Goal: Navigation & Orientation: Understand site structure

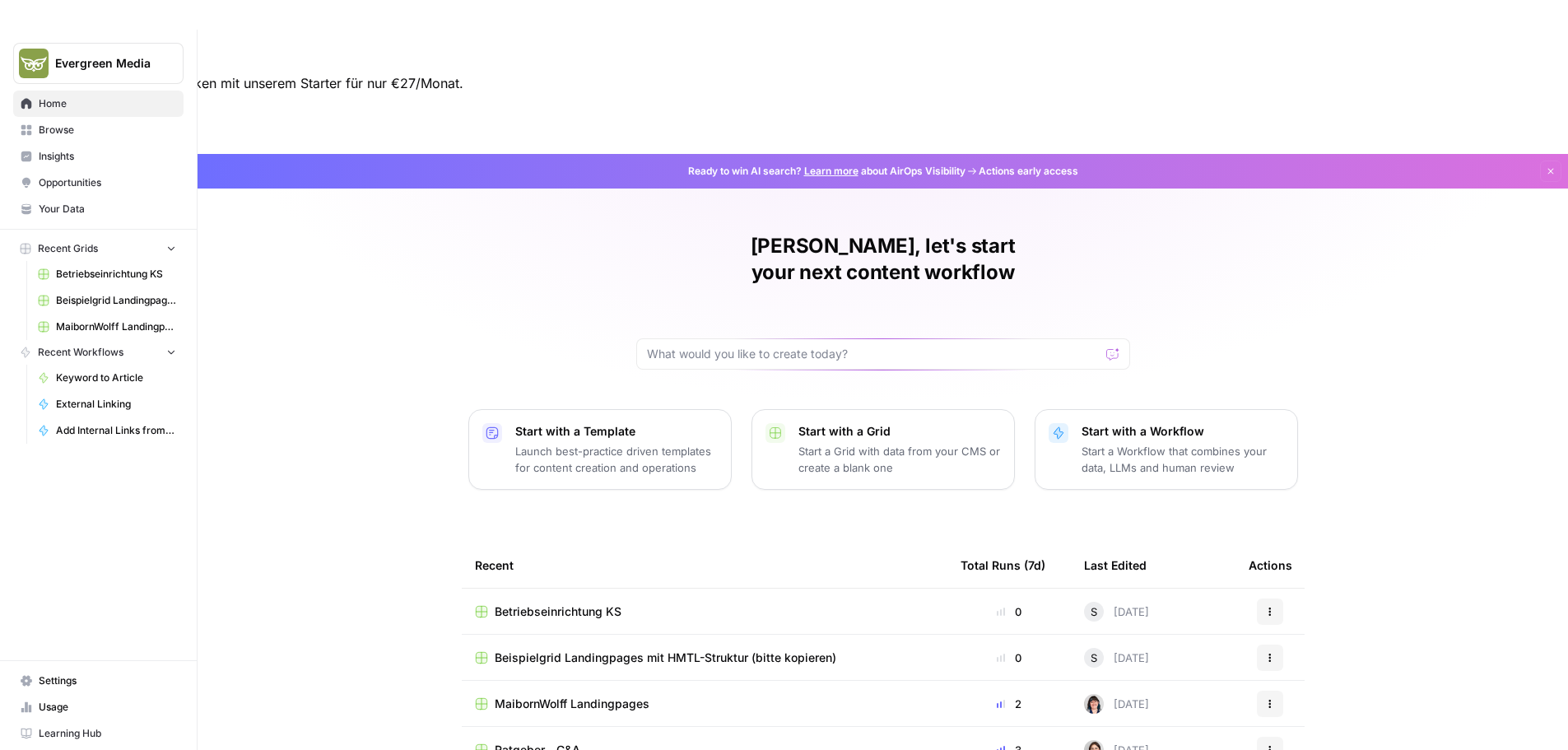
click at [70, 131] on span "Browse" at bounding box center [107, 130] width 137 height 15
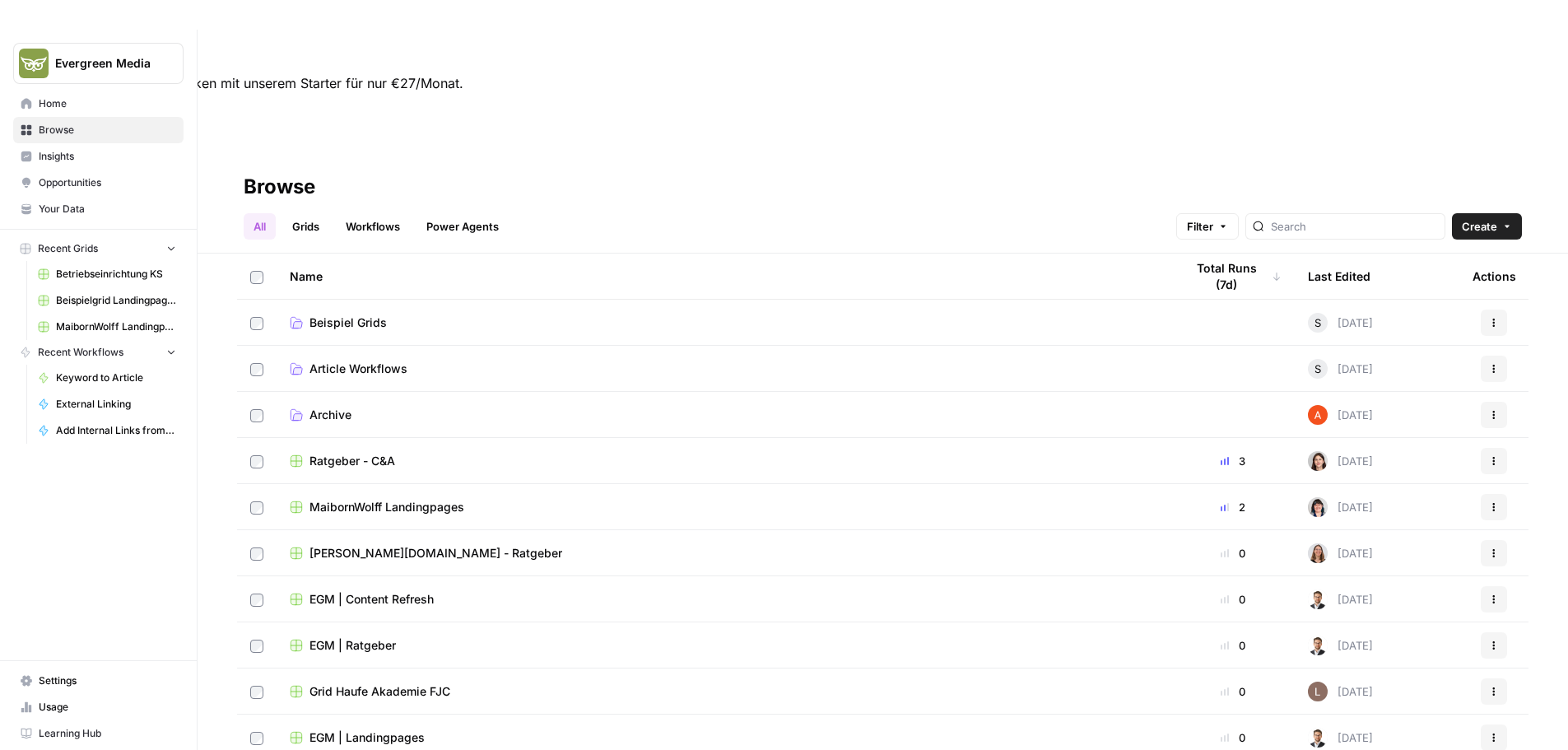
click at [295, 213] on link "Grids" at bounding box center [305, 226] width 47 height 26
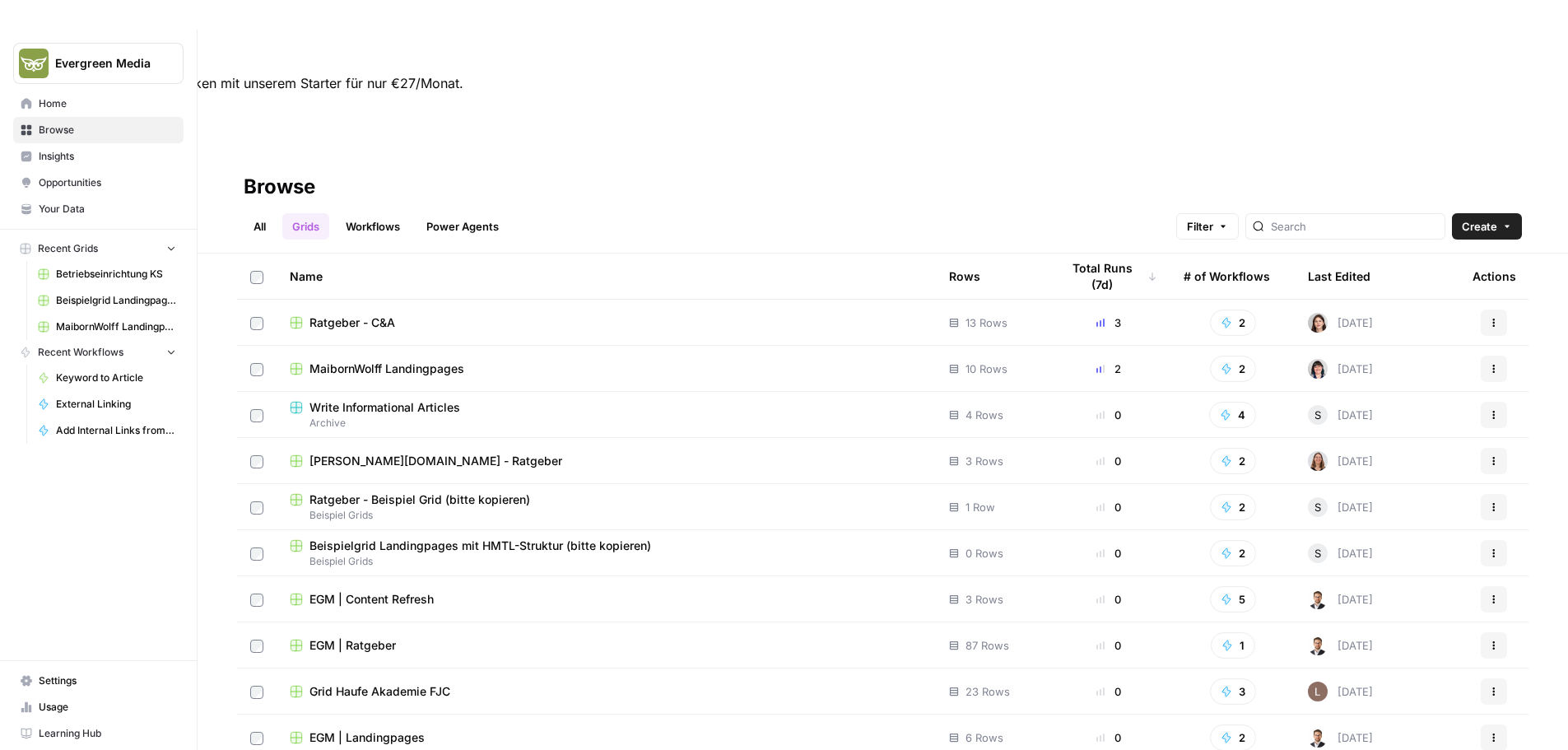
click at [368, 213] on link "Workflows" at bounding box center [373, 226] width 74 height 26
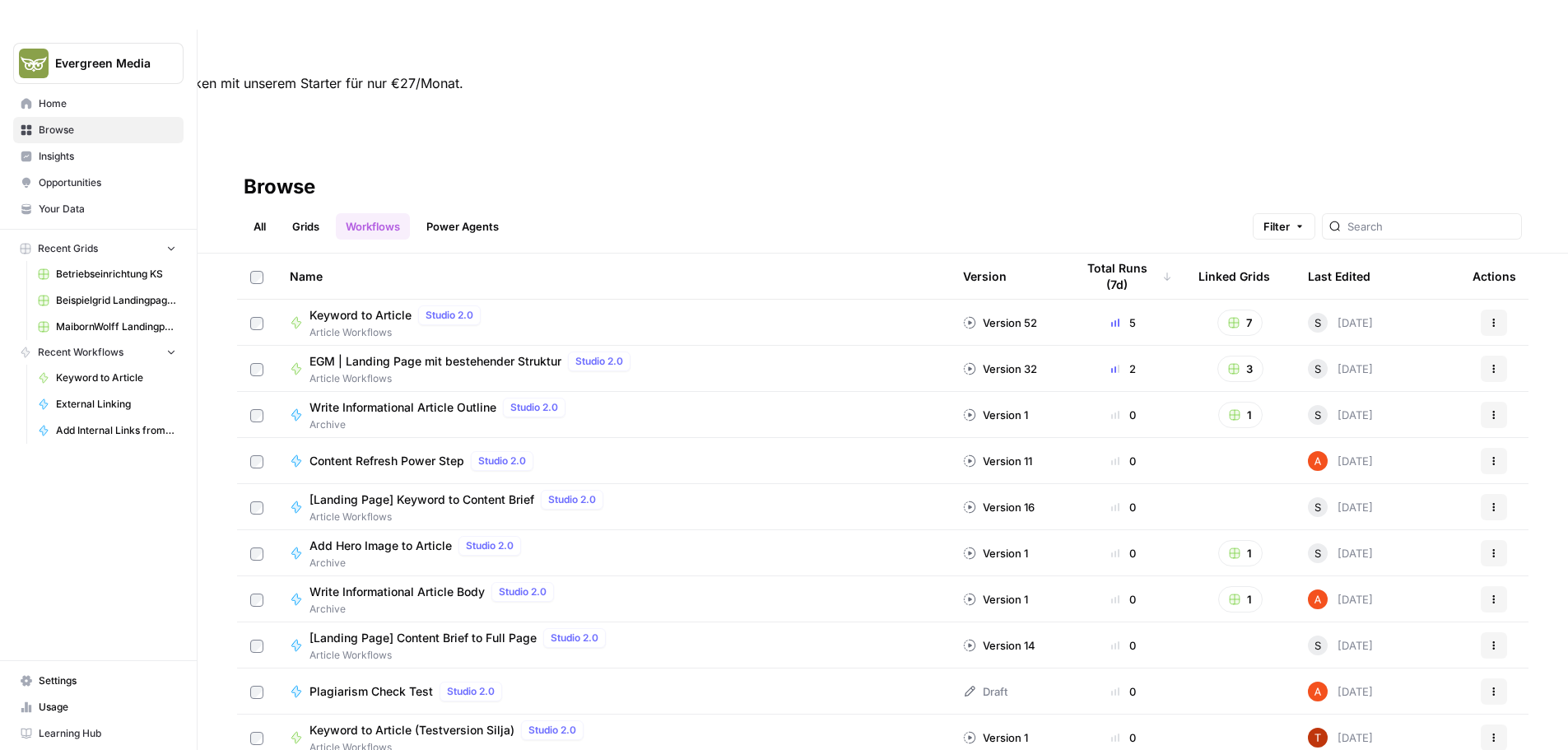
click at [429, 213] on link "Power Agents" at bounding box center [462, 226] width 92 height 26
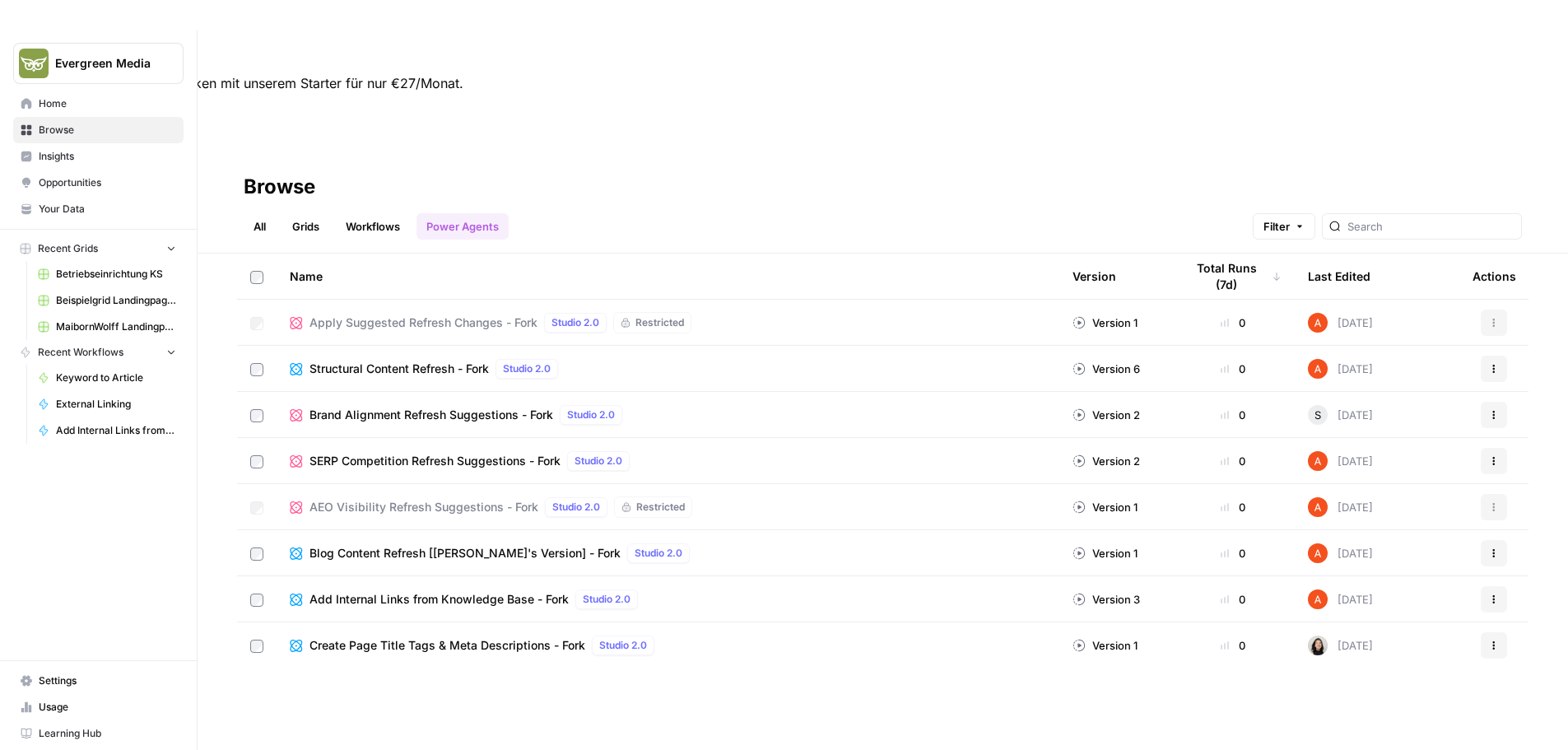
click at [80, 205] on span "Your Data" at bounding box center [107, 209] width 137 height 15
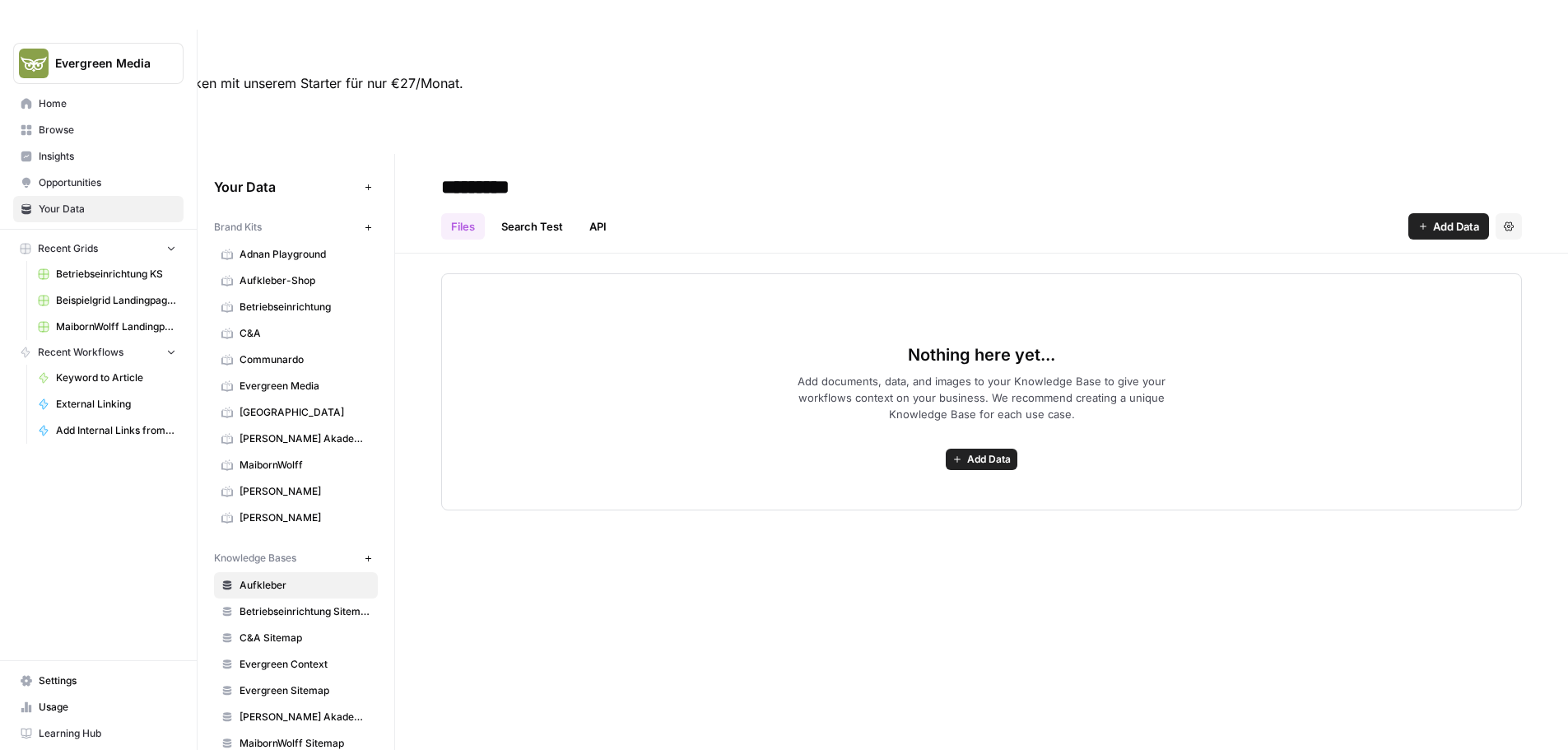
click at [520, 213] on link "Search Test" at bounding box center [531, 226] width 81 height 26
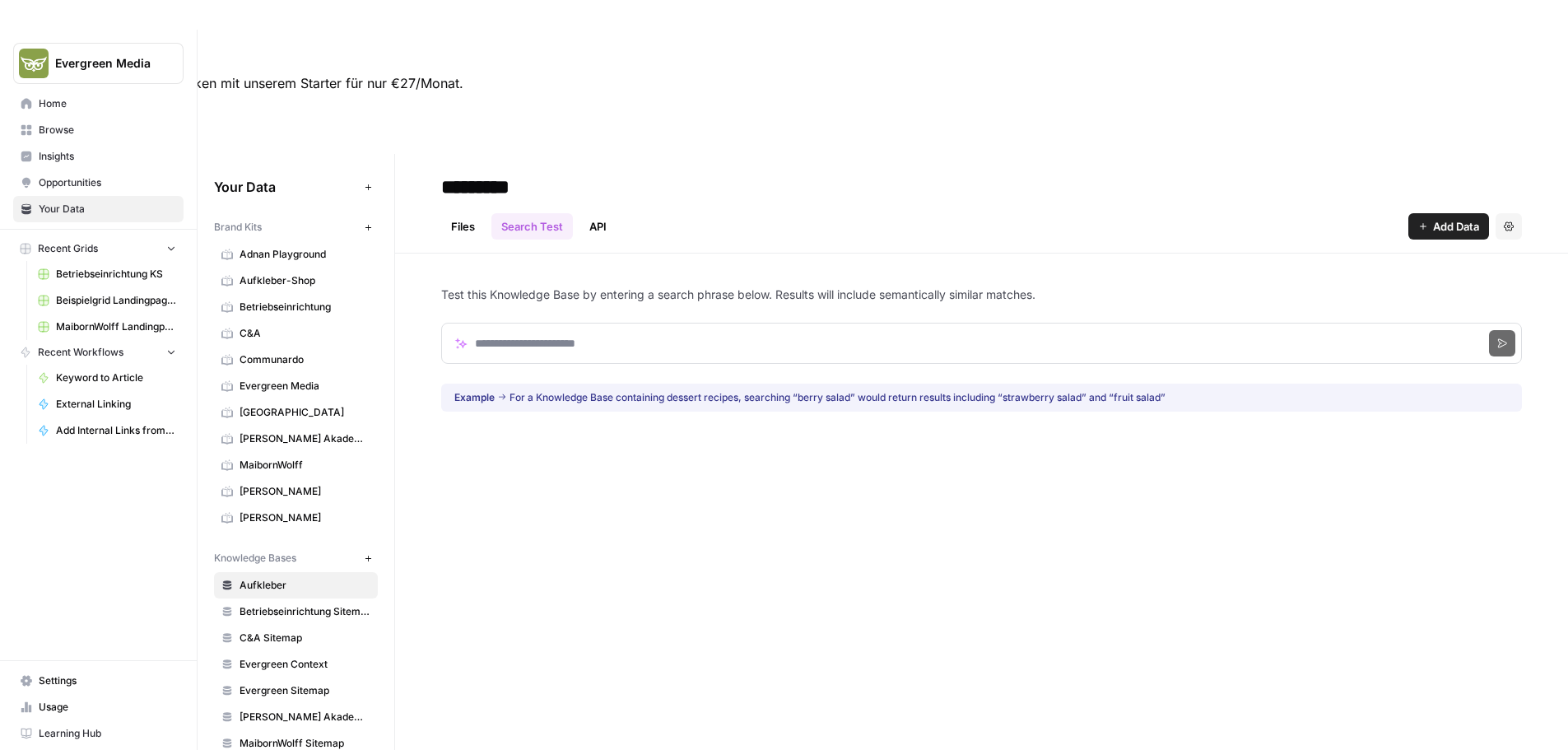
drag, startPoint x: 624, startPoint y: 103, endPoint x: 610, endPoint y: 104, distance: 14.0
click at [625, 200] on div "Files Search Test API Add Data Settings" at bounding box center [981, 220] width 1080 height 40
click at [590, 213] on link "API" at bounding box center [597, 226] width 37 height 26
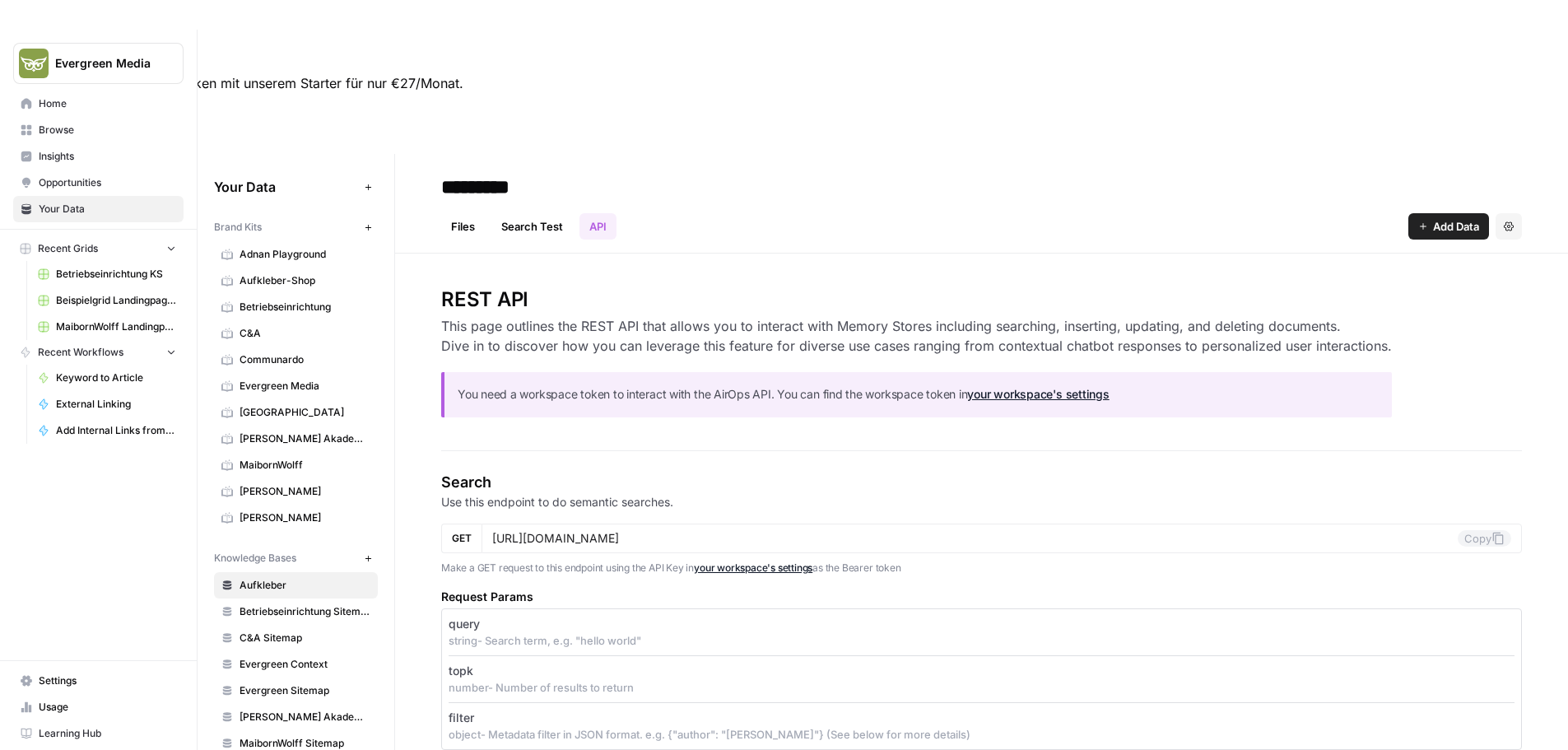
click at [82, 138] on link "Browse" at bounding box center [98, 130] width 170 height 26
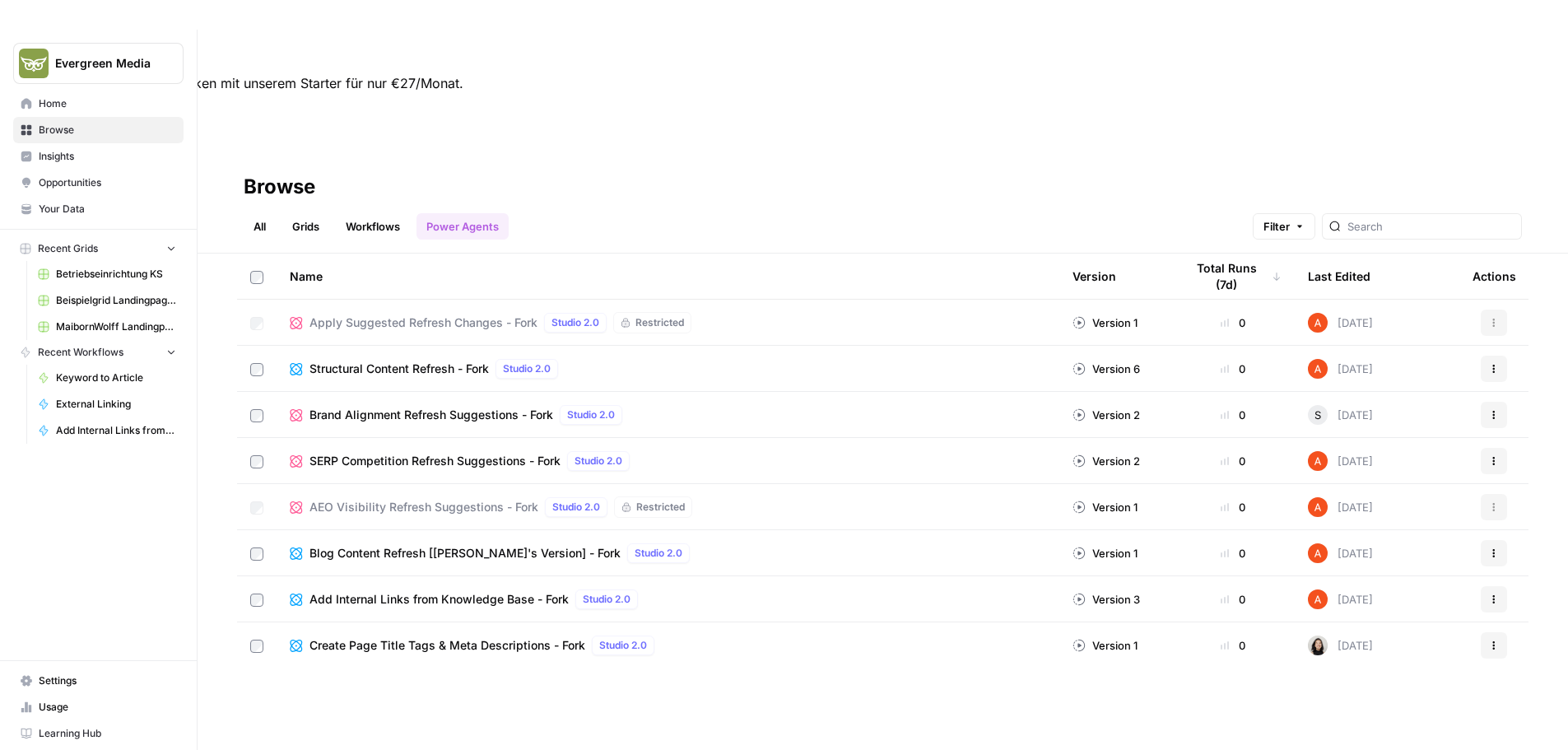
click at [364, 213] on link "Workflows" at bounding box center [373, 226] width 74 height 26
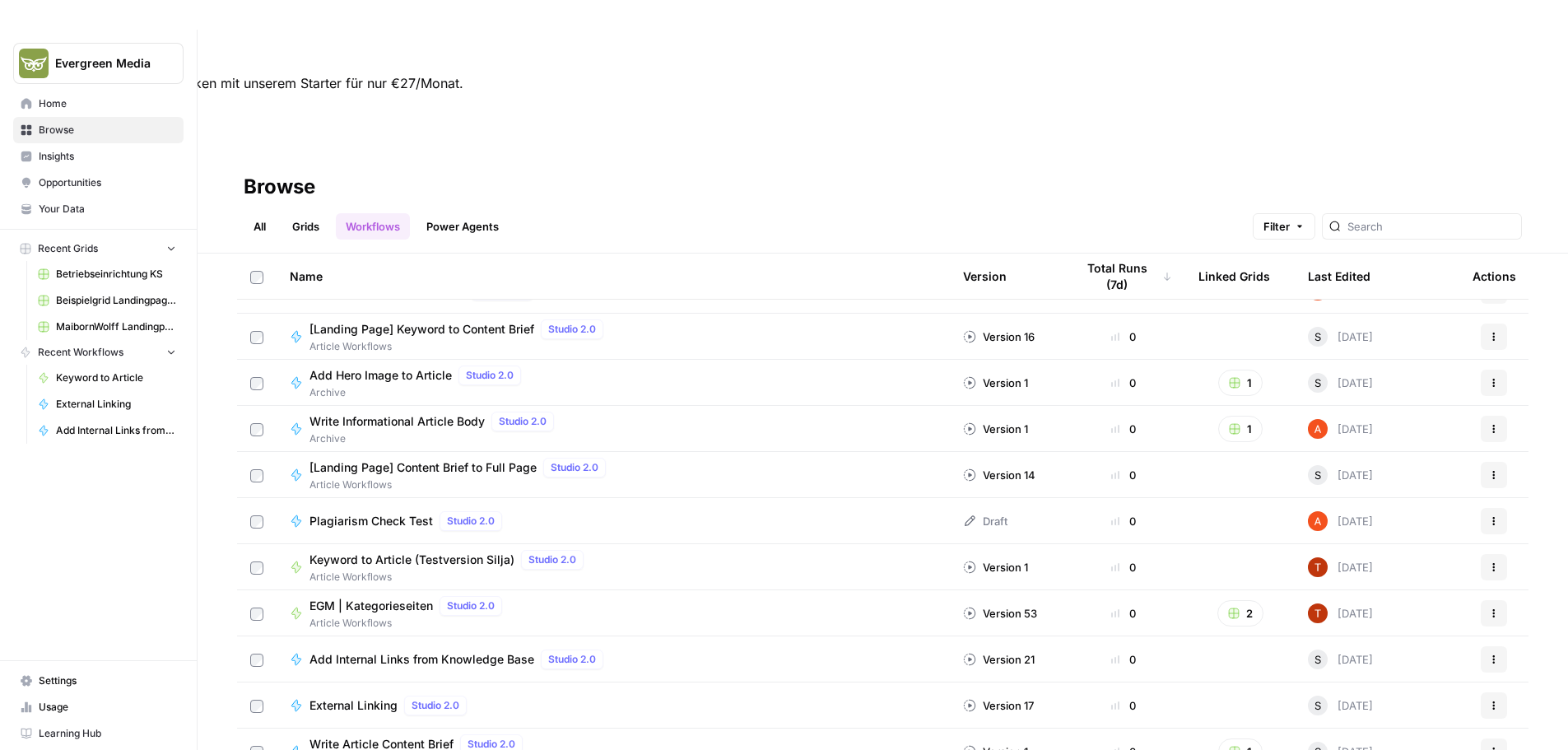
click at [303, 213] on link "Grids" at bounding box center [305, 226] width 47 height 26
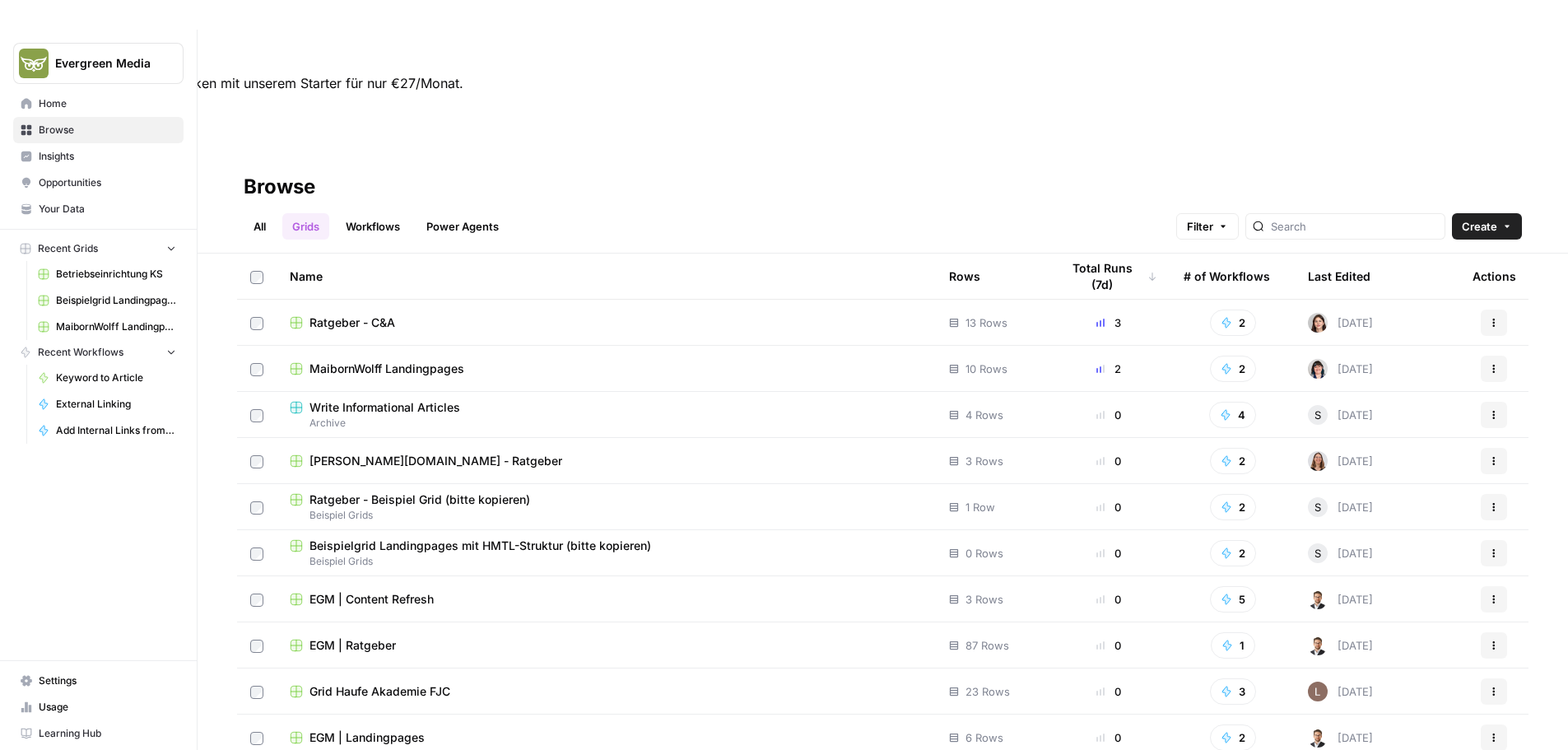
click at [255, 213] on link "All" at bounding box center [260, 226] width 32 height 26
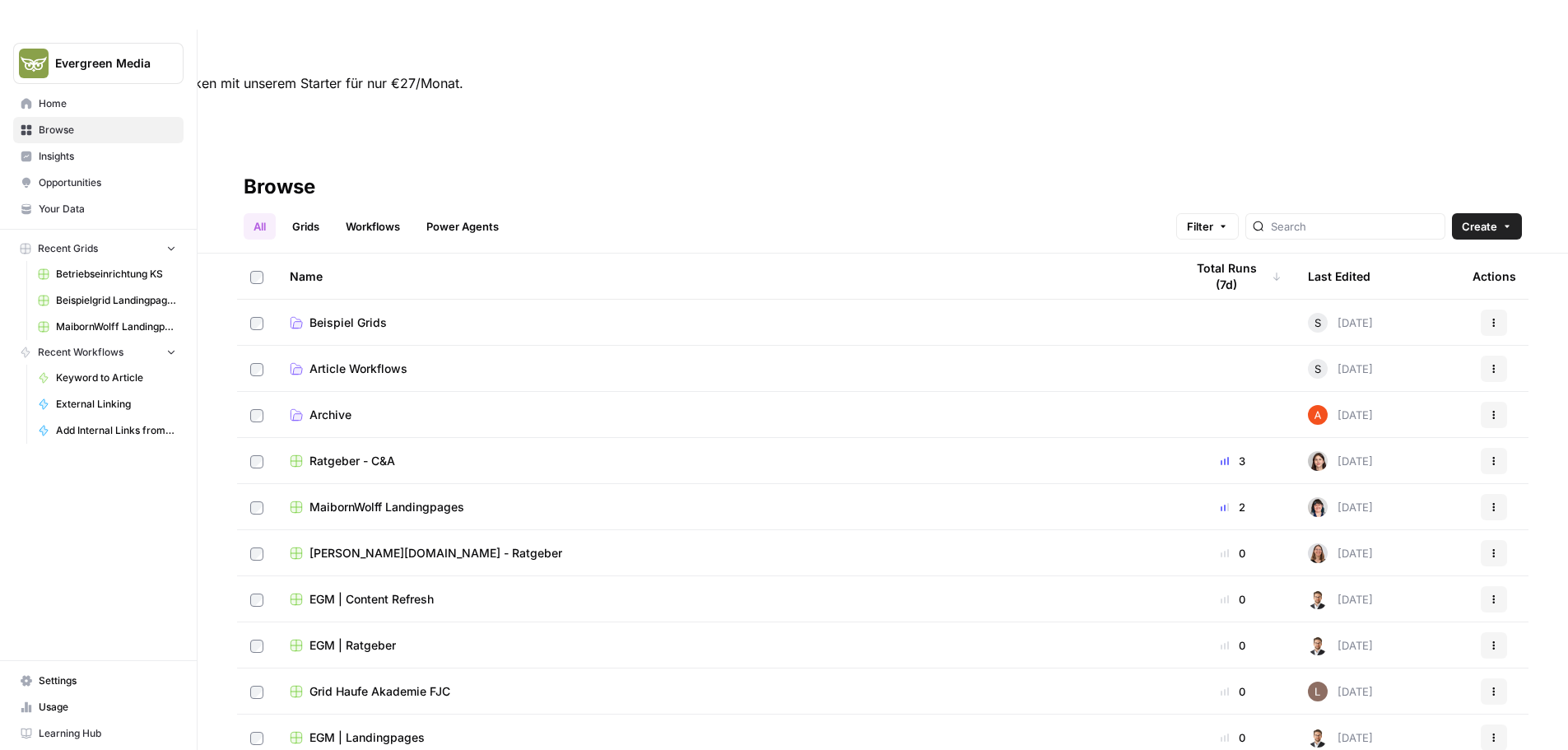
click at [318, 213] on link "Grids" at bounding box center [305, 226] width 47 height 26
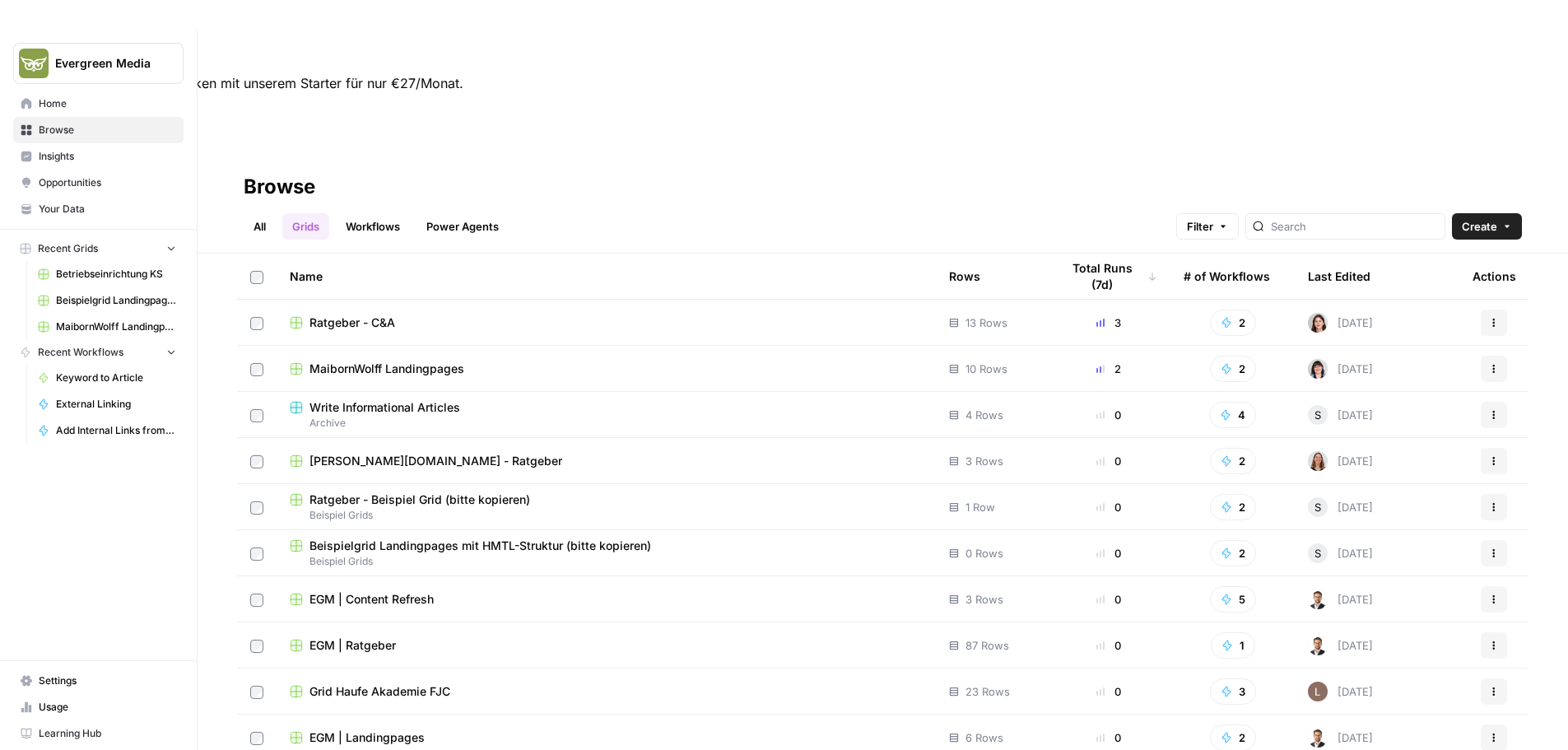
click at [1501, 213] on button "Create" at bounding box center [1487, 226] width 70 height 26
click at [570, 174] on div "Browse" at bounding box center [883, 187] width 1278 height 26
click at [379, 213] on link "Workflows" at bounding box center [373, 226] width 74 height 26
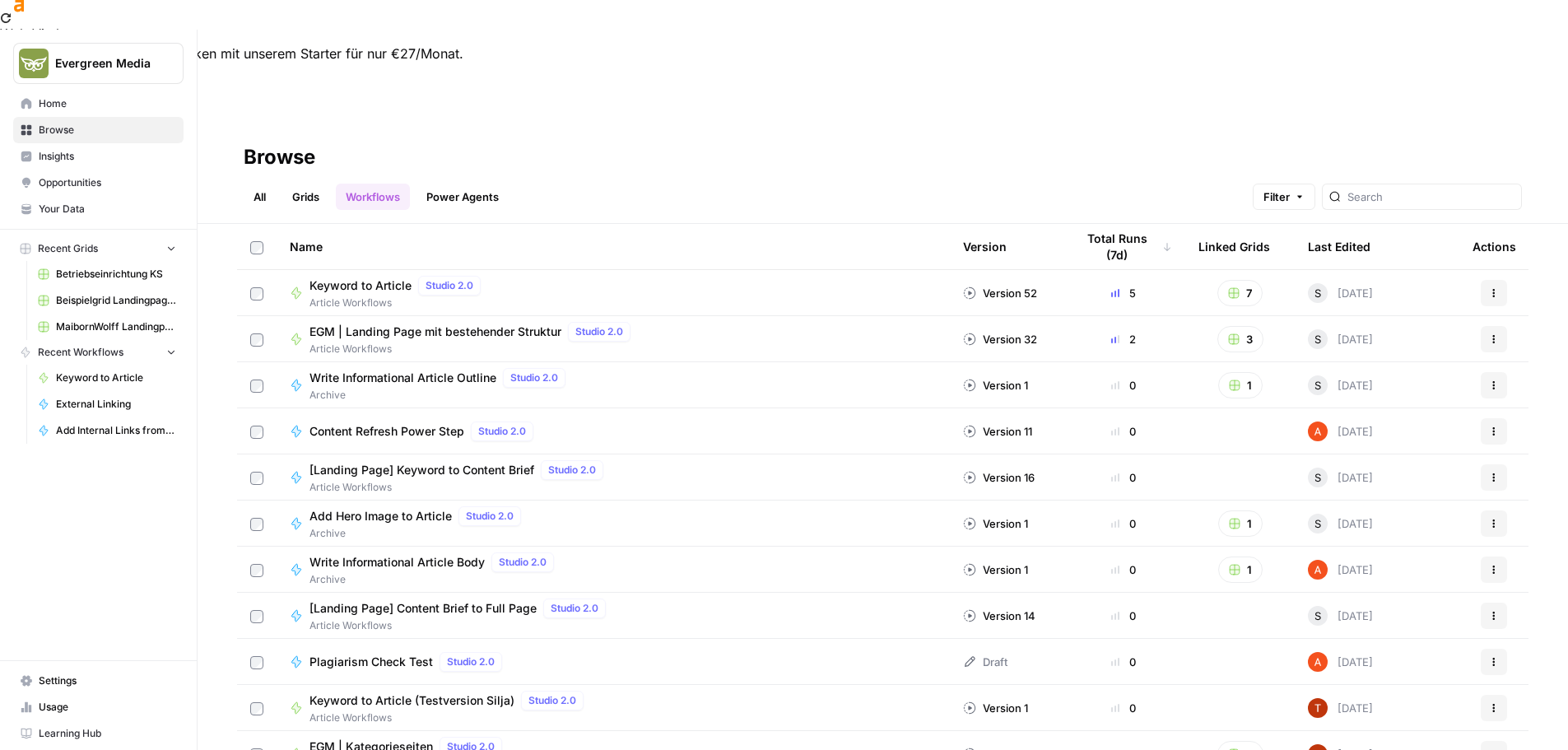
click at [479, 184] on link "Power Agents" at bounding box center [462, 197] width 92 height 26
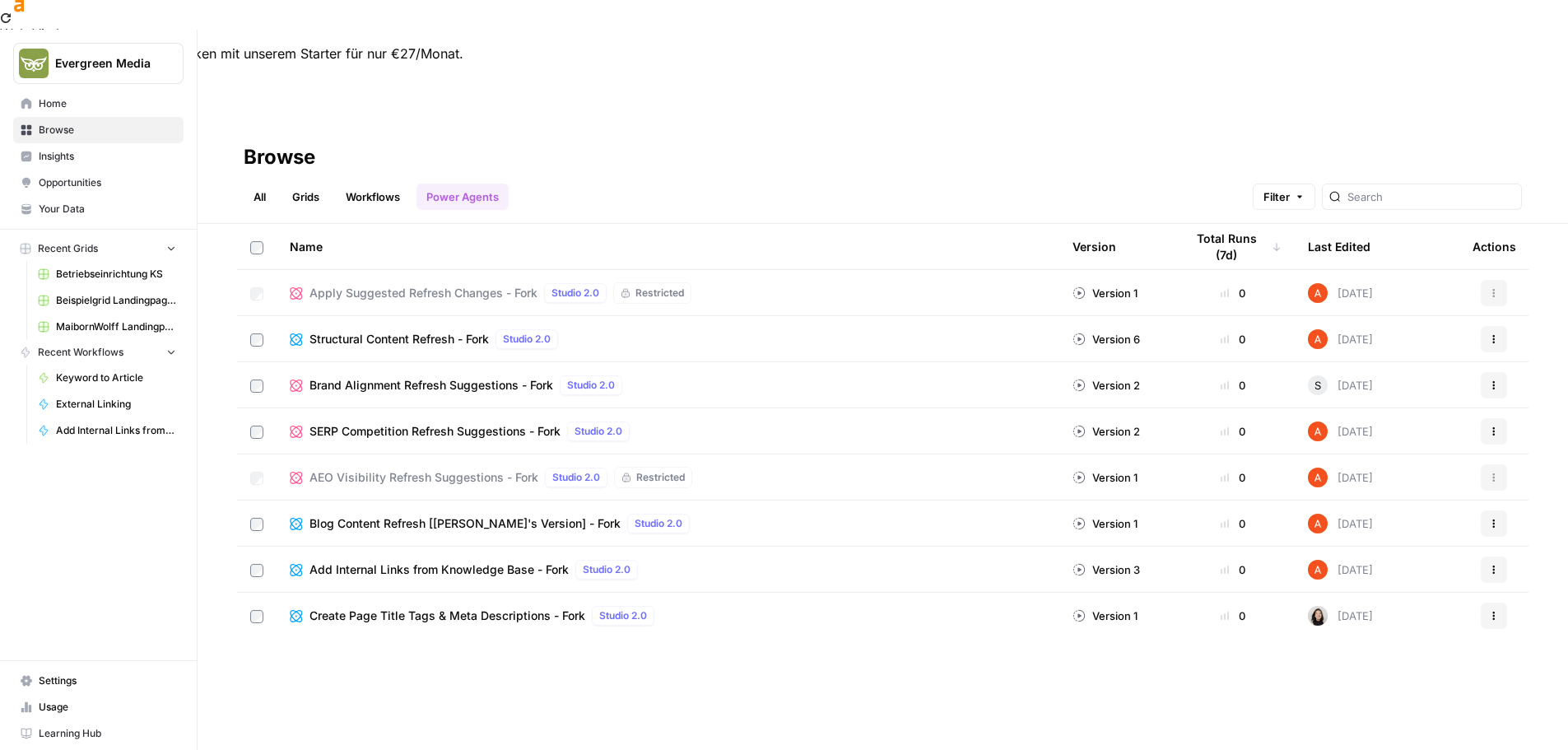
click at [257, 184] on link "All" at bounding box center [260, 197] width 32 height 26
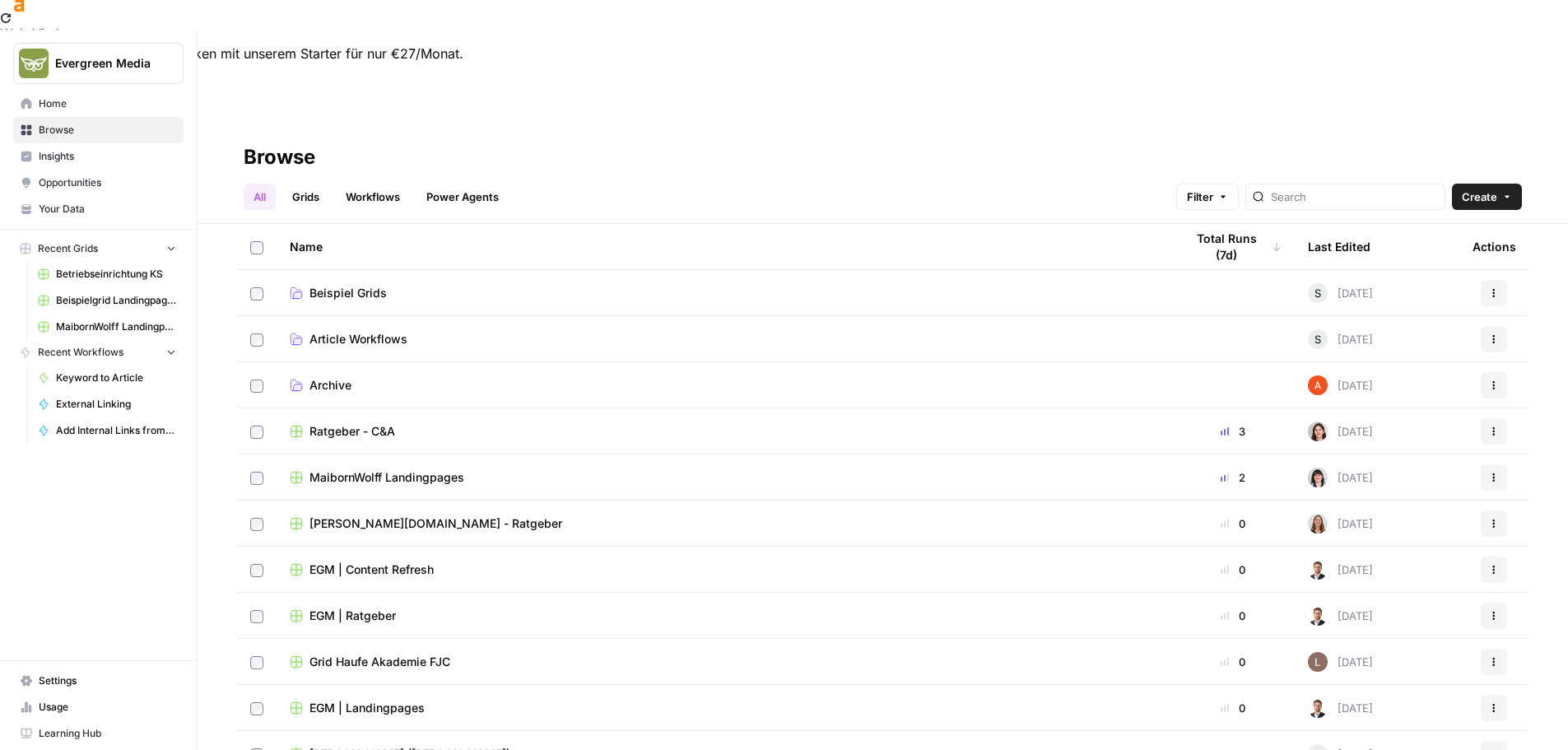
click at [444, 331] on link "Article Workflows" at bounding box center [724, 339] width 868 height 16
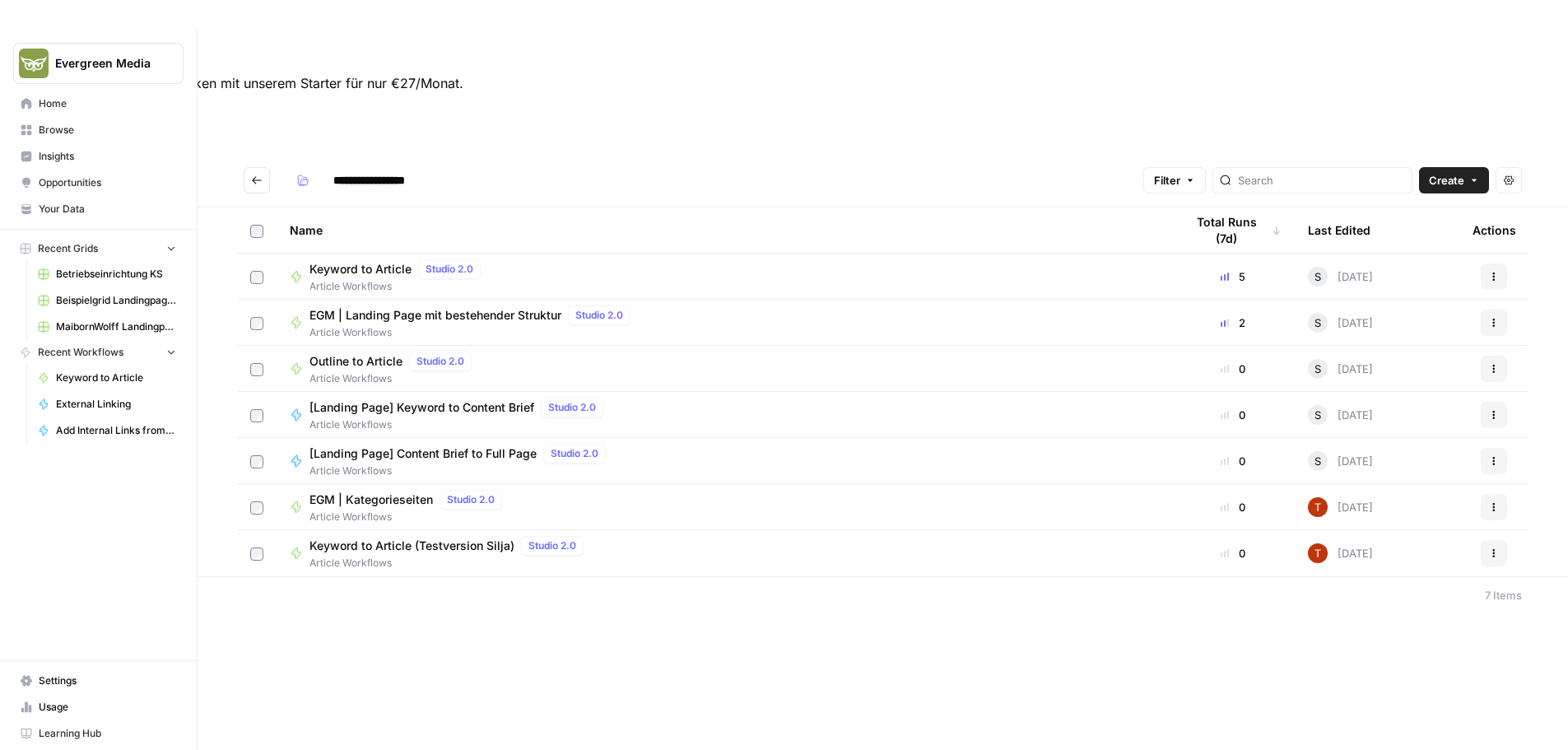
click at [263, 167] on button "Go back" at bounding box center [257, 180] width 26 height 26
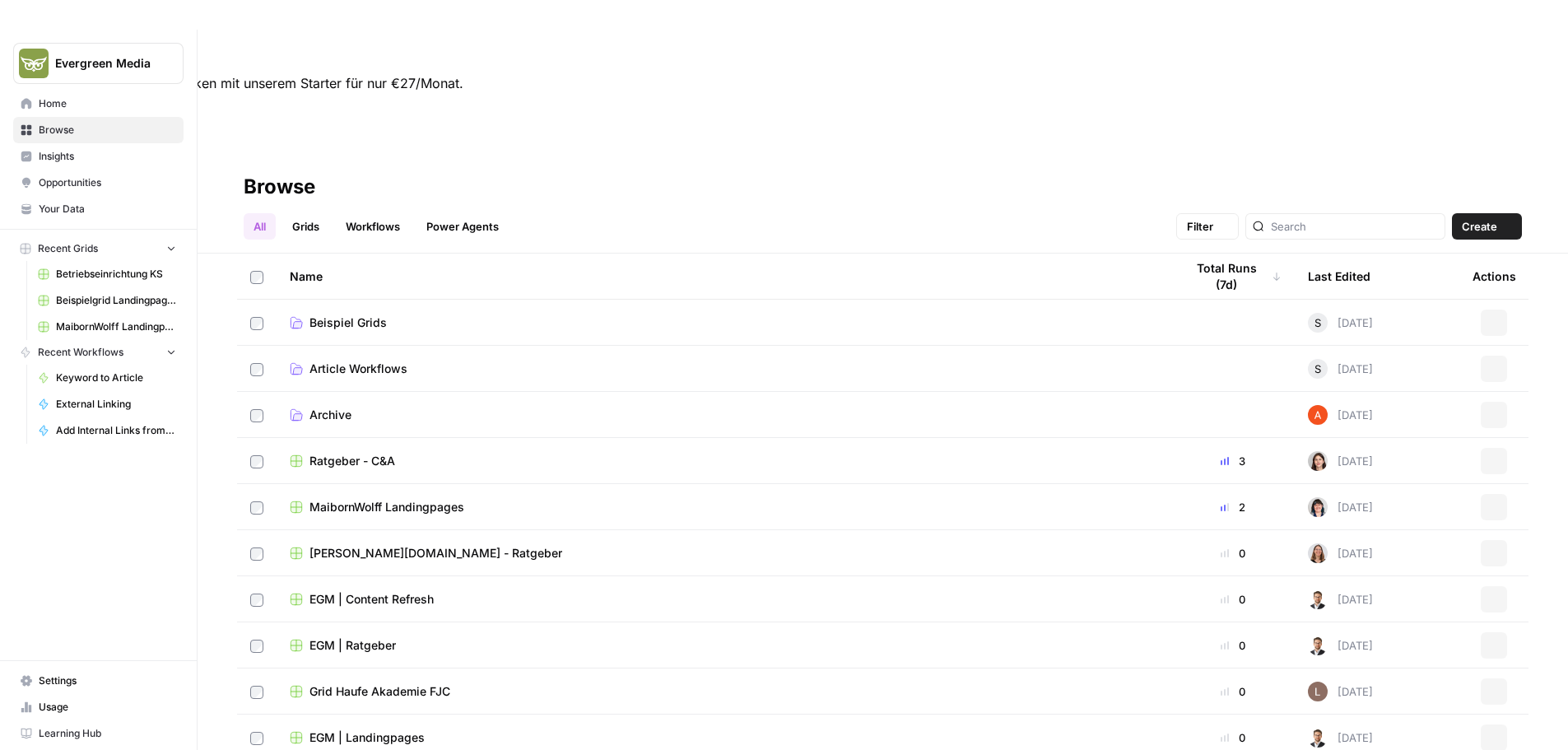
scroll to position [30, 0]
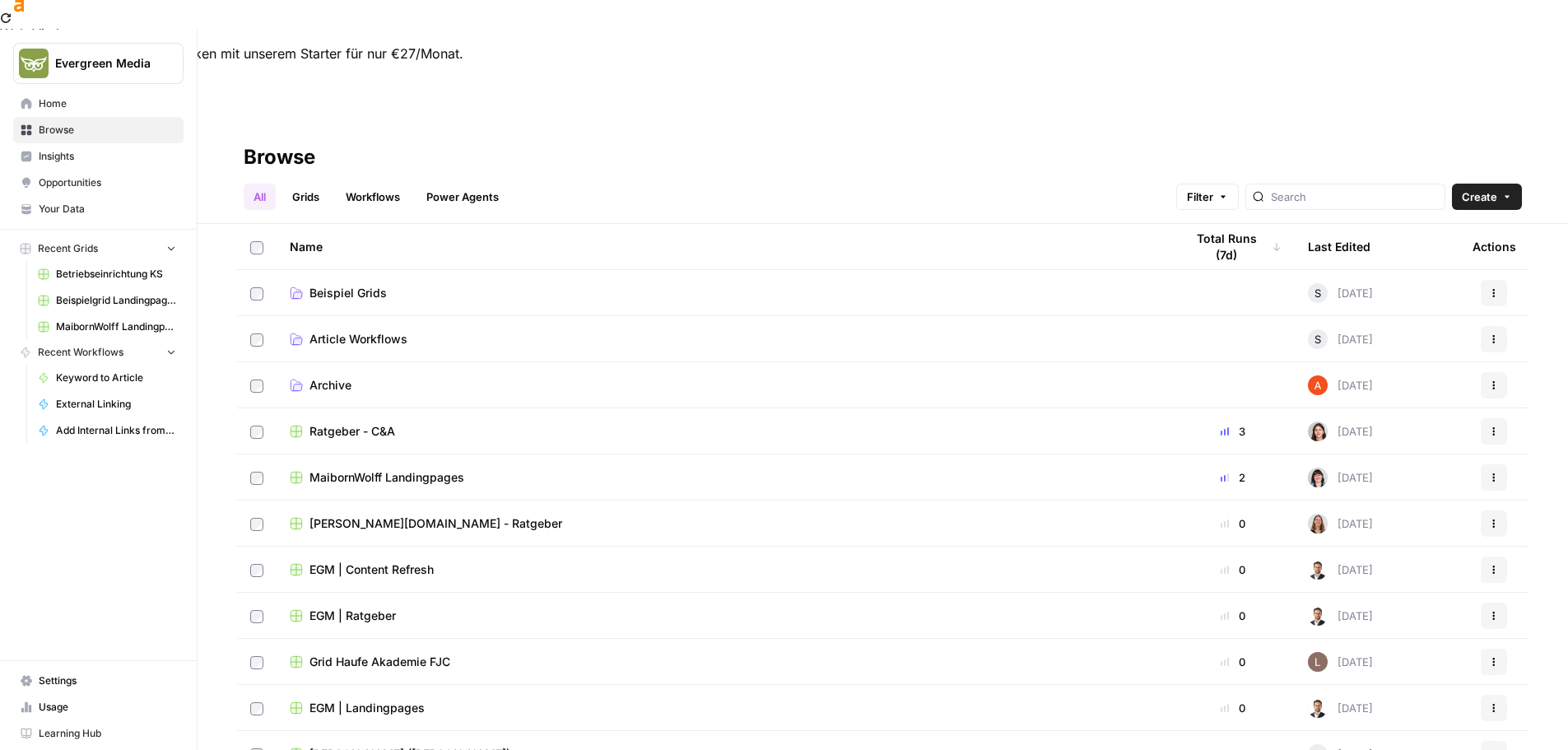
click at [337, 377] on span "Archive" at bounding box center [330, 385] width 42 height 16
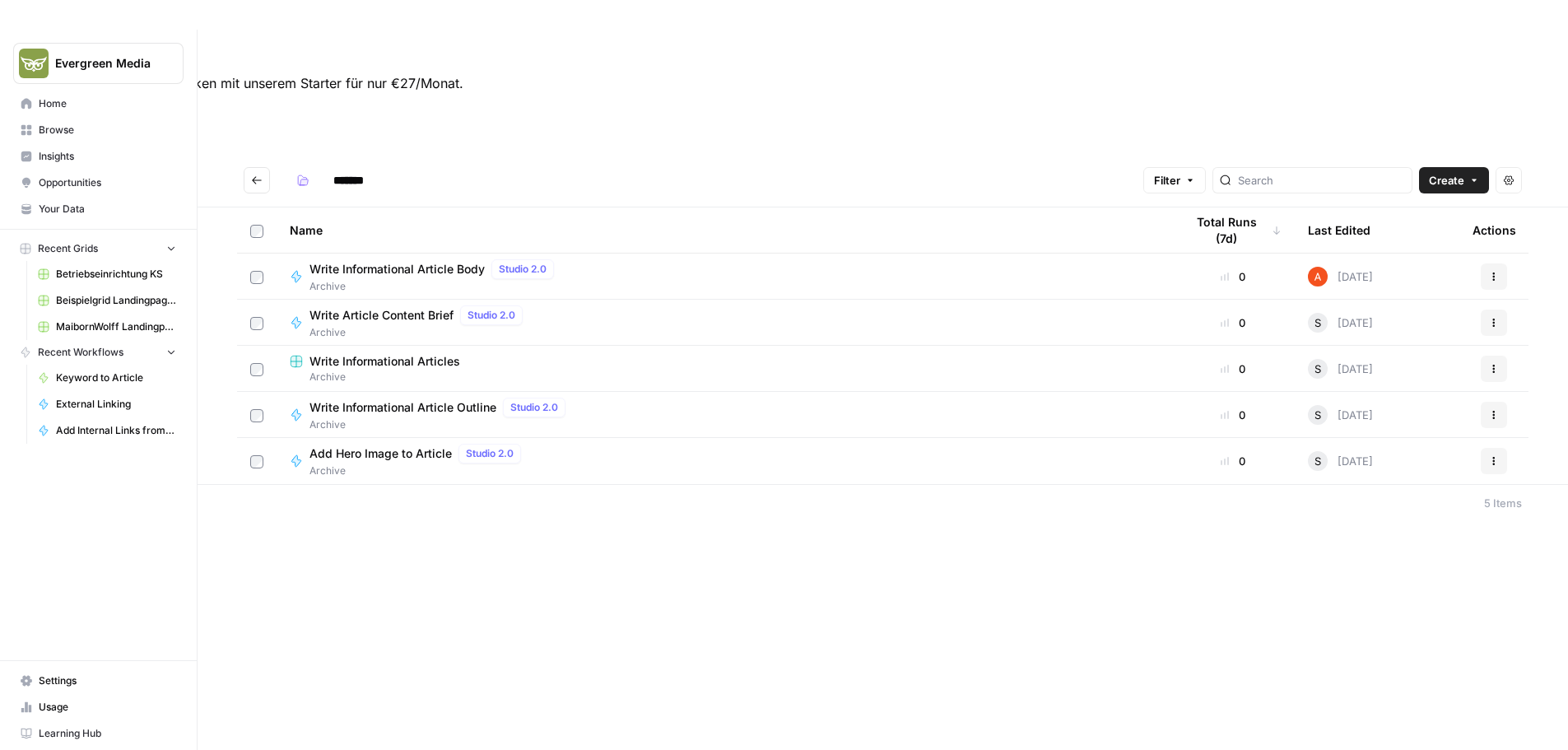
click at [264, 167] on button "Go back" at bounding box center [257, 180] width 26 height 26
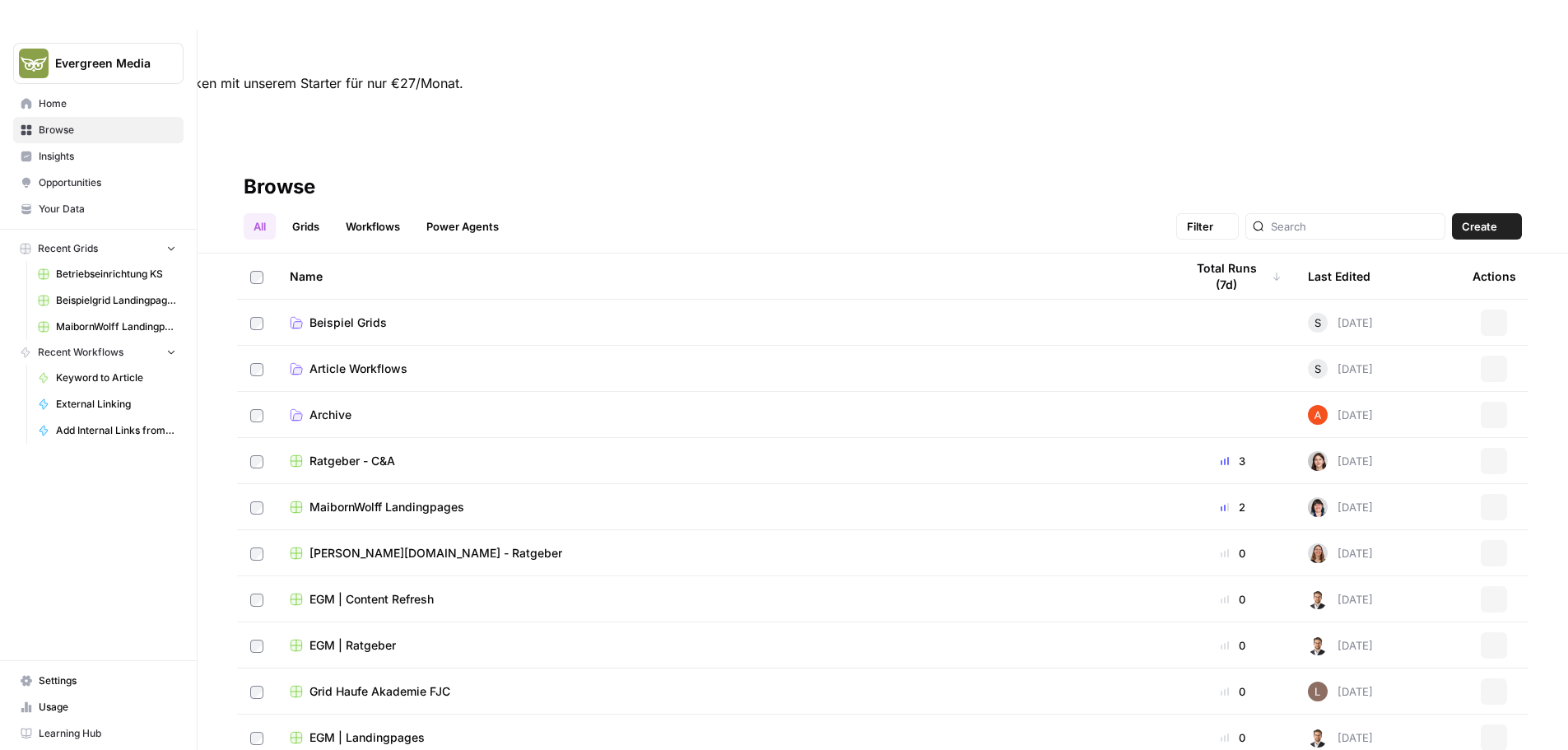
scroll to position [30, 0]
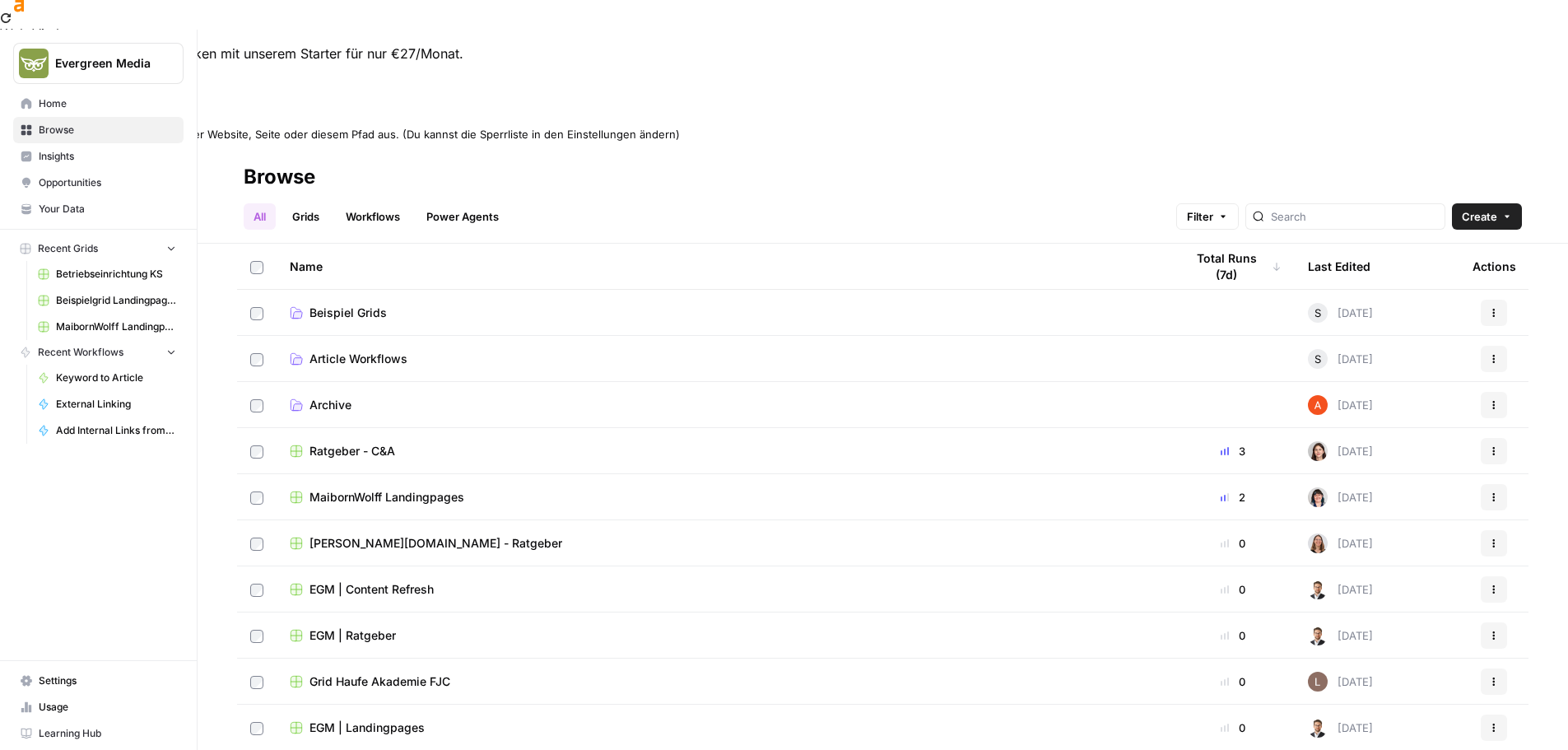
click at [1560, 113] on div at bounding box center [784, 119] width 1568 height 12
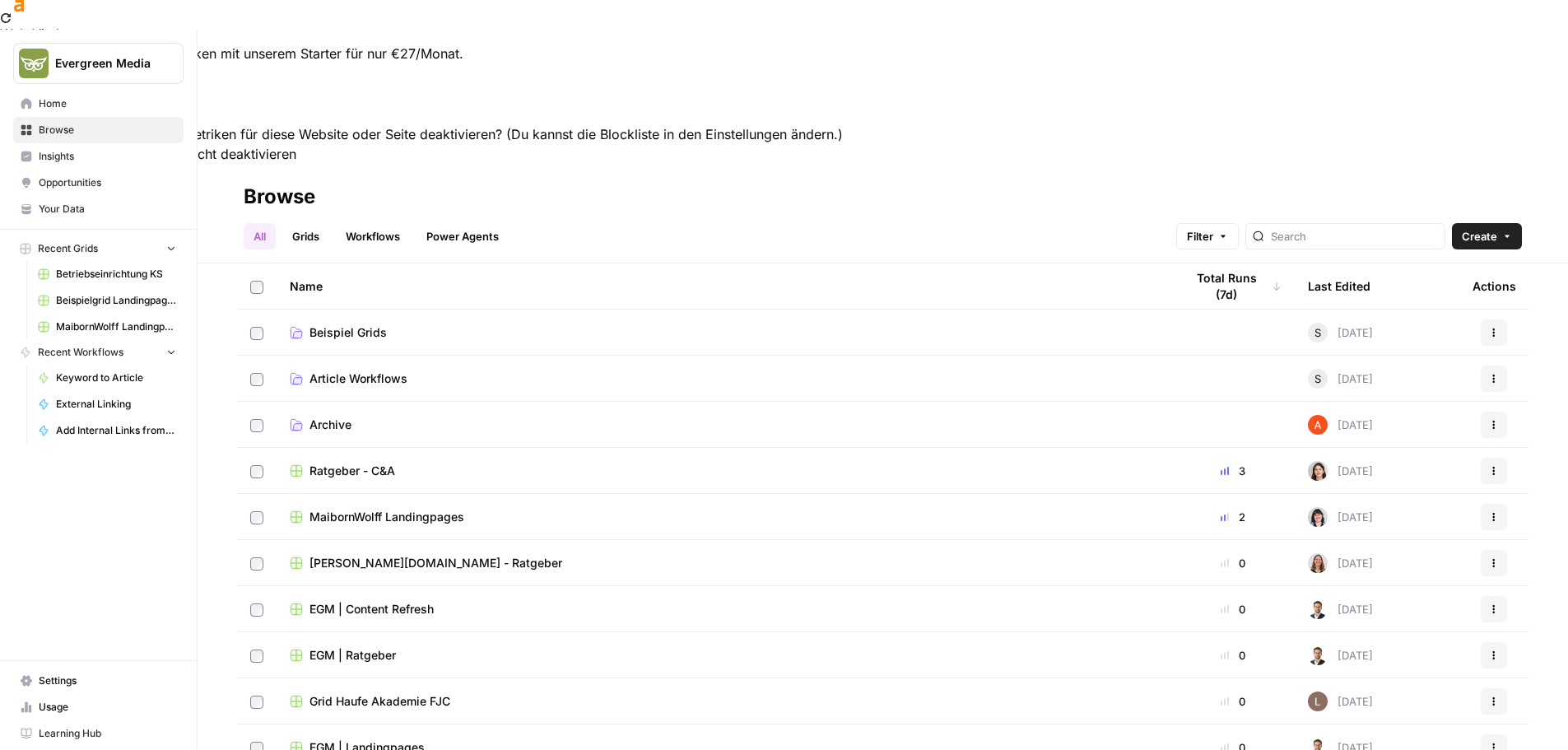
click at [184, 144] on button "Für die Domain" at bounding box center [138, 154] width 94 height 20
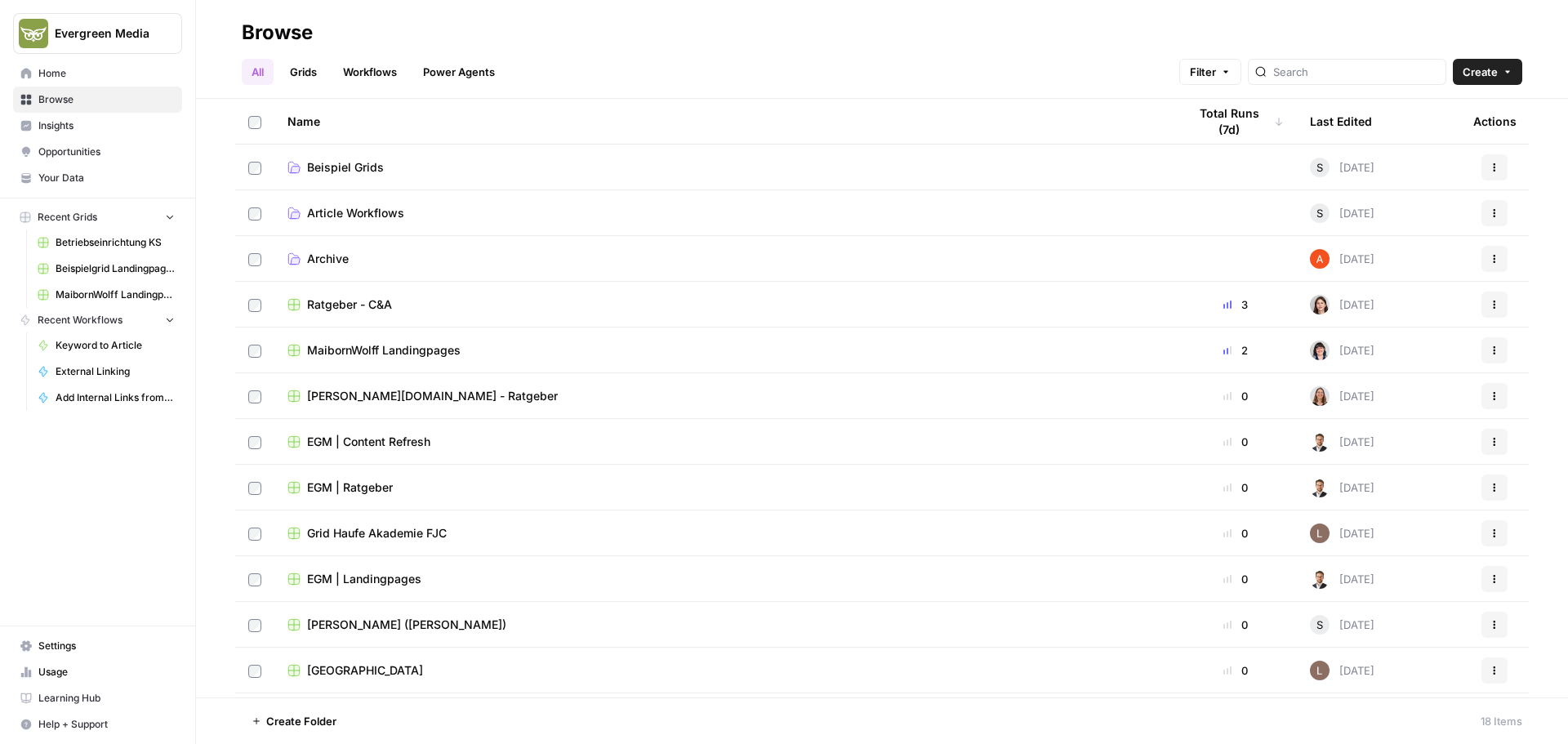
click at [356, 167] on span "Beispiel Grids" at bounding box center [344, 167] width 76 height 16
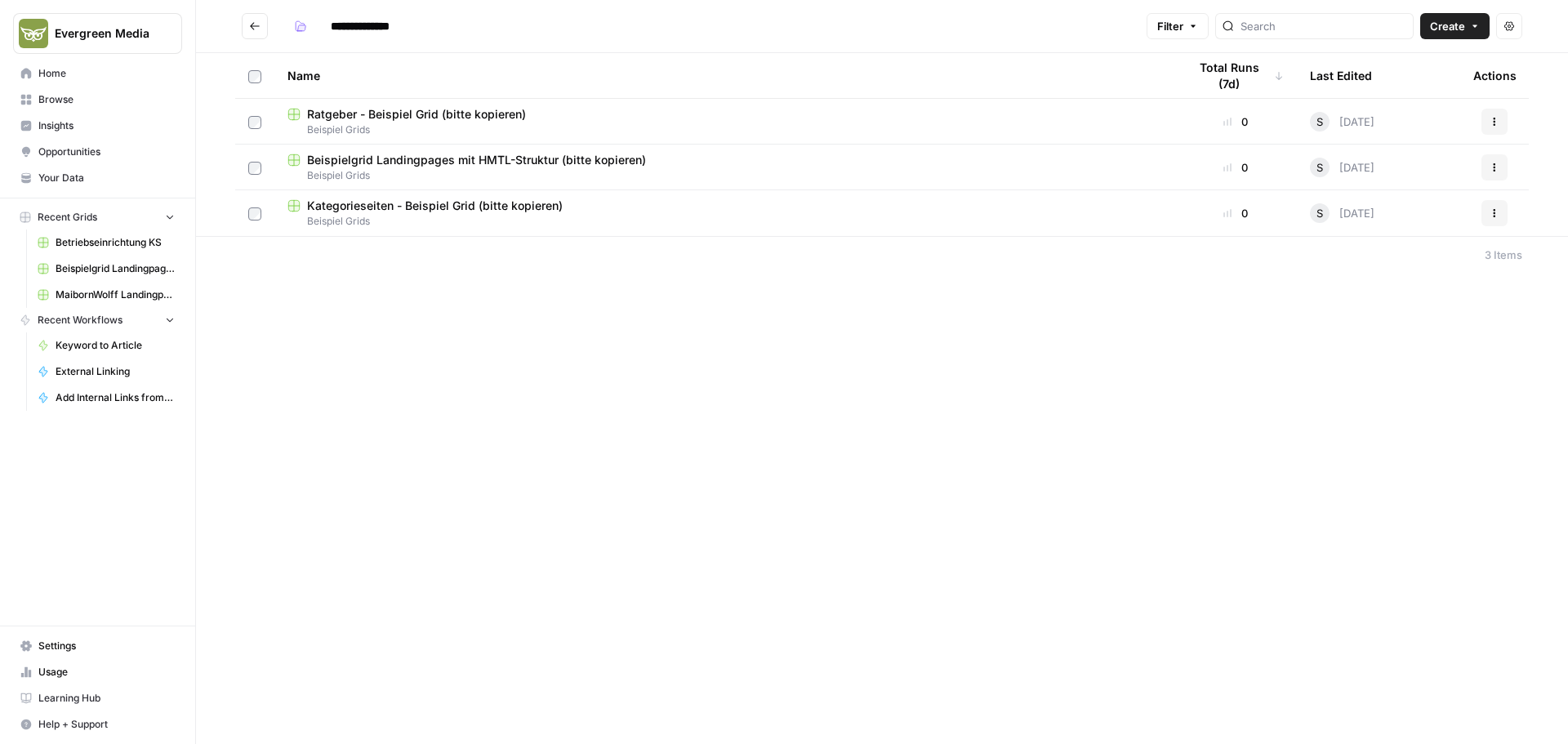
click at [423, 202] on span "Kategorieseiten - Beispiel Grid (bitte kopieren)" at bounding box center [435, 205] width 256 height 16
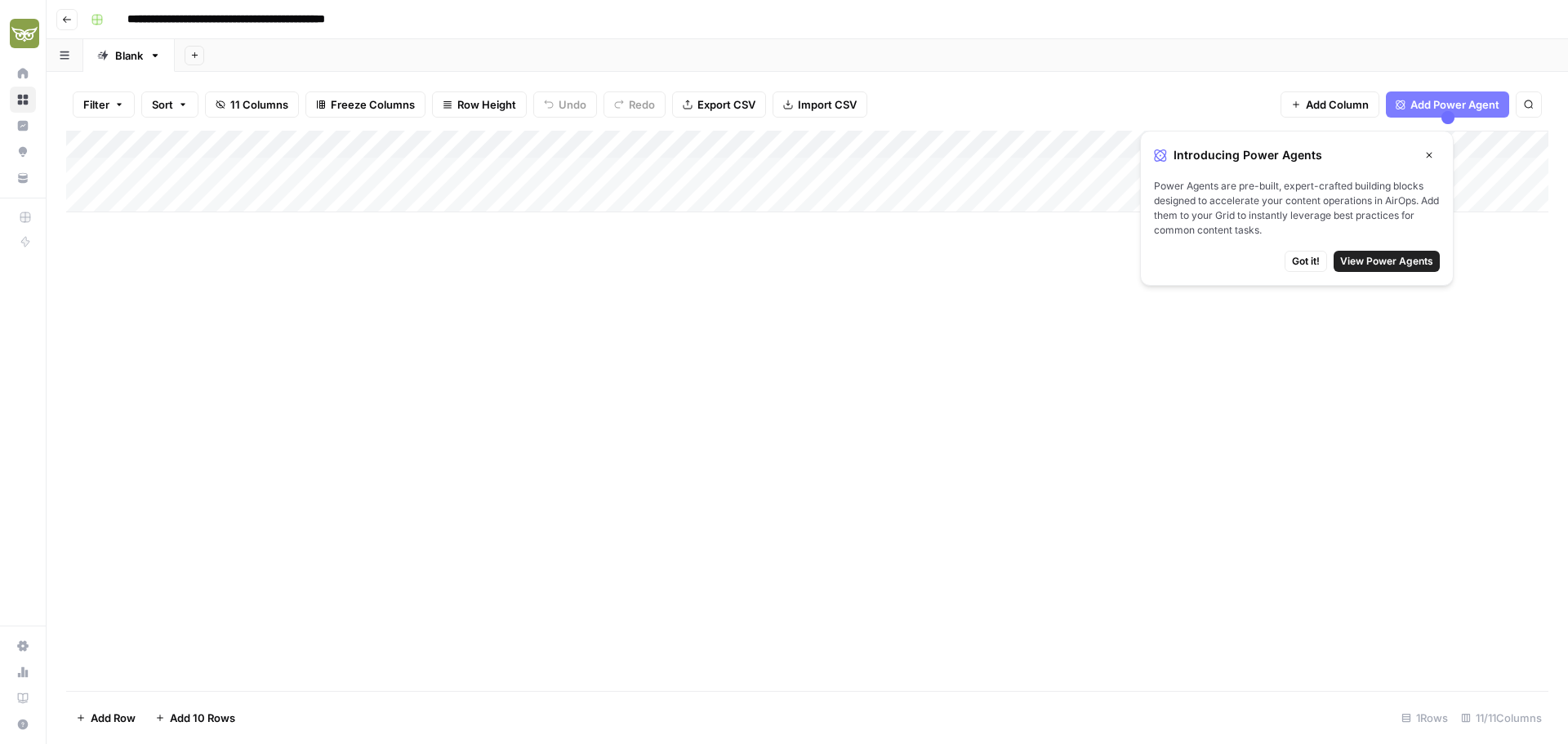
click at [67, 21] on icon "button" at bounding box center [67, 20] width 10 height 10
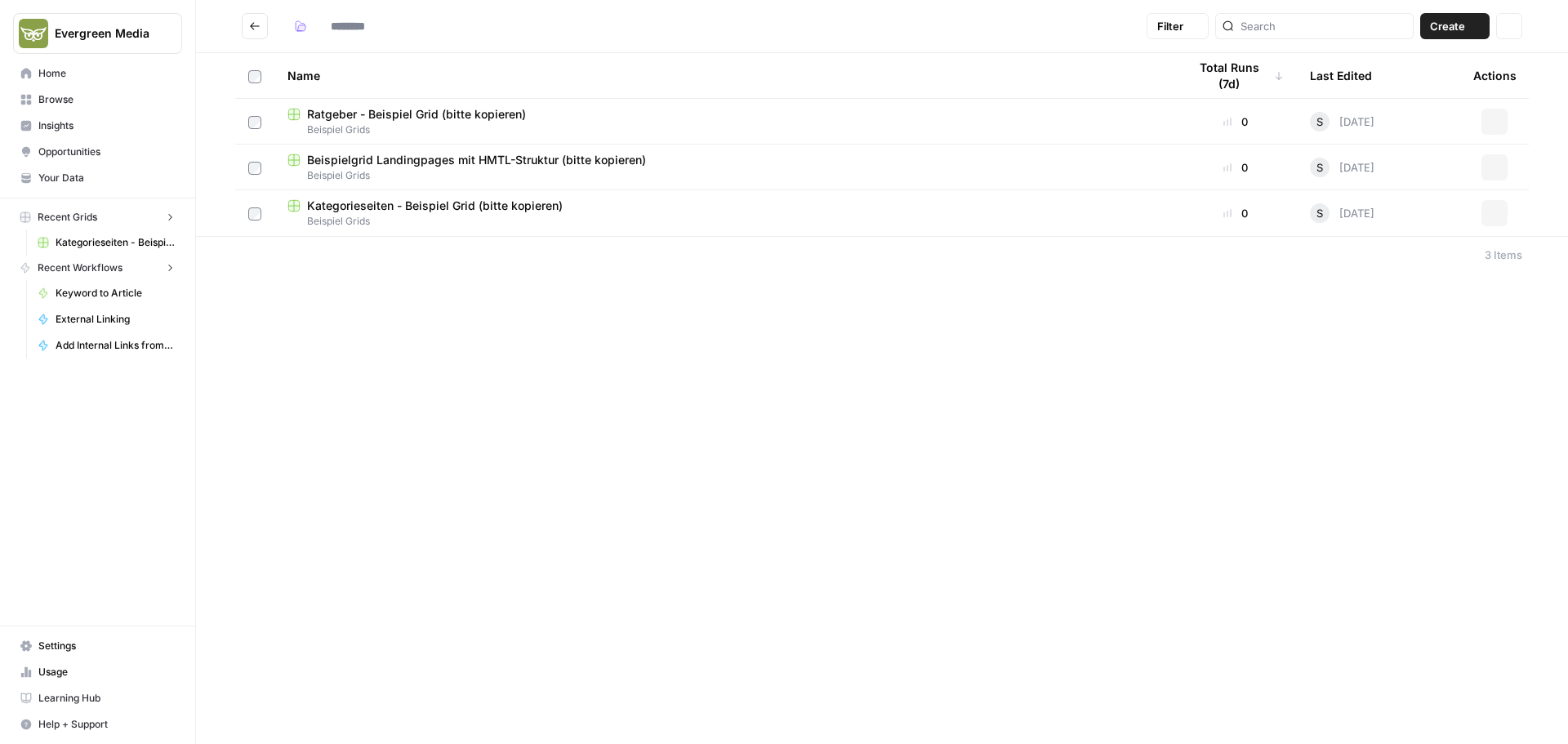
type input "**********"
click at [255, 33] on button "Go back" at bounding box center [255, 26] width 26 height 26
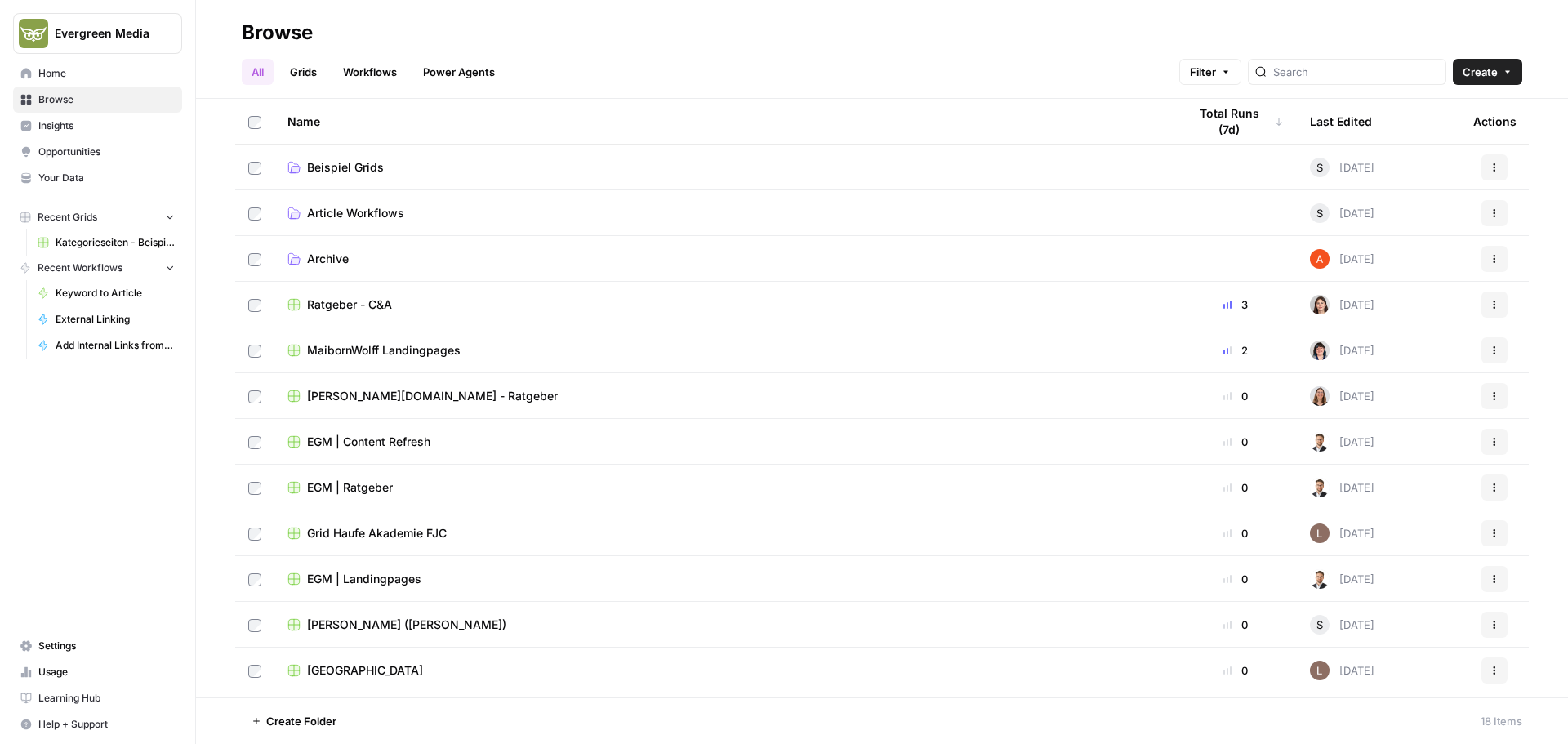
click at [376, 67] on link "Workflows" at bounding box center [370, 71] width 73 height 26
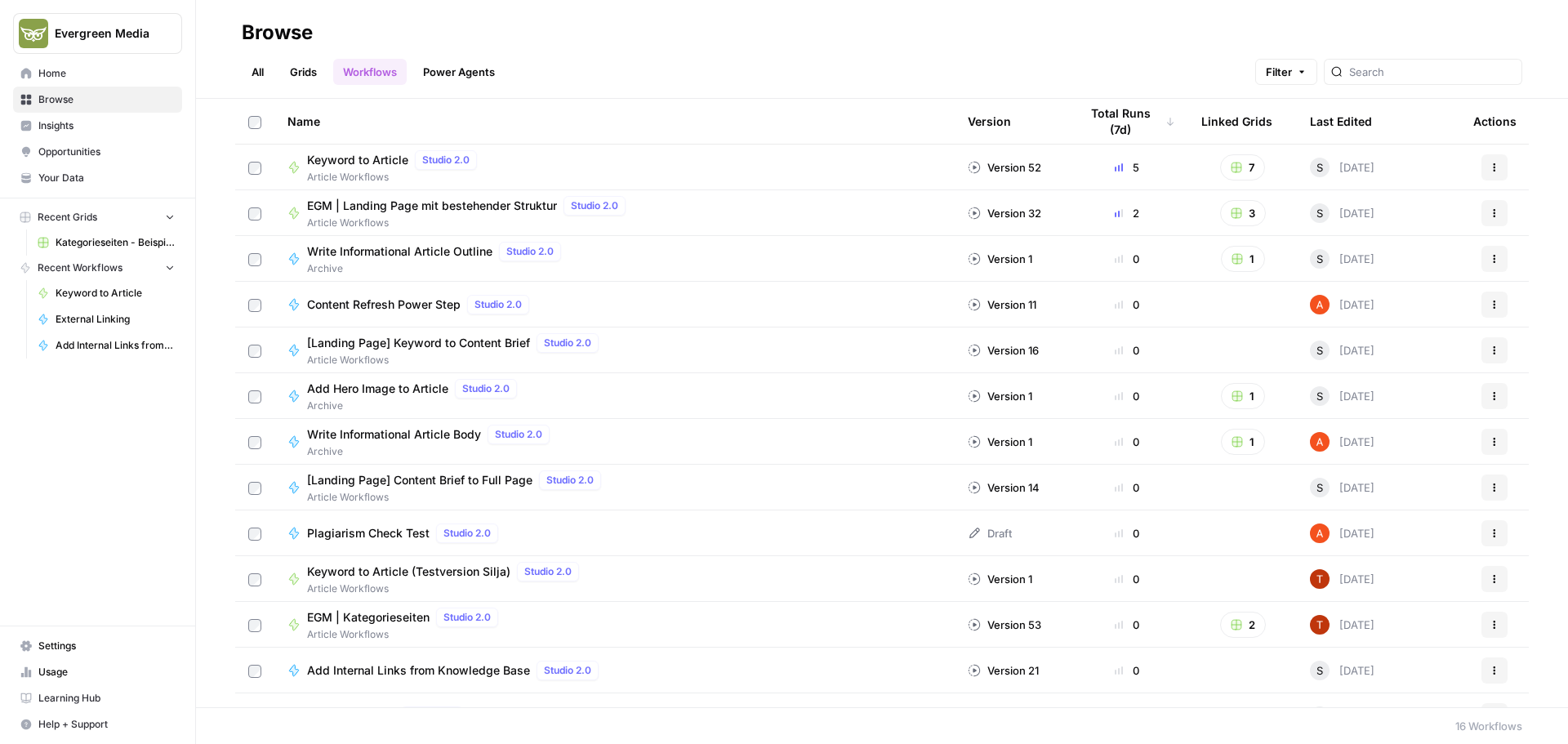
click at [295, 74] on link "Grids" at bounding box center [303, 71] width 47 height 26
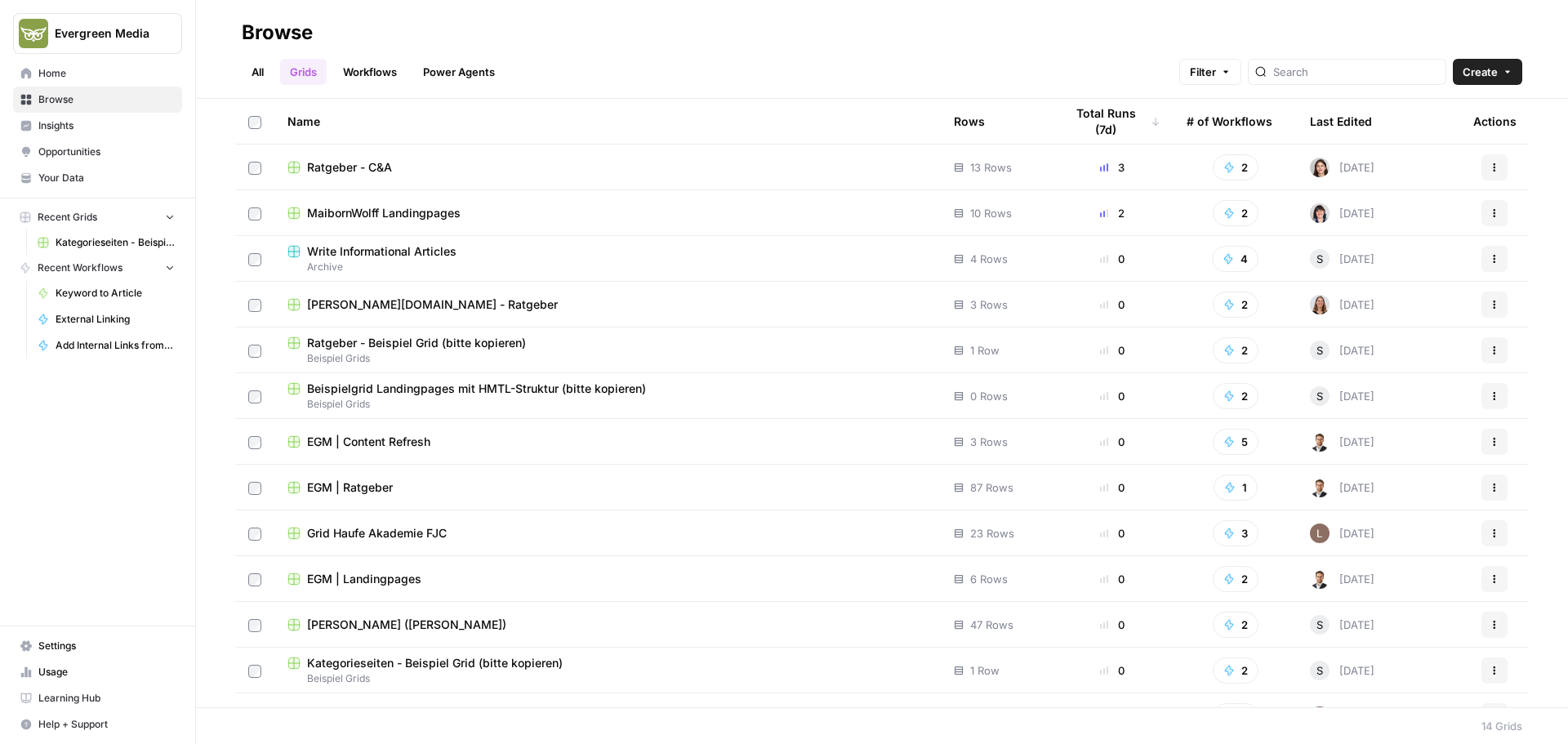
click at [464, 70] on link "Power Agents" at bounding box center [458, 71] width 91 height 26
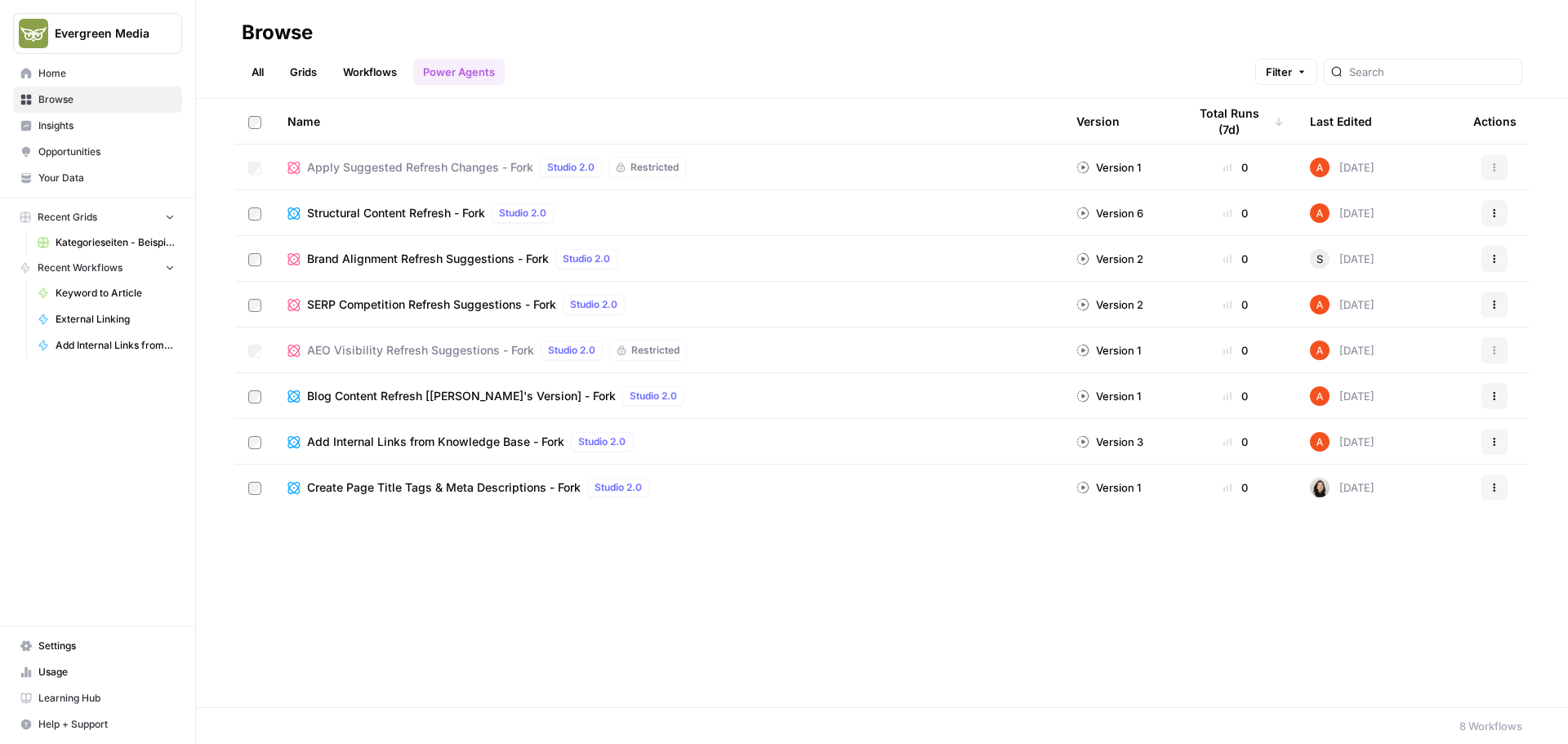
click at [100, 179] on span "Your Data" at bounding box center [106, 178] width 136 height 15
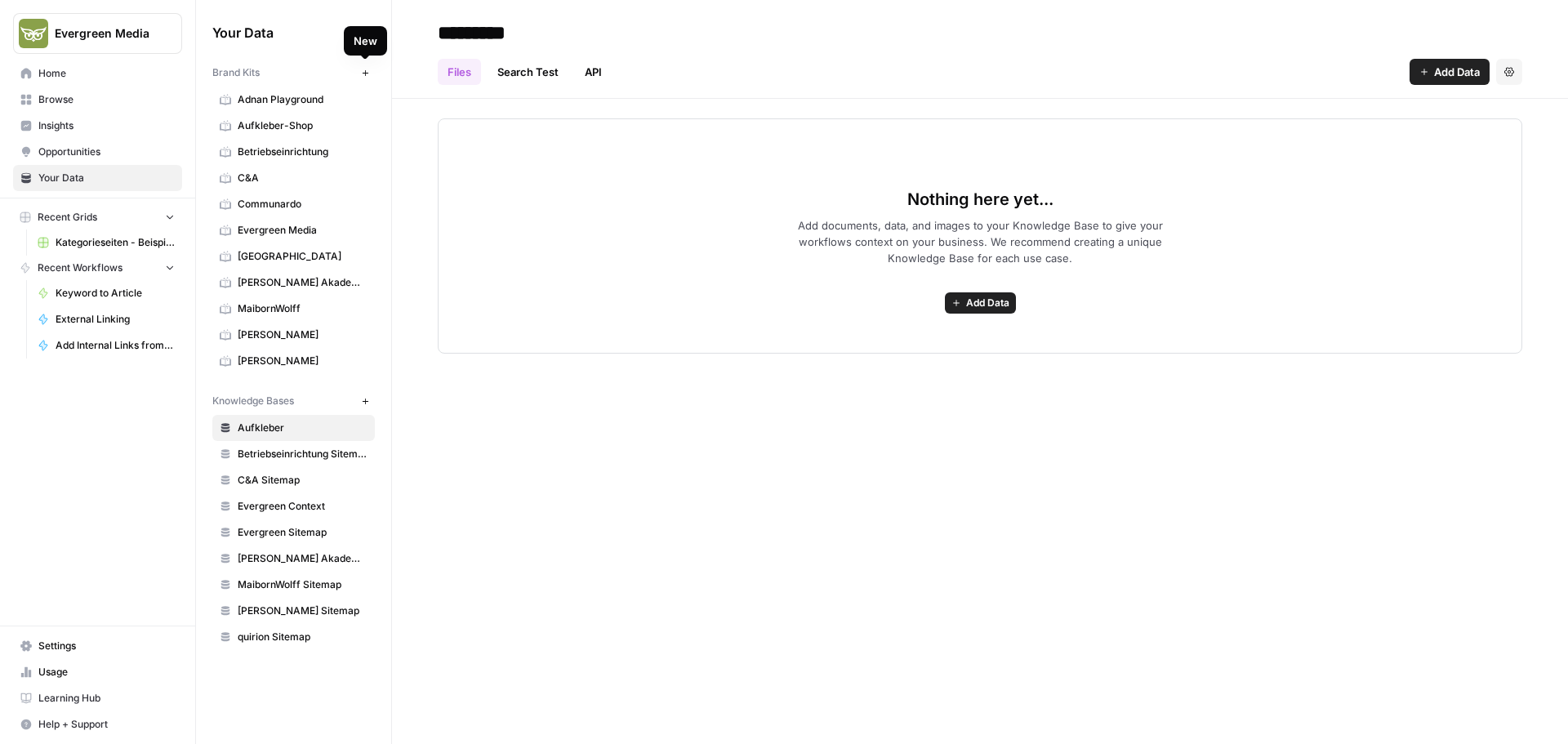
click at [372, 73] on button "New" at bounding box center [365, 72] width 20 height 20
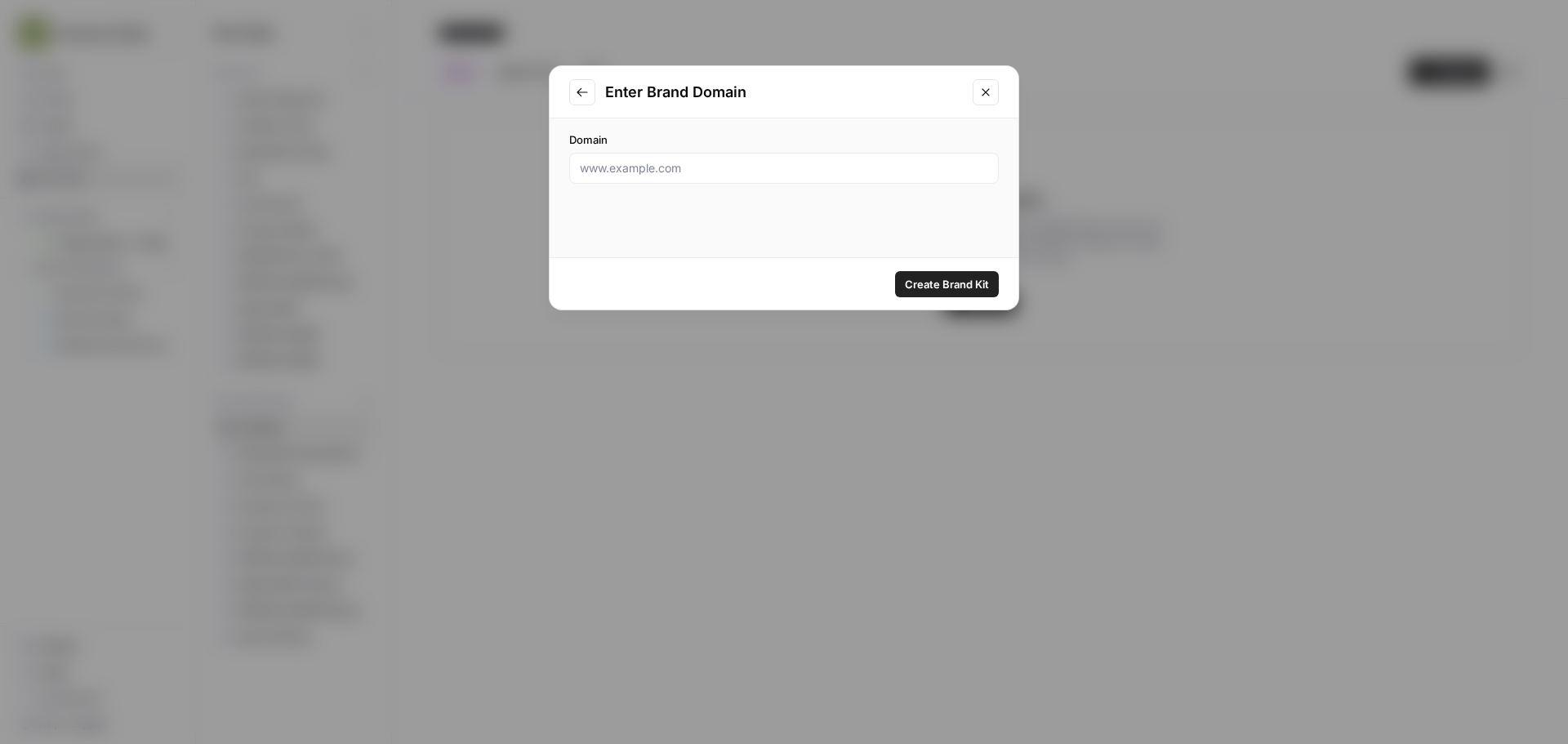
click at [981, 92] on icon "Close modal" at bounding box center [985, 91] width 13 height 13
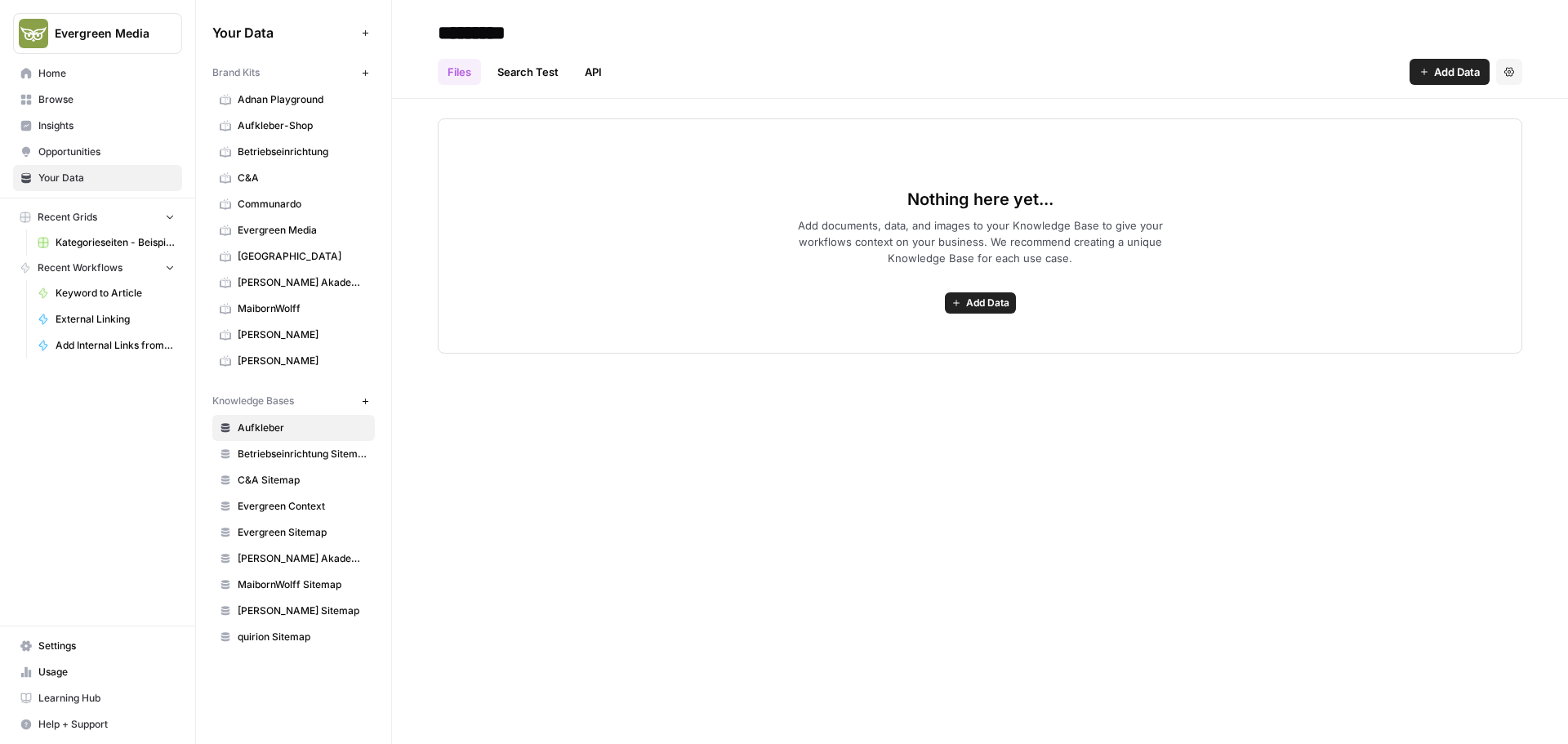
click at [285, 327] on span "[PERSON_NAME]" at bounding box center [302, 334] width 130 height 15
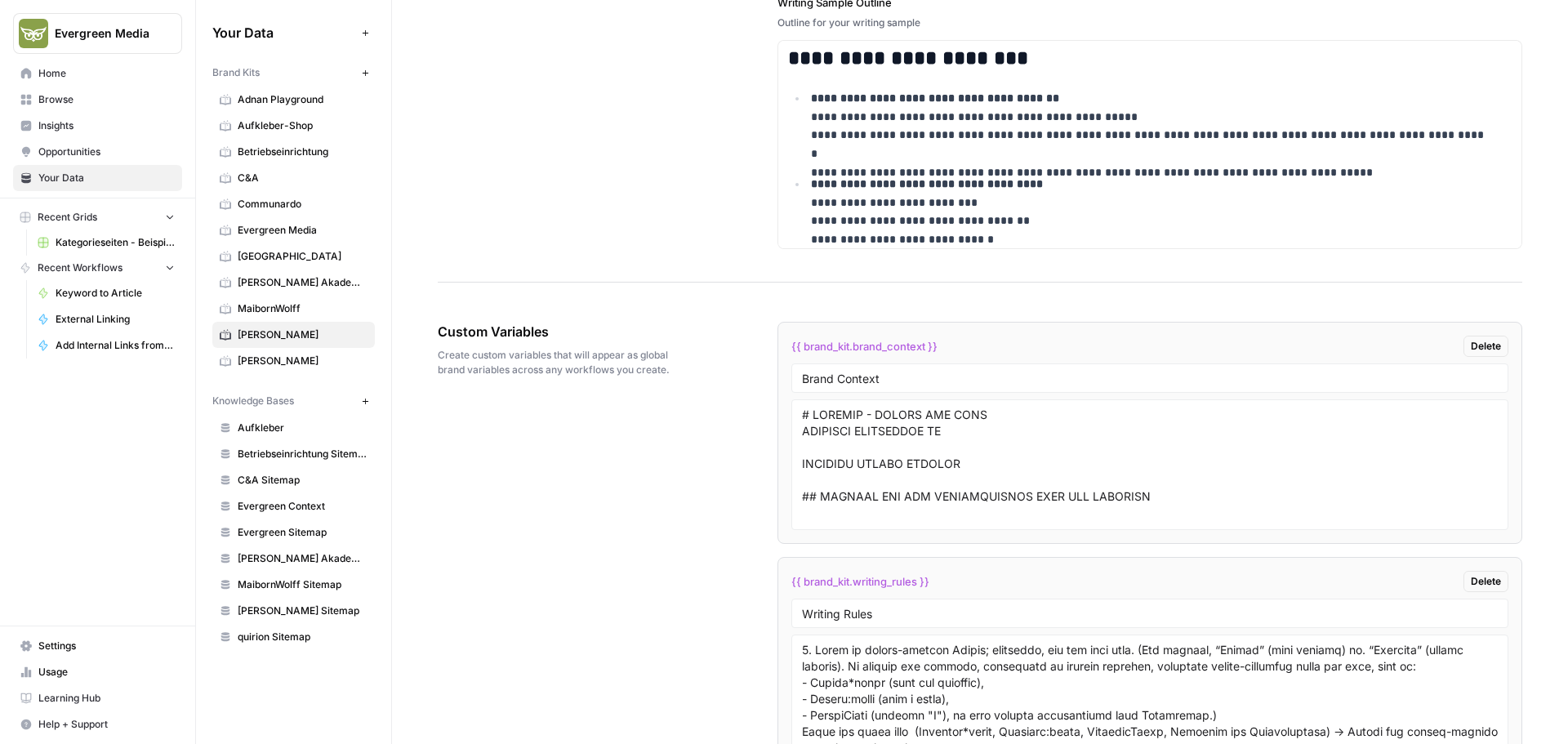
scroll to position [3045, 0]
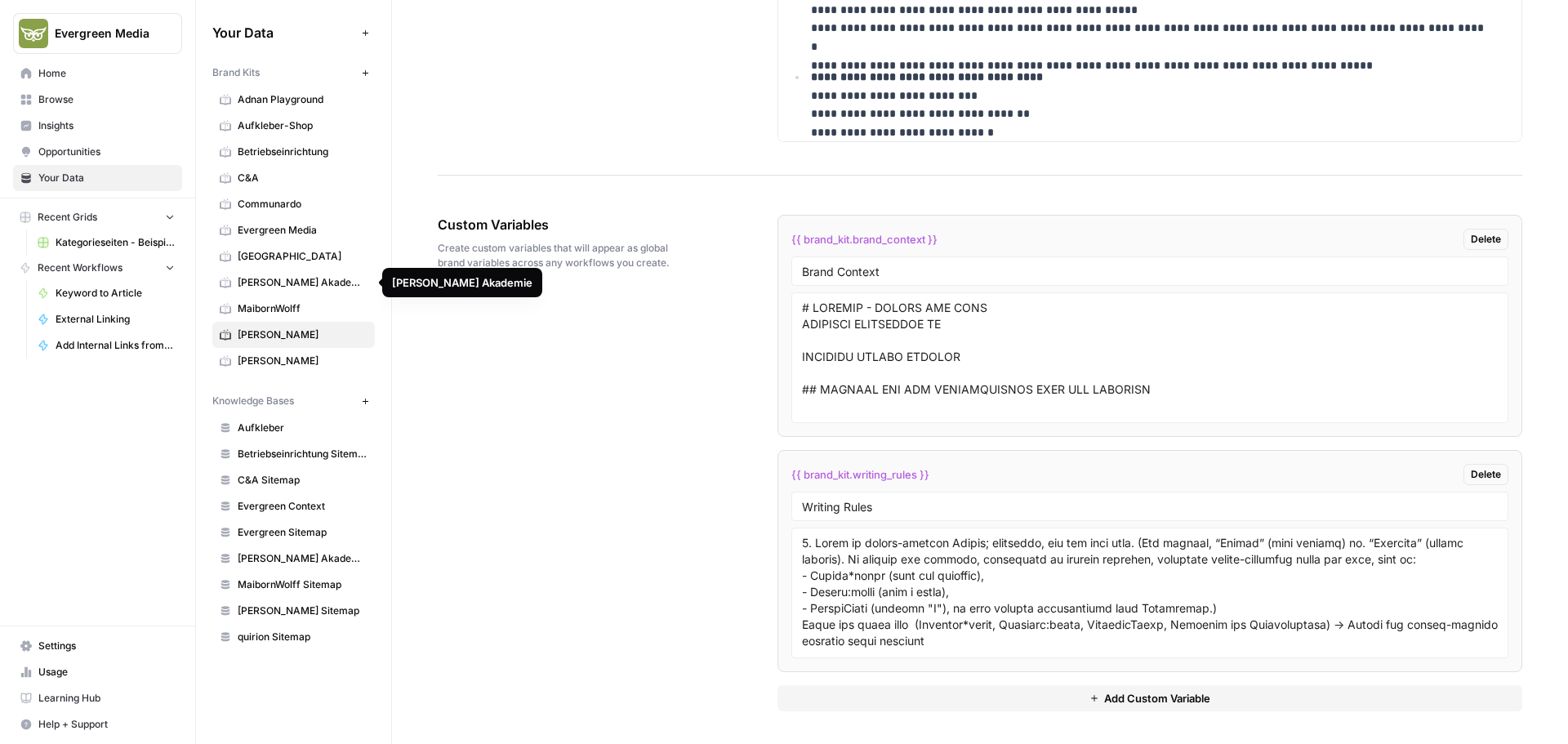
click at [271, 291] on link "[PERSON_NAME] Akademie" at bounding box center [294, 283] width 163 height 26
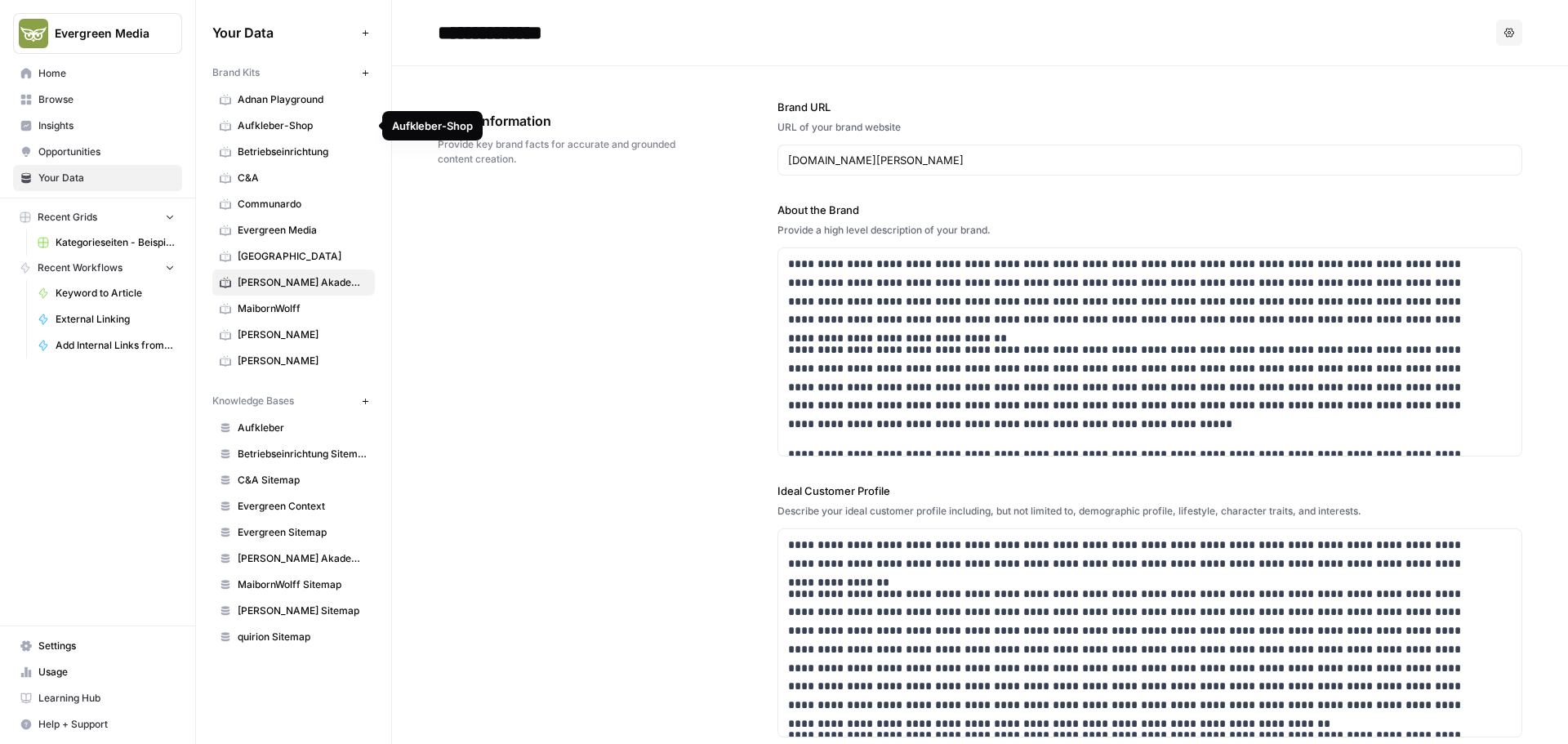
click at [260, 175] on span "C&A" at bounding box center [302, 178] width 130 height 15
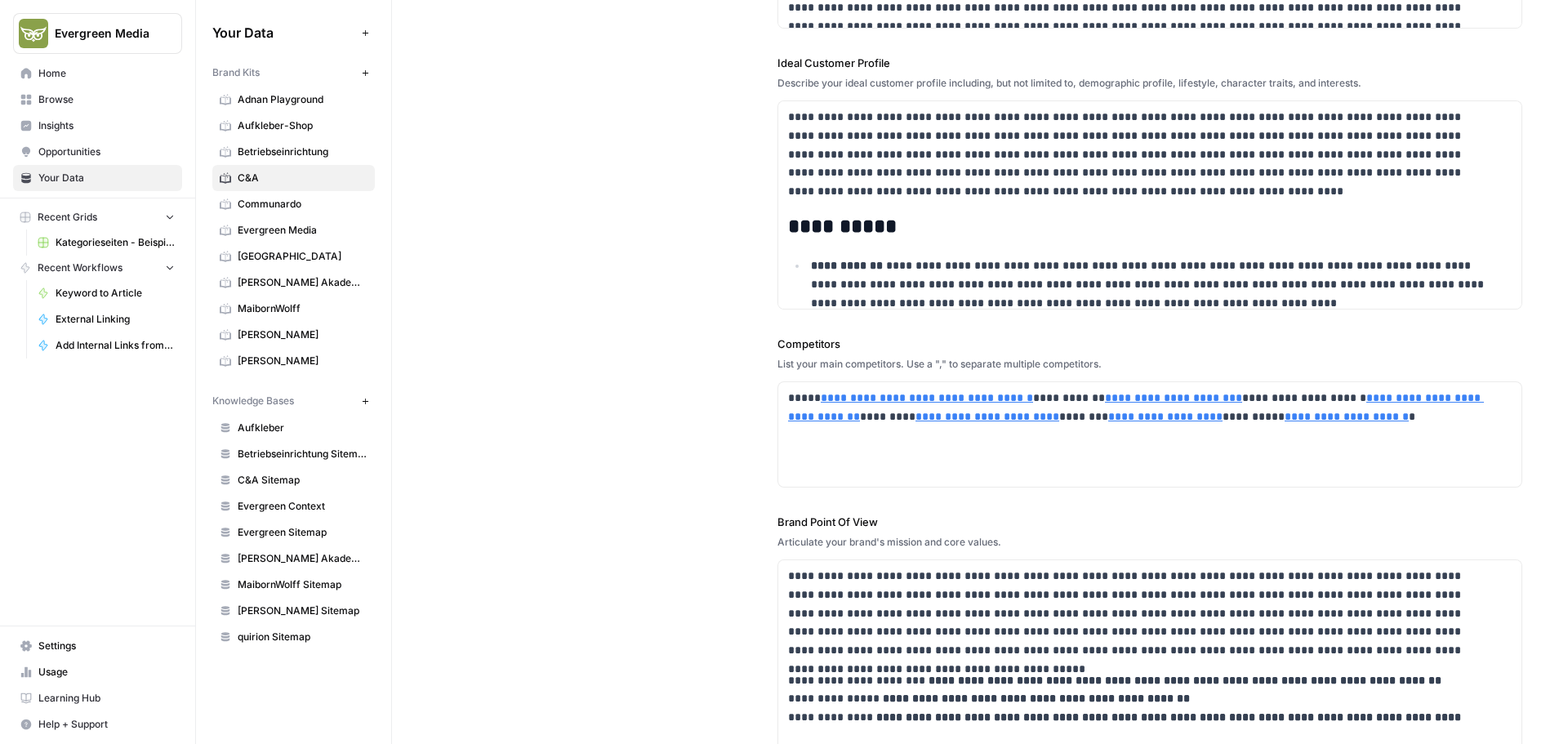
scroll to position [237, 0]
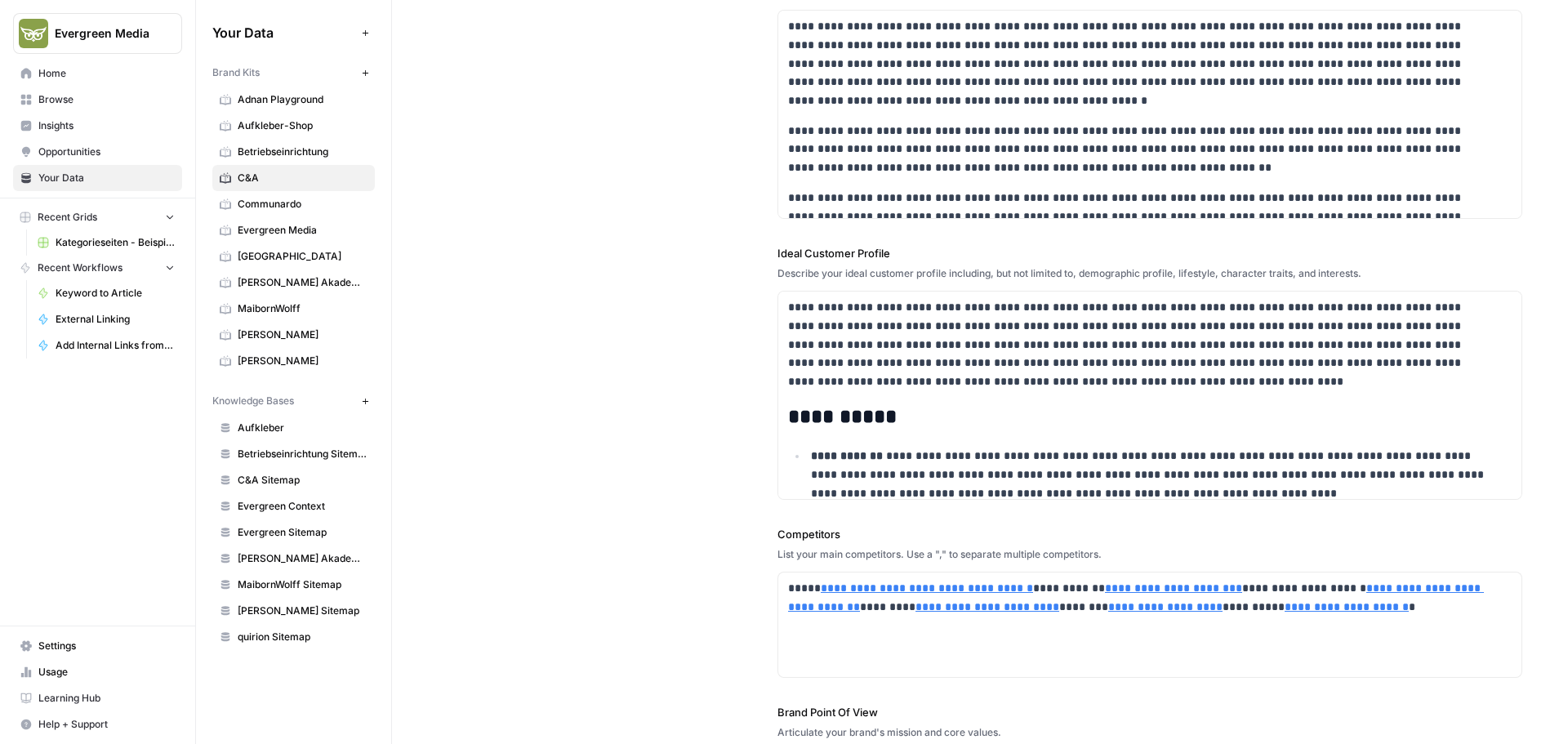
click at [61, 75] on span "Home" at bounding box center [106, 73] width 136 height 15
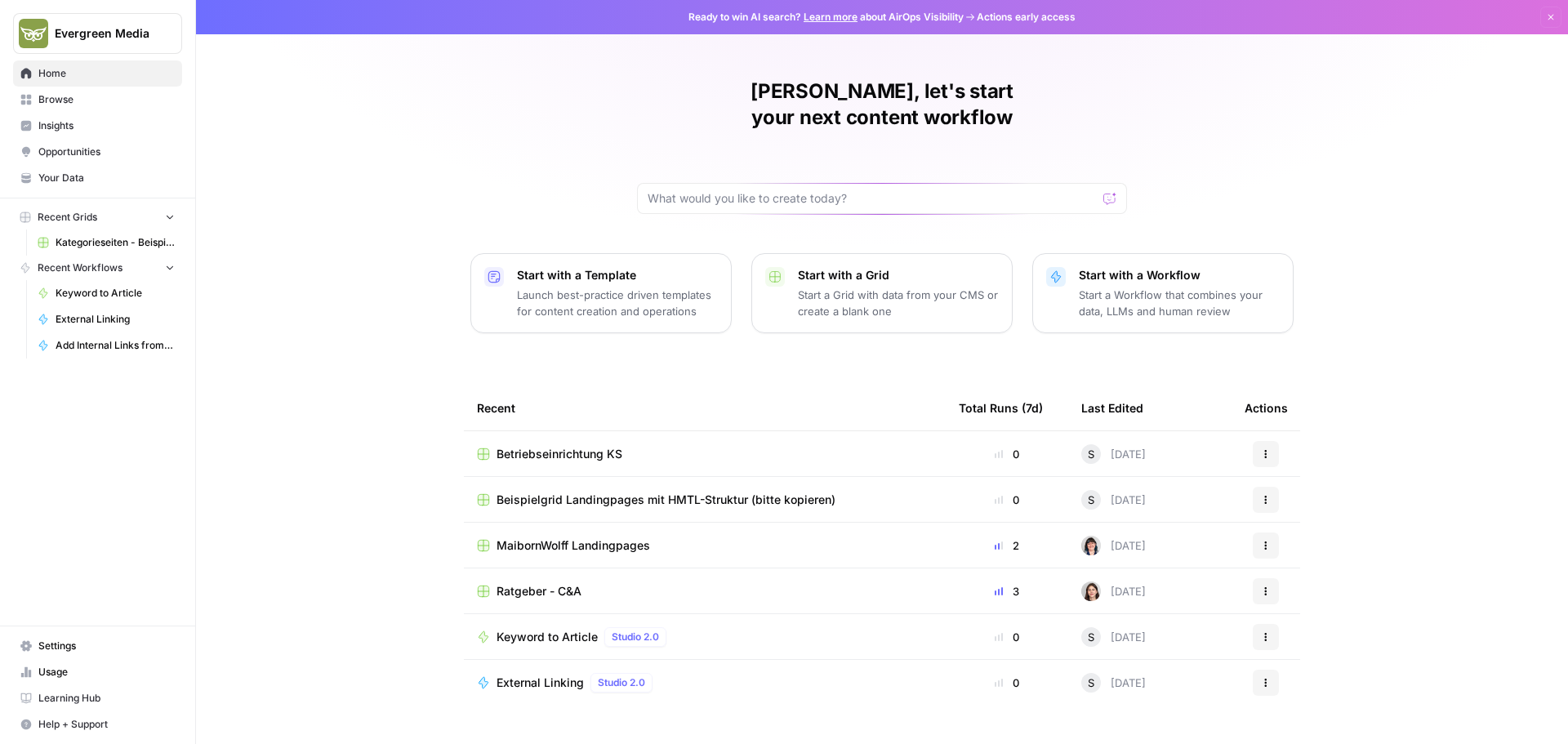
click at [80, 100] on span "Browse" at bounding box center [106, 99] width 136 height 15
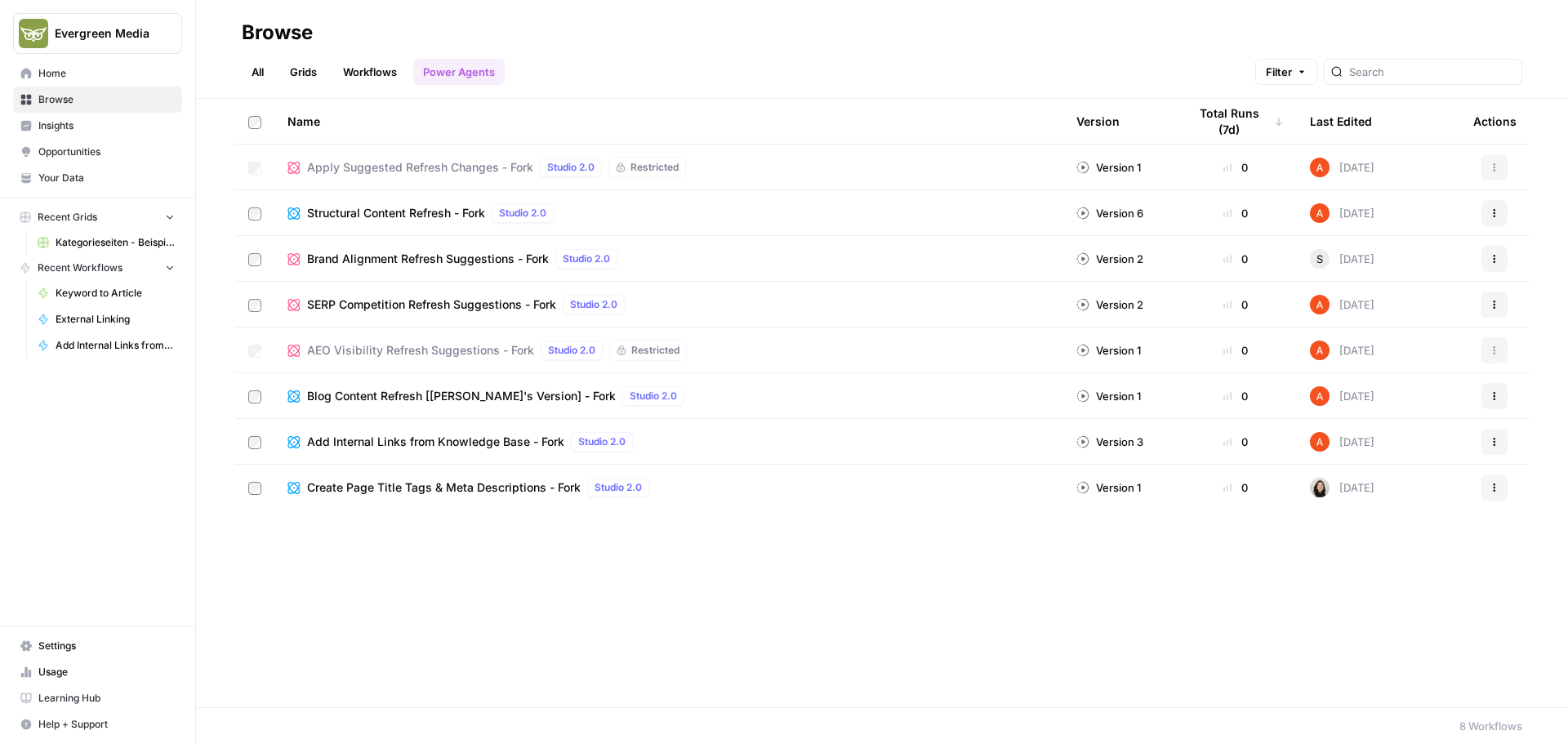
click at [370, 62] on link "Workflows" at bounding box center [370, 71] width 73 height 26
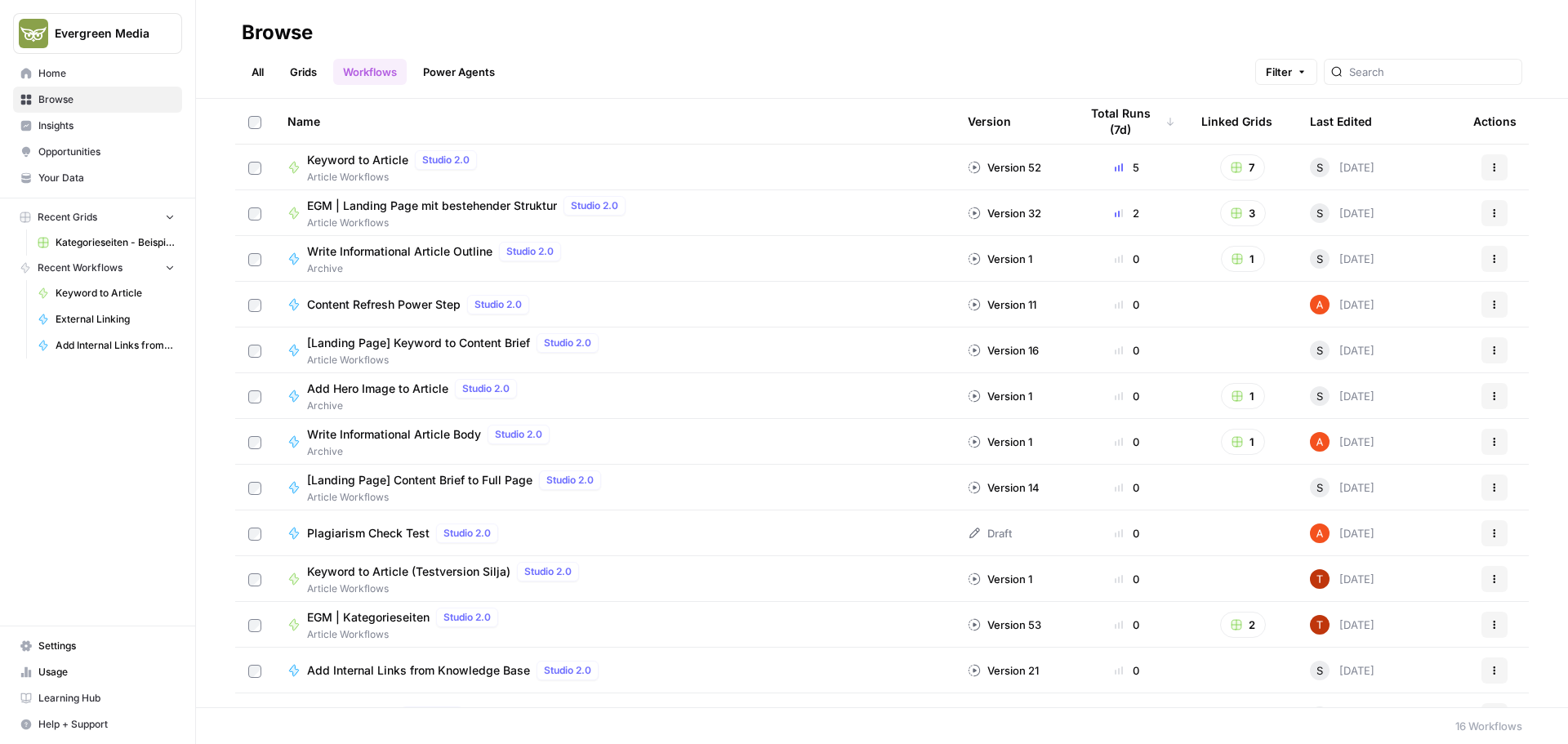
click at [289, 66] on link "Grids" at bounding box center [303, 71] width 47 height 26
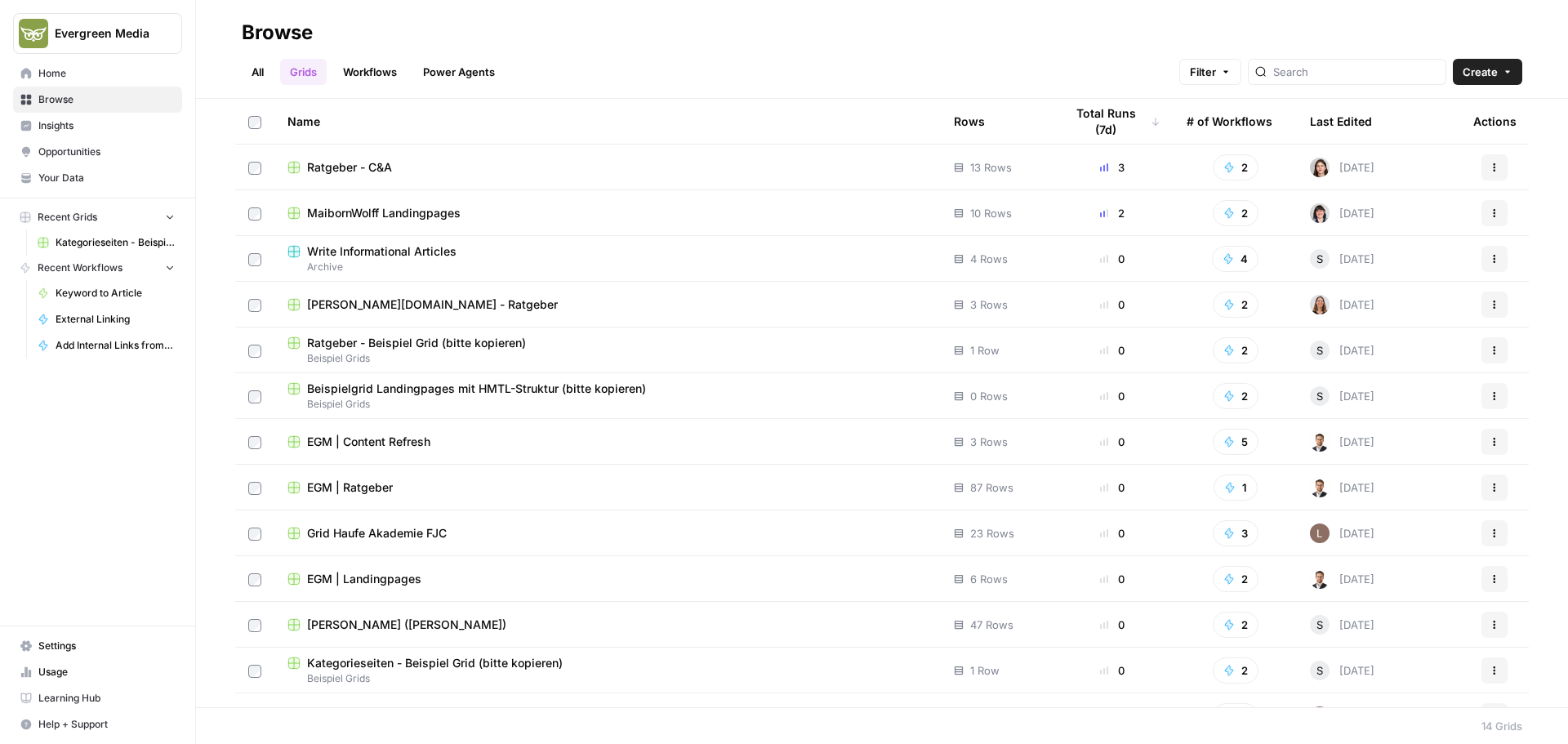
click at [385, 262] on span "Archive" at bounding box center [607, 267] width 640 height 15
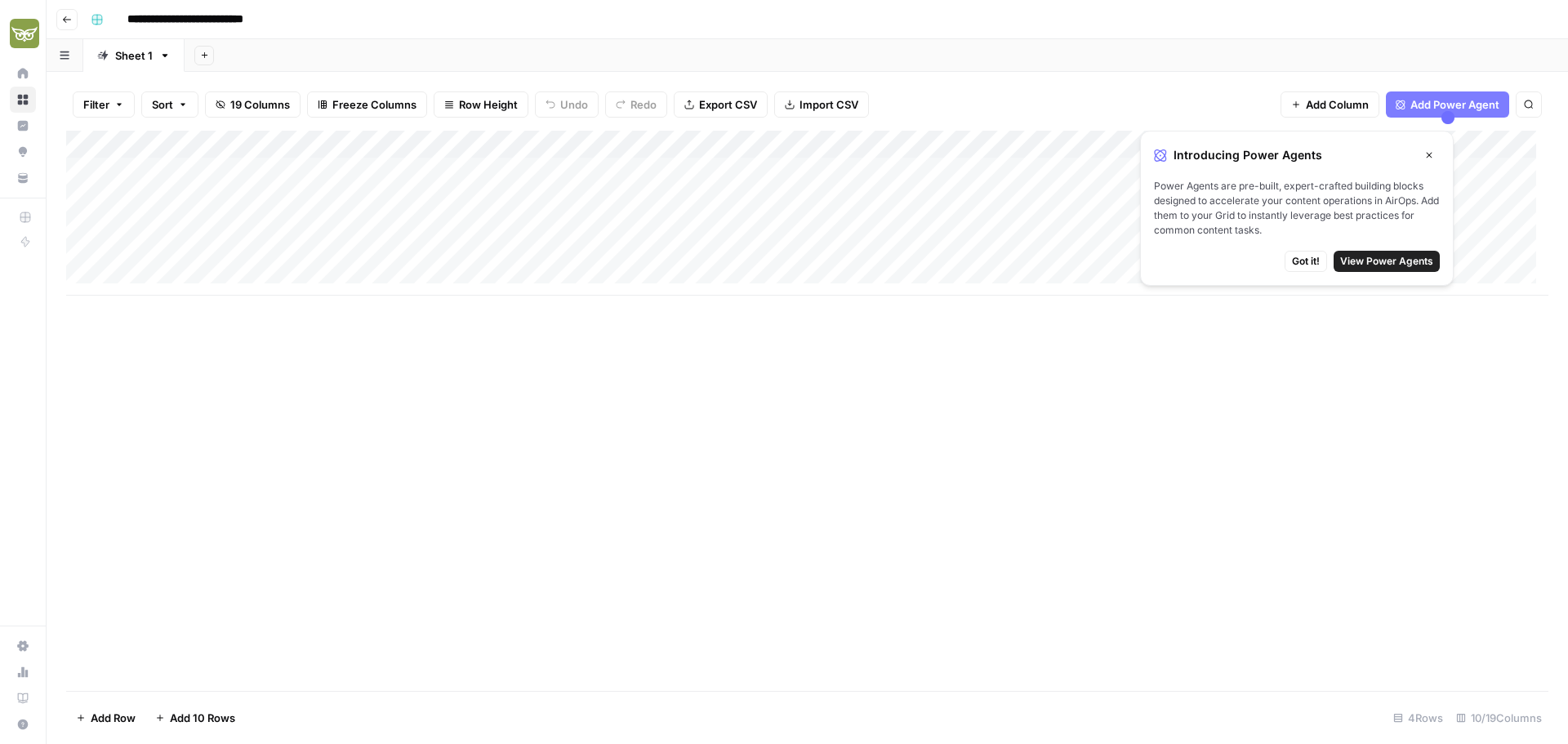
click at [486, 145] on div "Add Column" at bounding box center [808, 213] width 1483 height 165
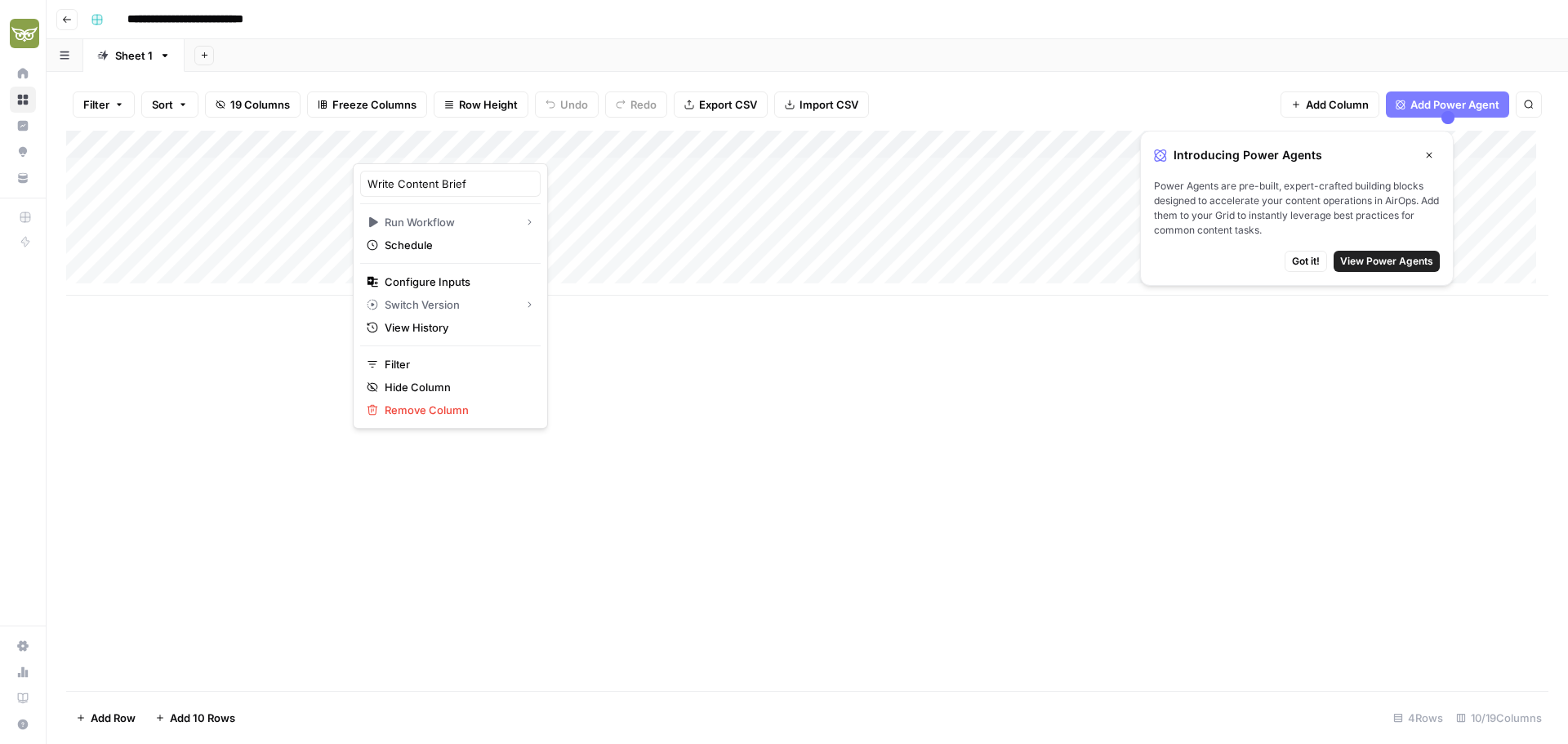
click at [749, 401] on div "Add Column" at bounding box center [808, 411] width 1483 height 560
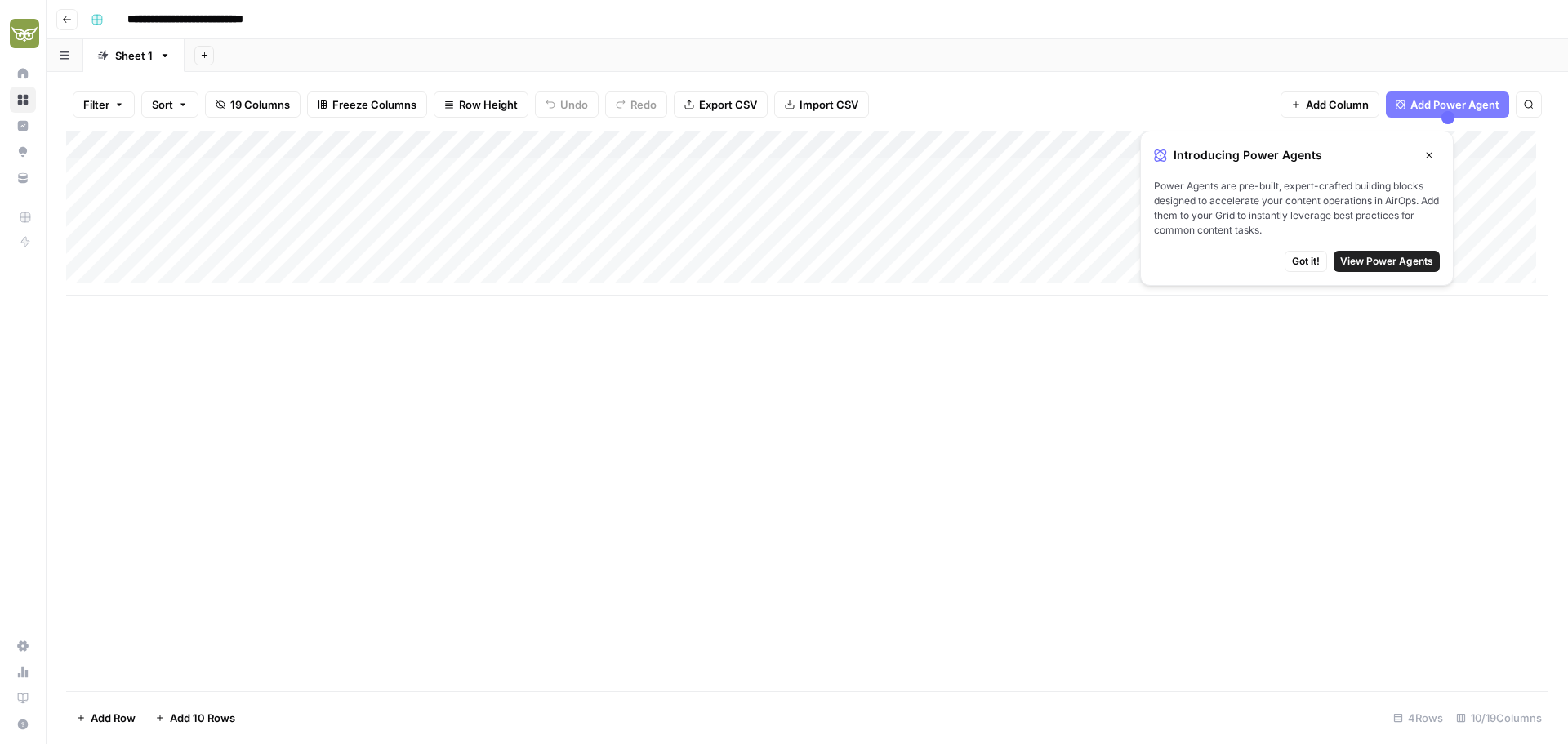
click at [70, 21] on icon "button" at bounding box center [67, 20] width 10 height 10
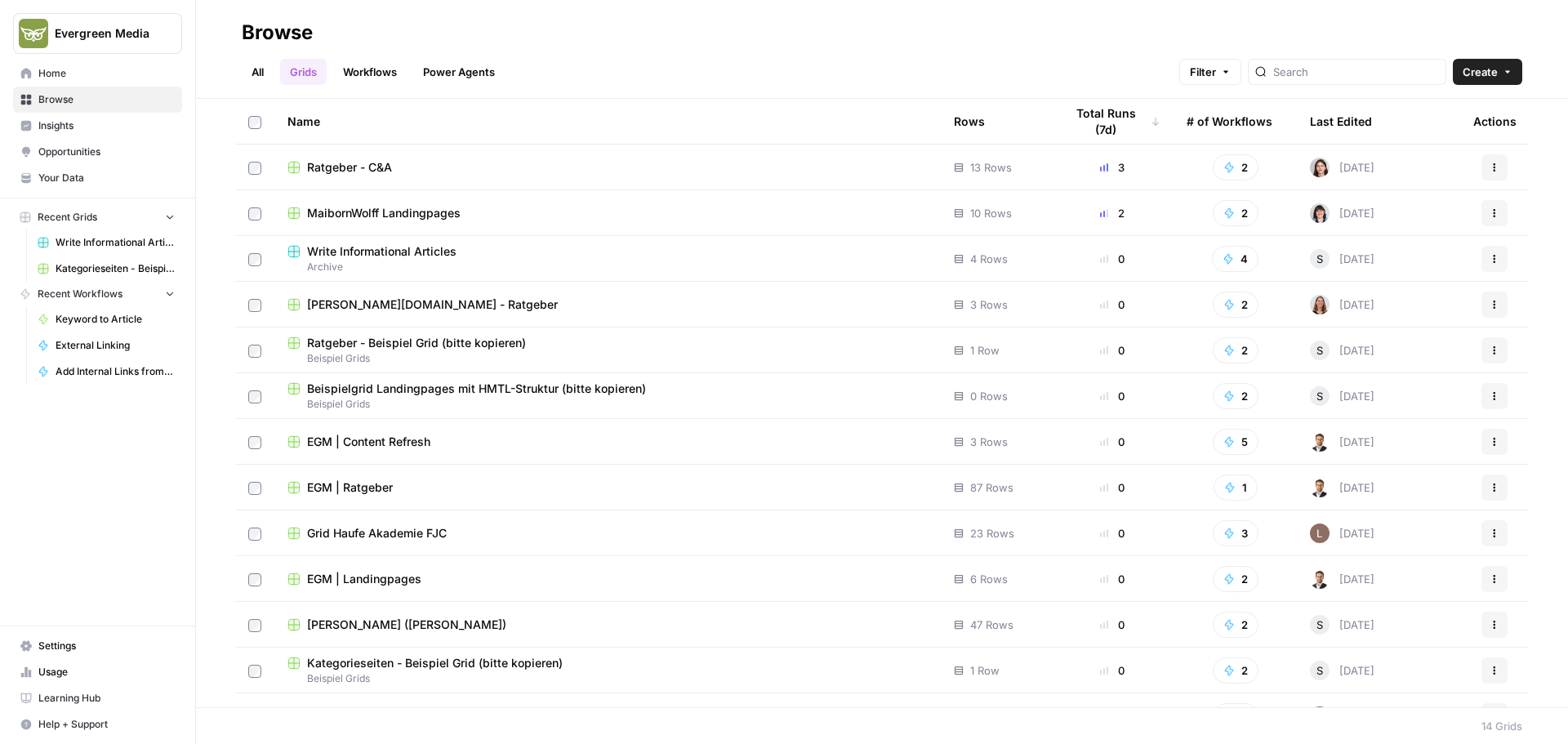
click at [399, 76] on link "Workflows" at bounding box center [370, 71] width 73 height 26
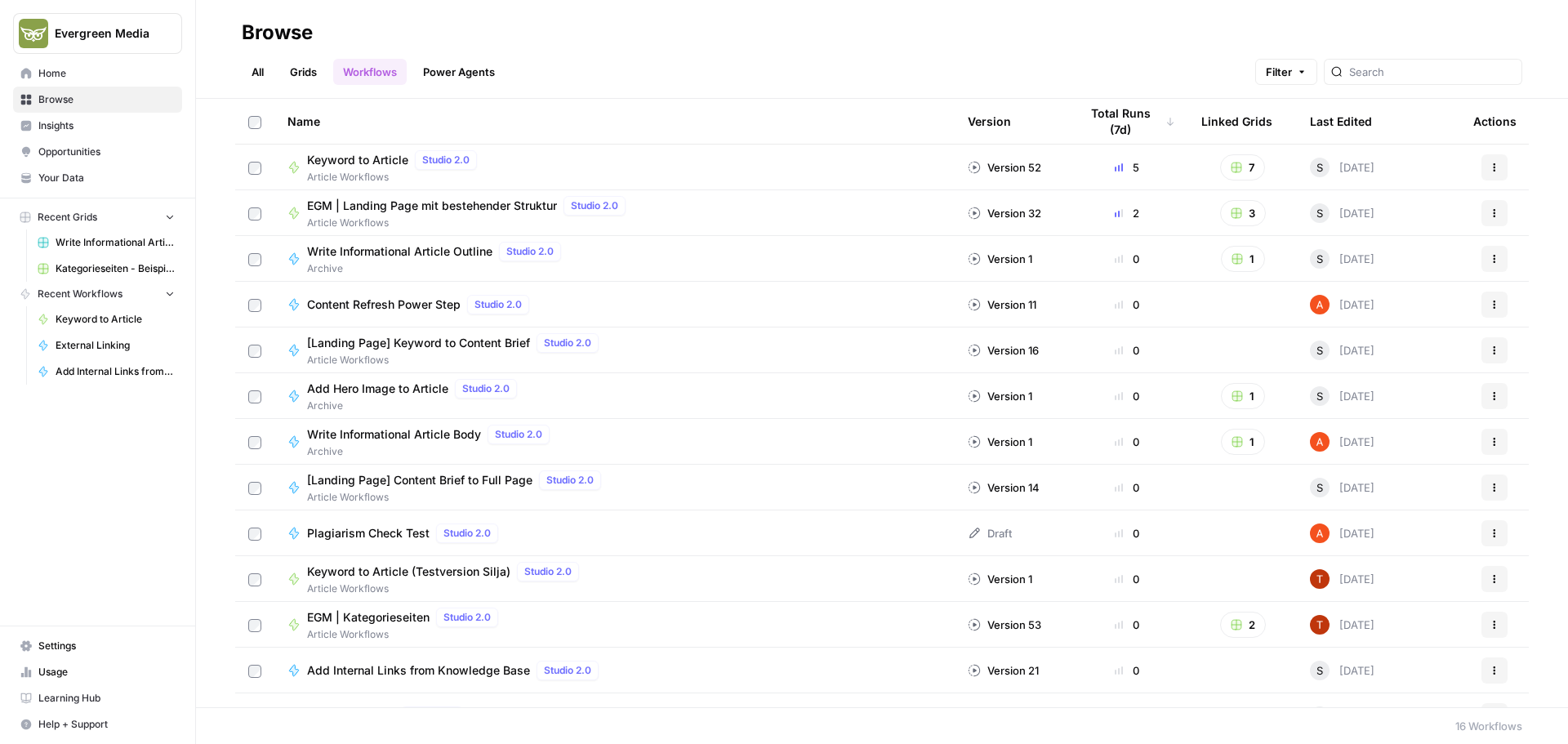
click at [369, 161] on span "Keyword to Article" at bounding box center [357, 160] width 101 height 16
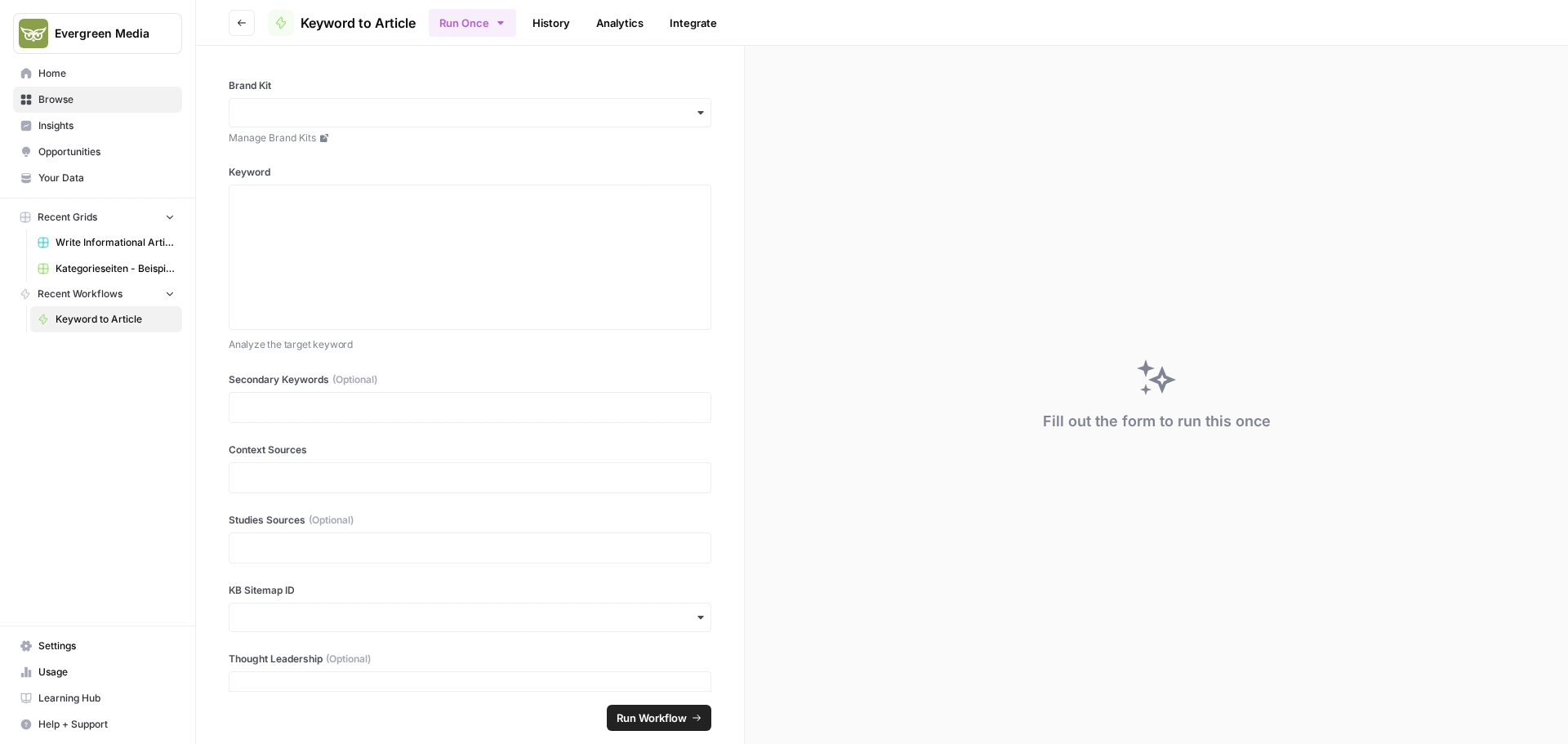
click at [239, 19] on icon "button" at bounding box center [242, 23] width 10 height 10
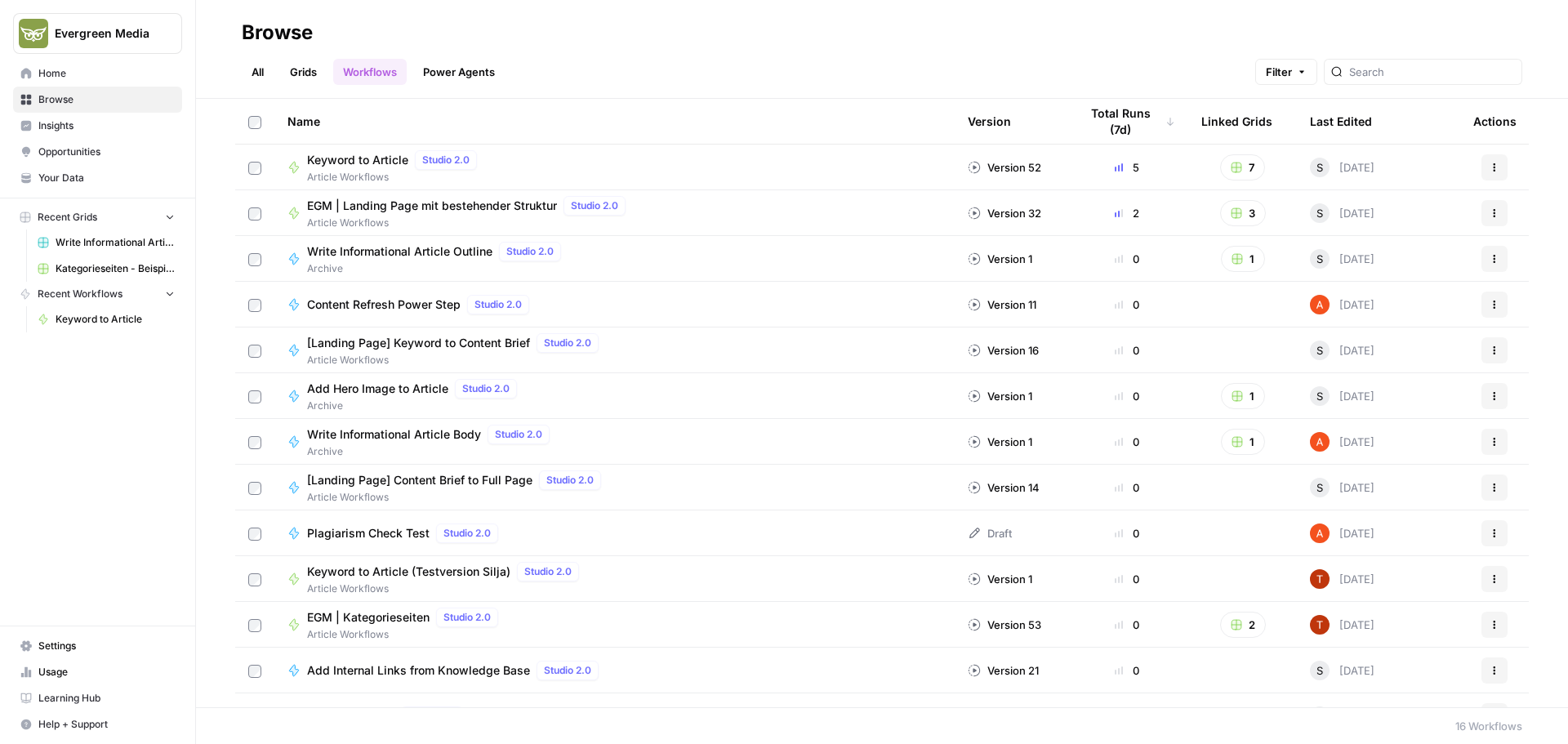
click at [466, 479] on span "[Landing Page] Content Brief to Full Page" at bounding box center [419, 480] width 225 height 16
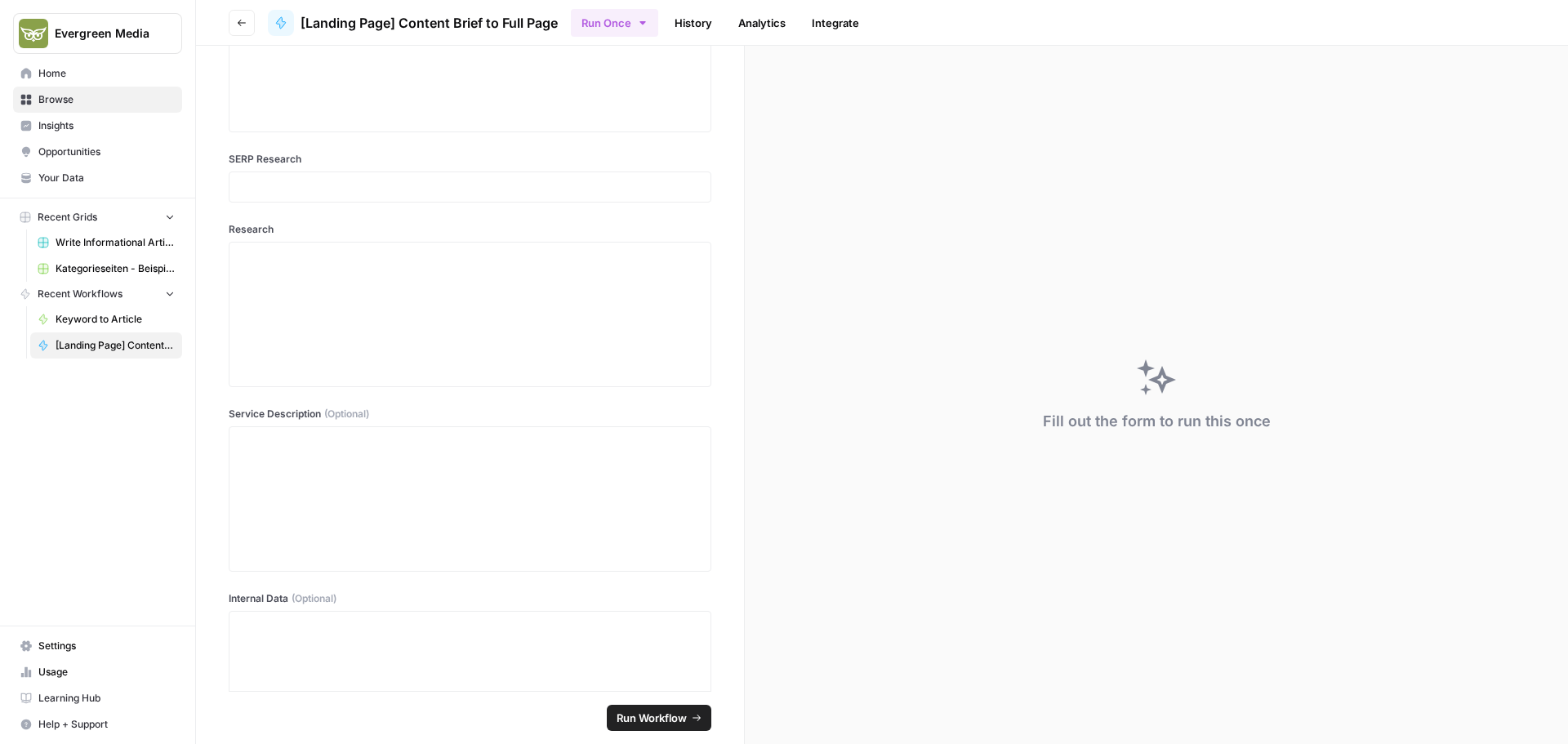
scroll to position [814, 0]
click at [248, 28] on button "Go back" at bounding box center [241, 23] width 26 height 26
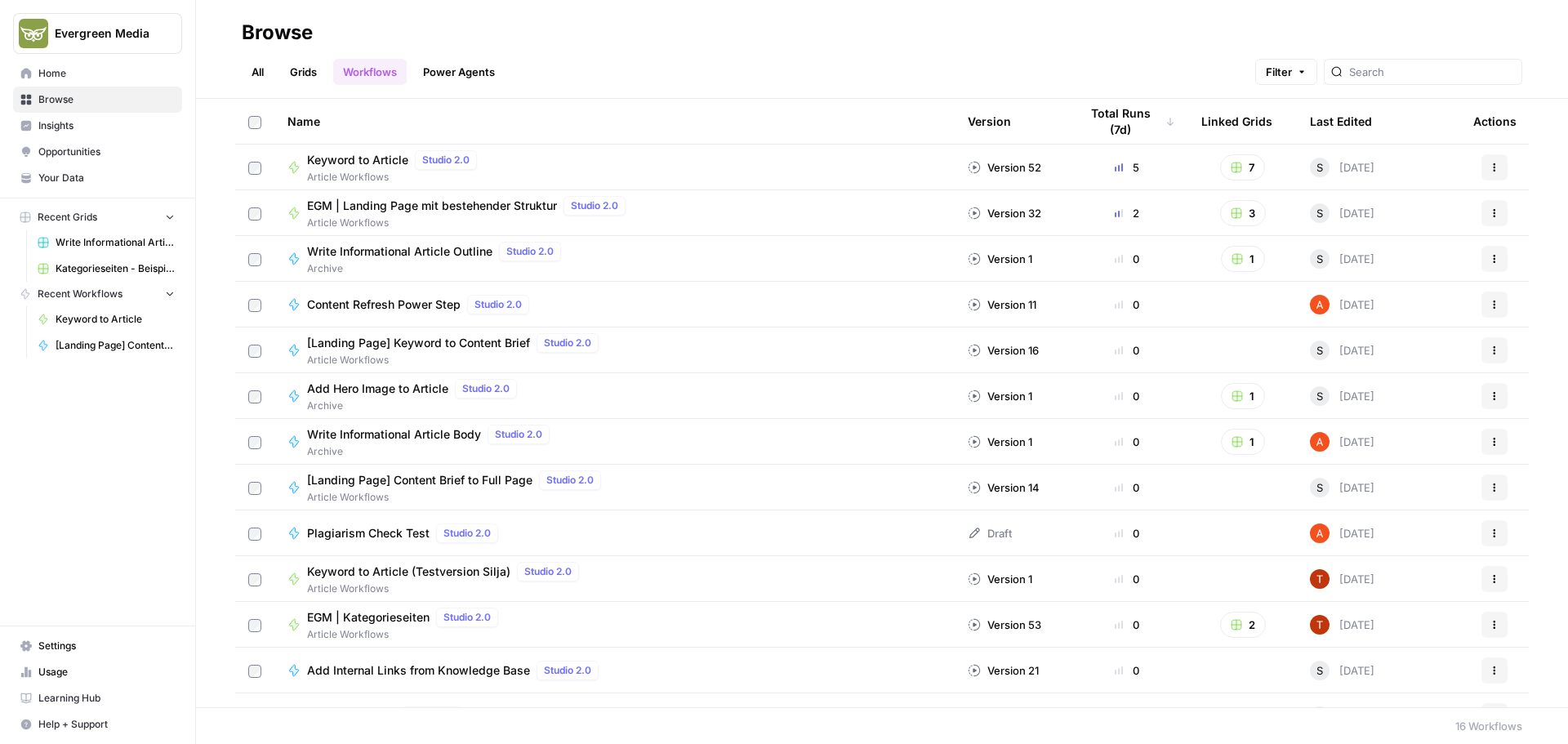
click at [484, 83] on link "Power Agents" at bounding box center [458, 71] width 91 height 26
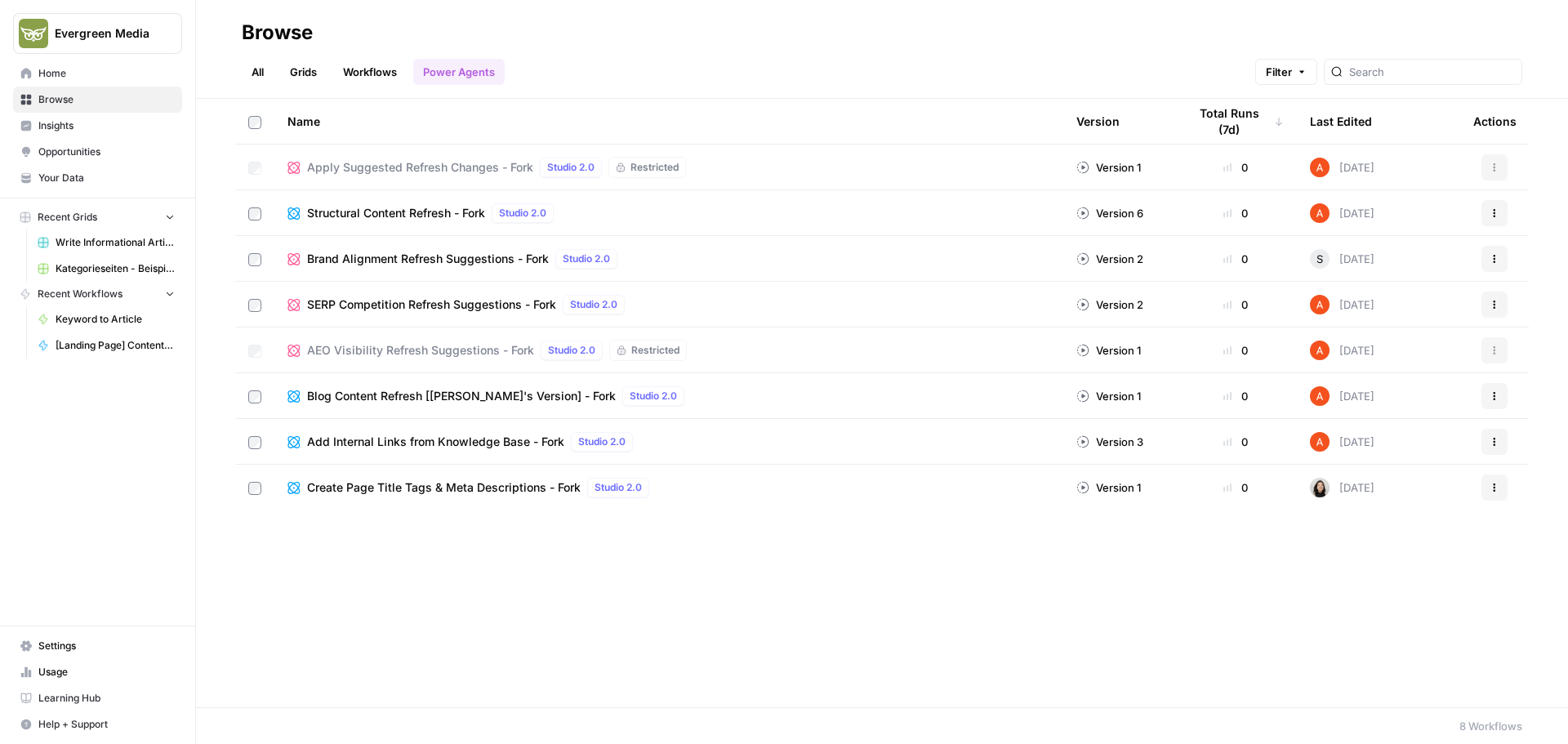
click at [371, 71] on link "Workflows" at bounding box center [370, 71] width 73 height 26
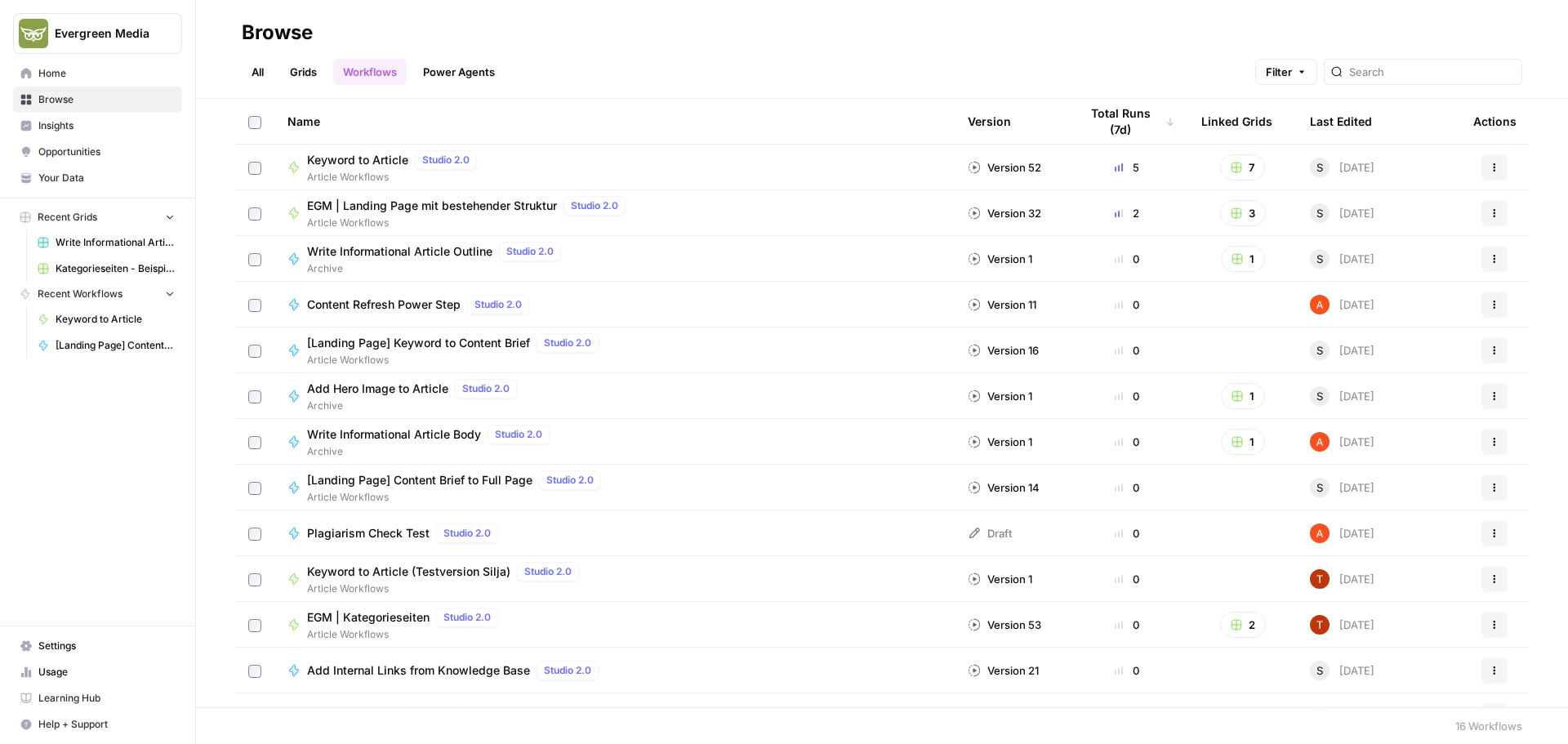
click at [319, 80] on link "Grids" at bounding box center [303, 71] width 47 height 26
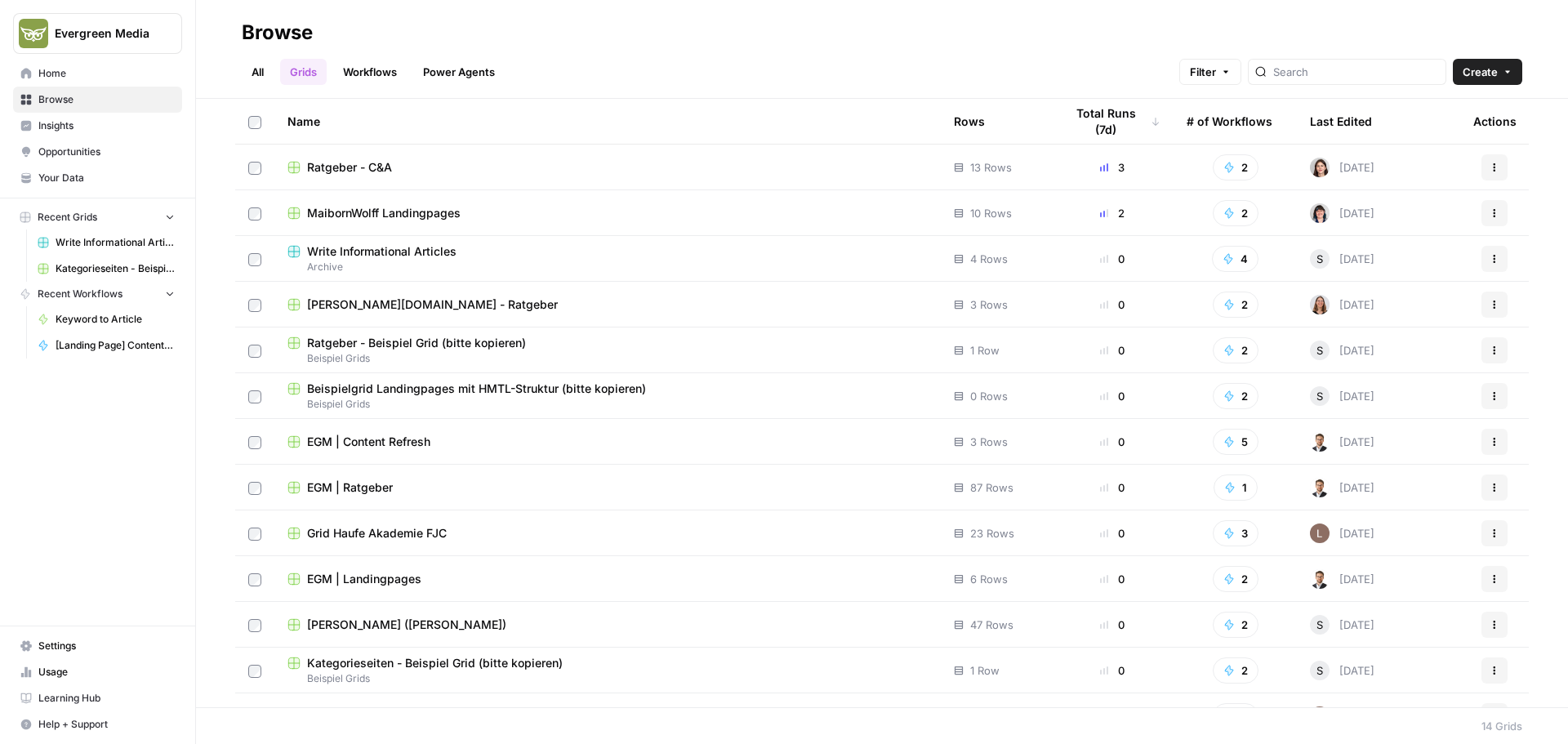
click at [401, 445] on span "EGM | Content Refresh" at bounding box center [368, 441] width 123 height 16
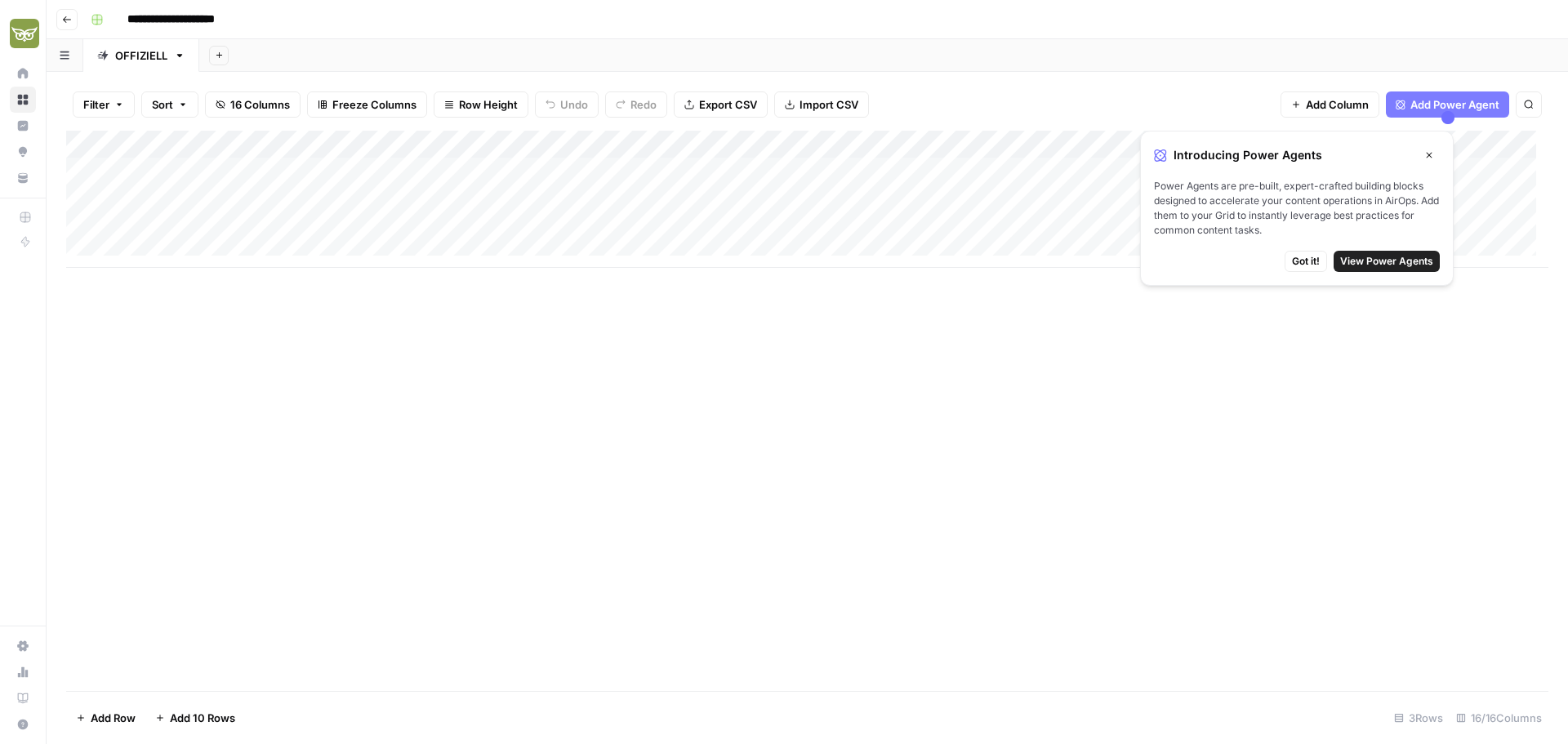
click at [66, 18] on icon "button" at bounding box center [67, 20] width 10 height 10
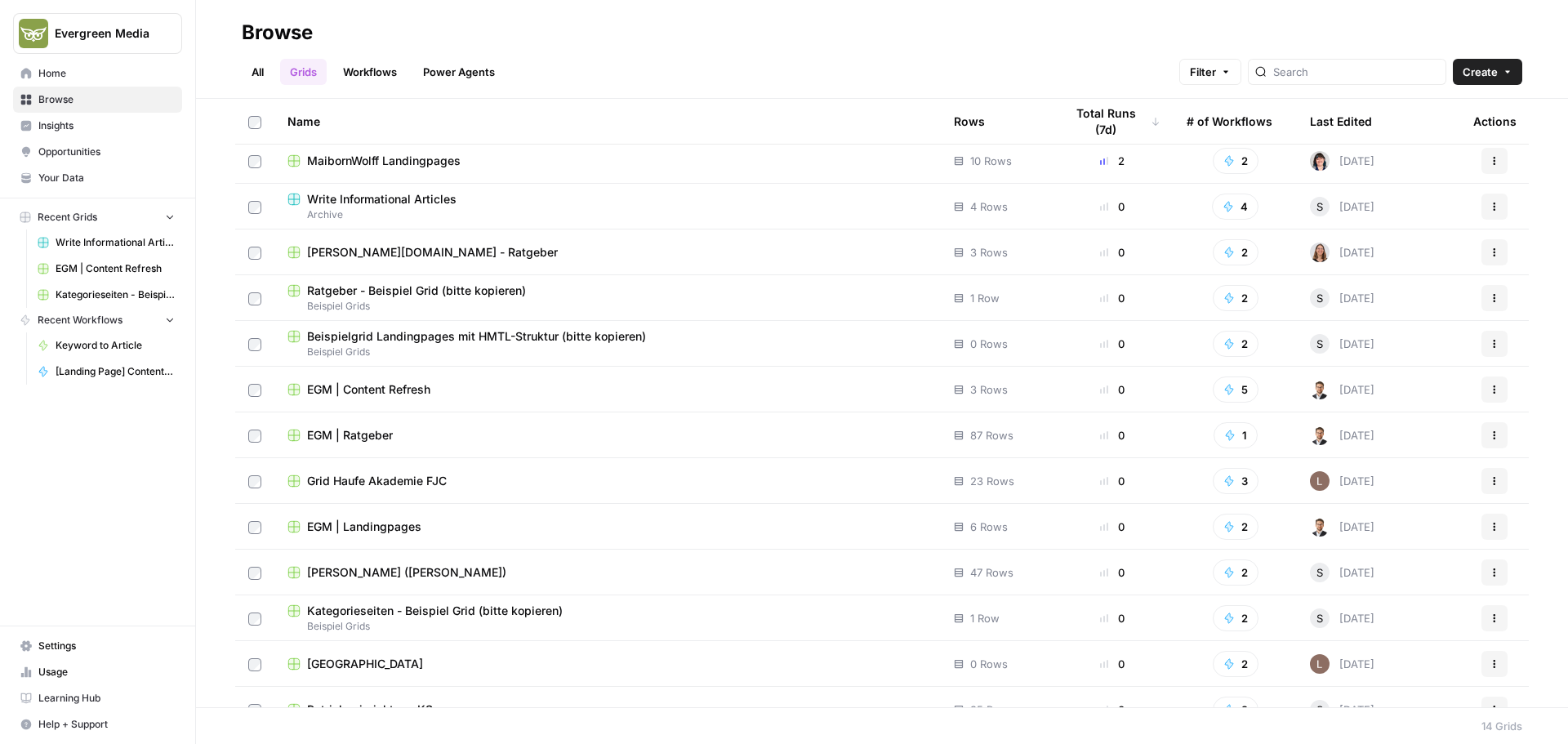
scroll to position [77, 0]
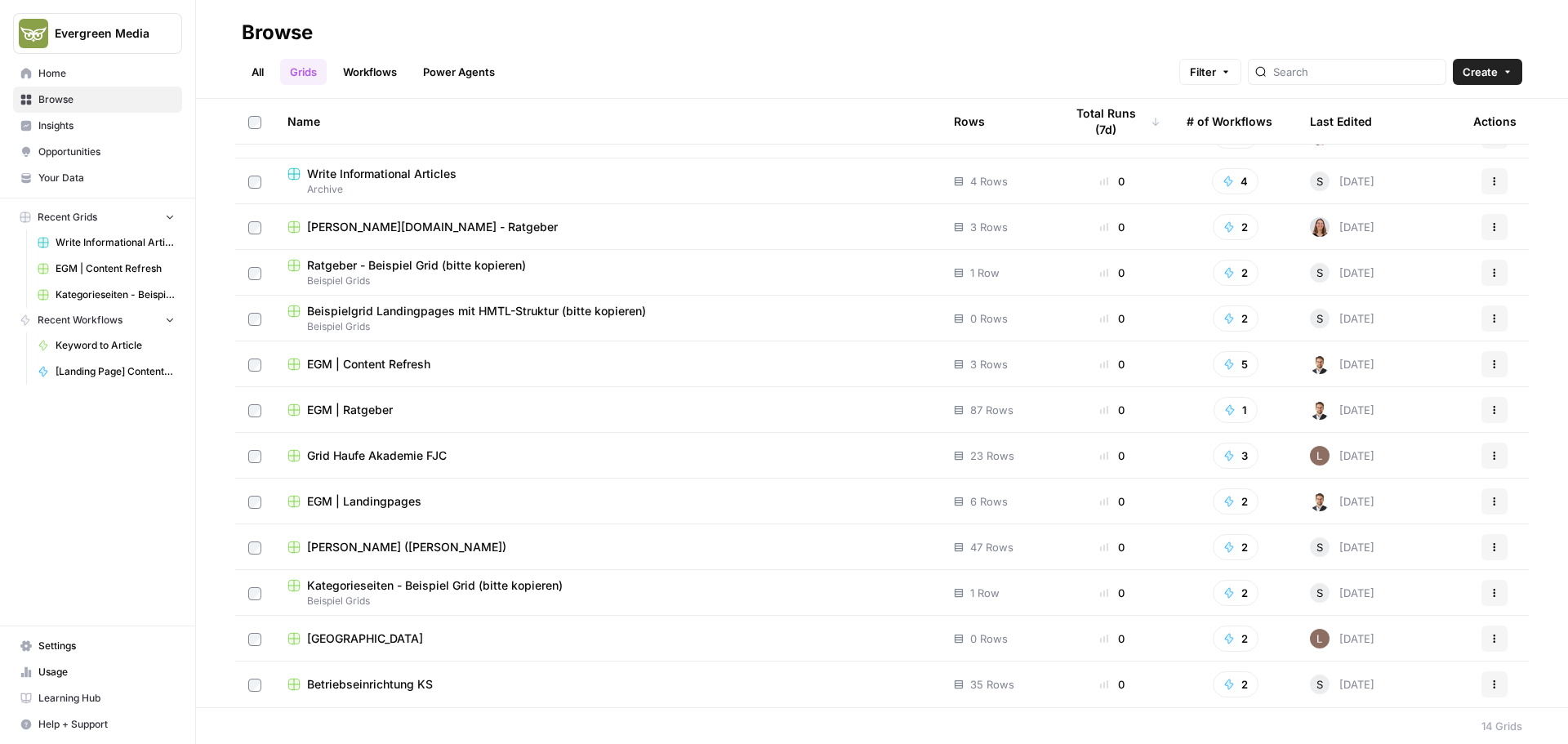
click at [397, 503] on span "EGM | Landingpages" at bounding box center [363, 501] width 114 height 16
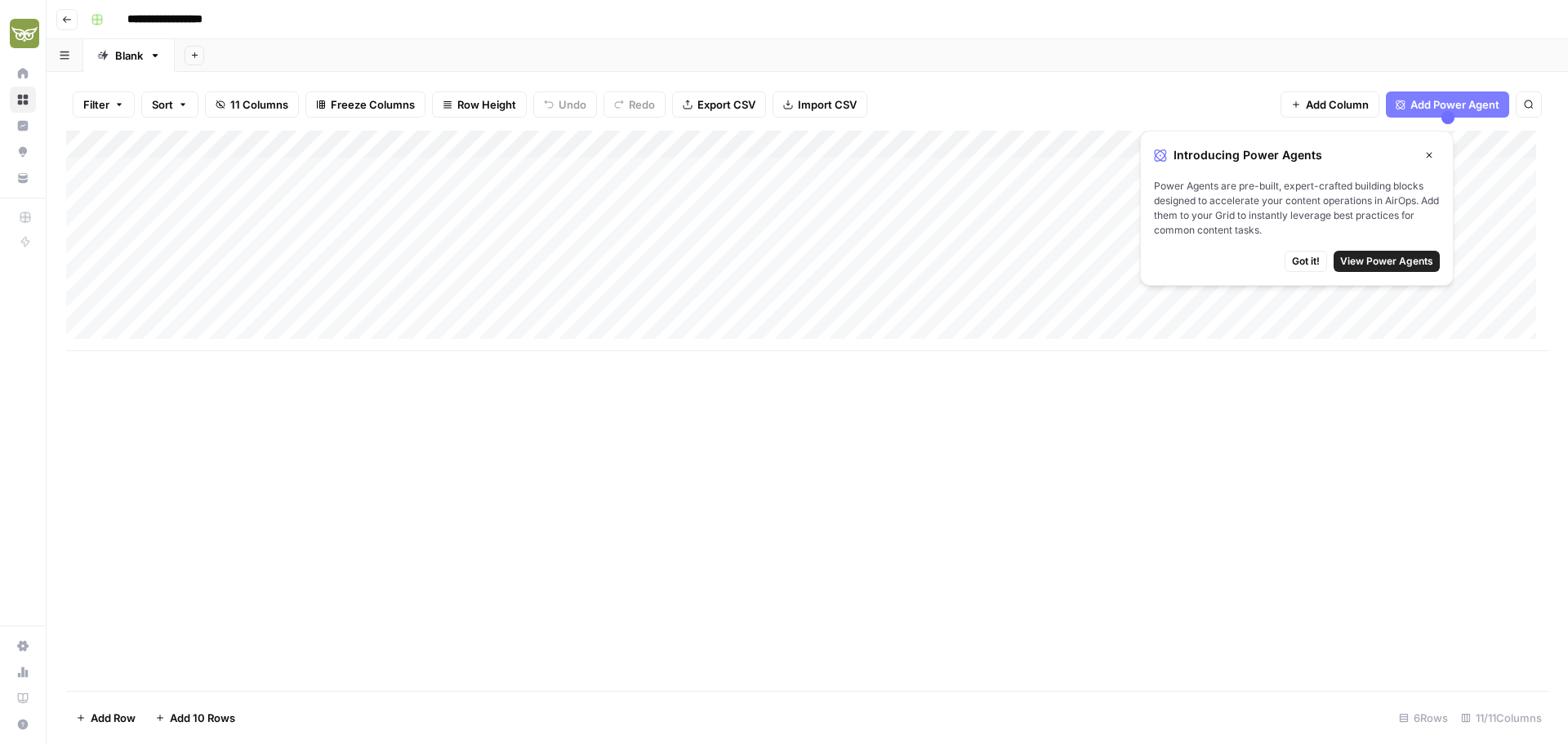
click at [69, 21] on icon "button" at bounding box center [67, 20] width 10 height 10
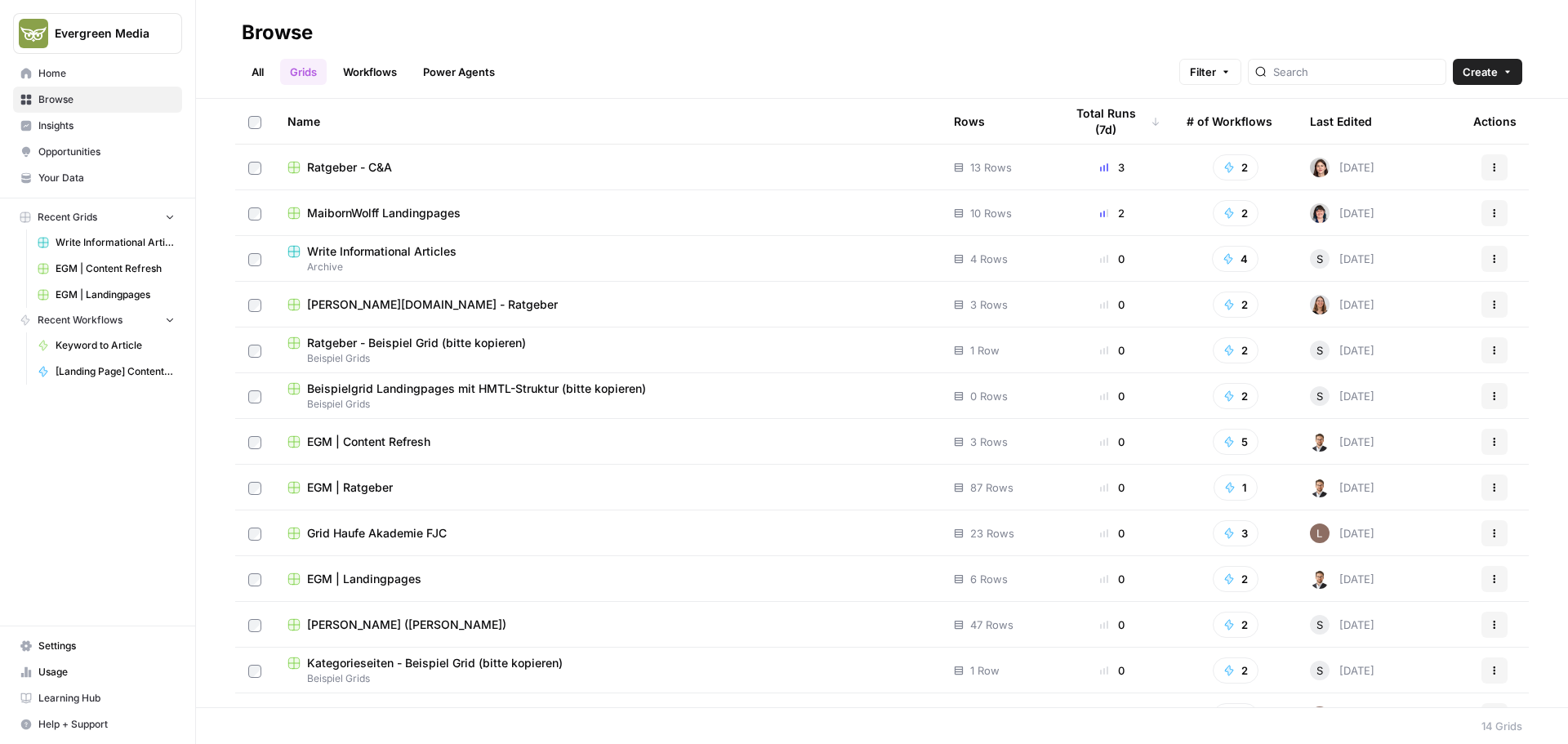
click at [74, 668] on span "Usage" at bounding box center [106, 672] width 136 height 15
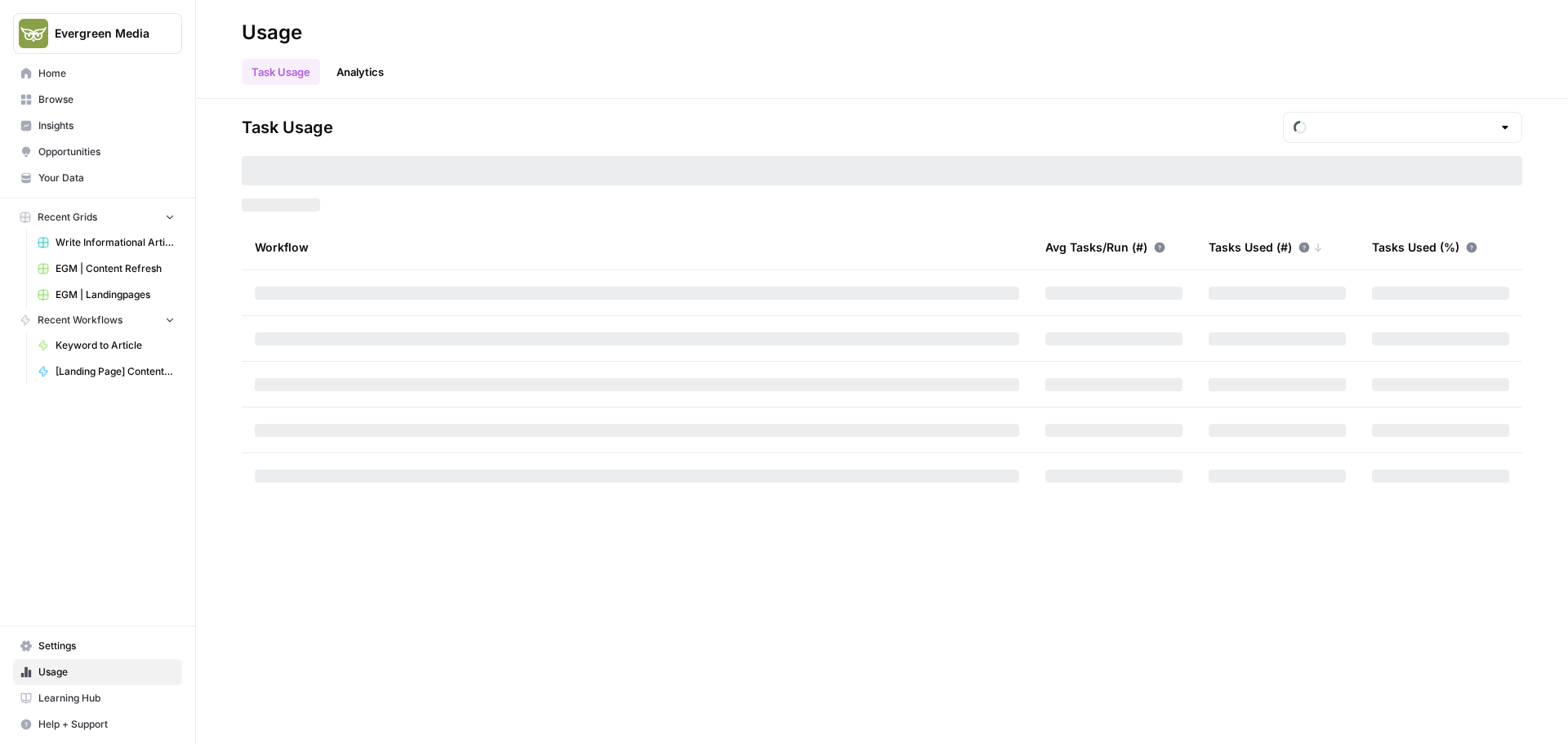
type input "October Tasks"
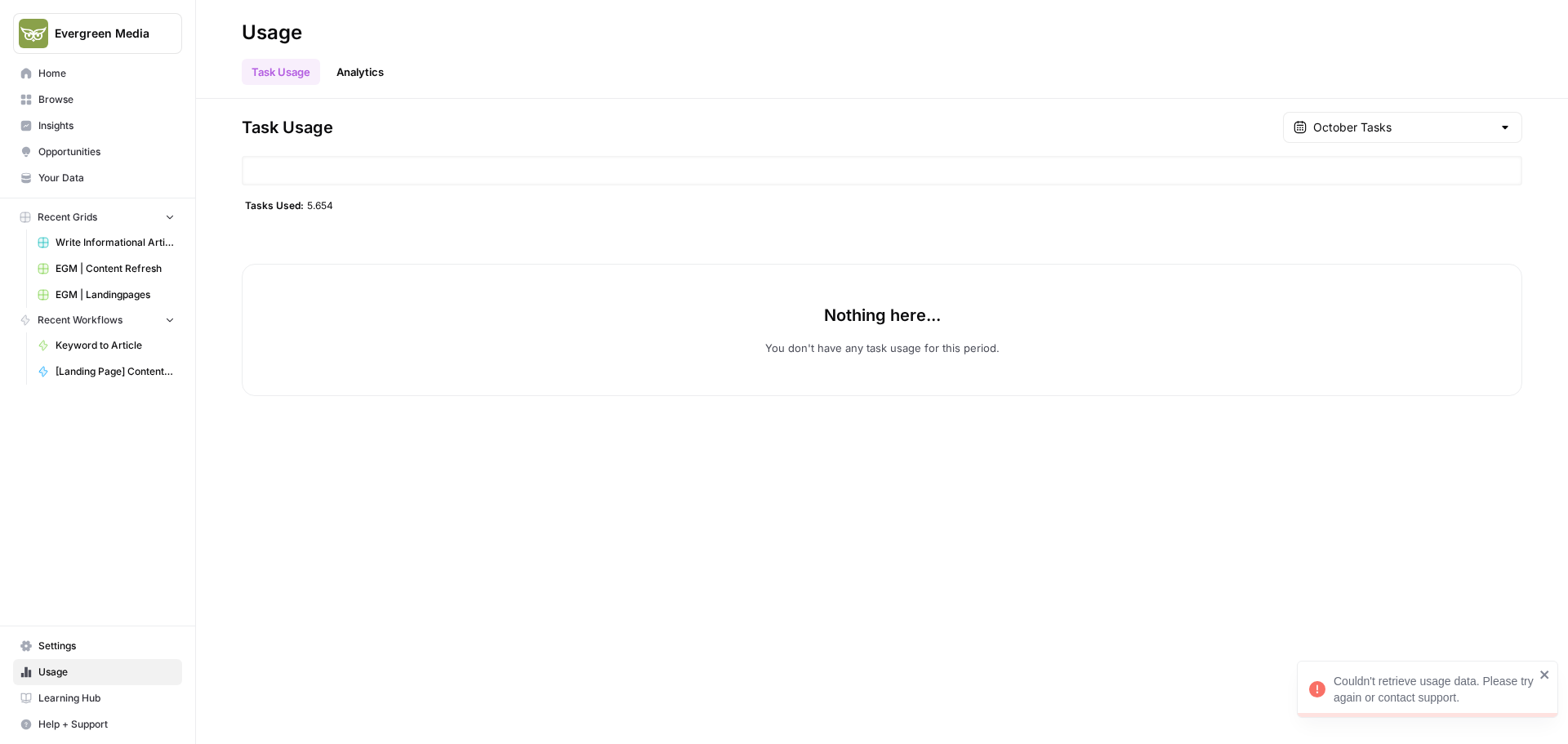
click at [88, 702] on span "Learning Hub" at bounding box center [106, 697] width 136 height 15
click at [64, 643] on span "Settings" at bounding box center [106, 646] width 136 height 15
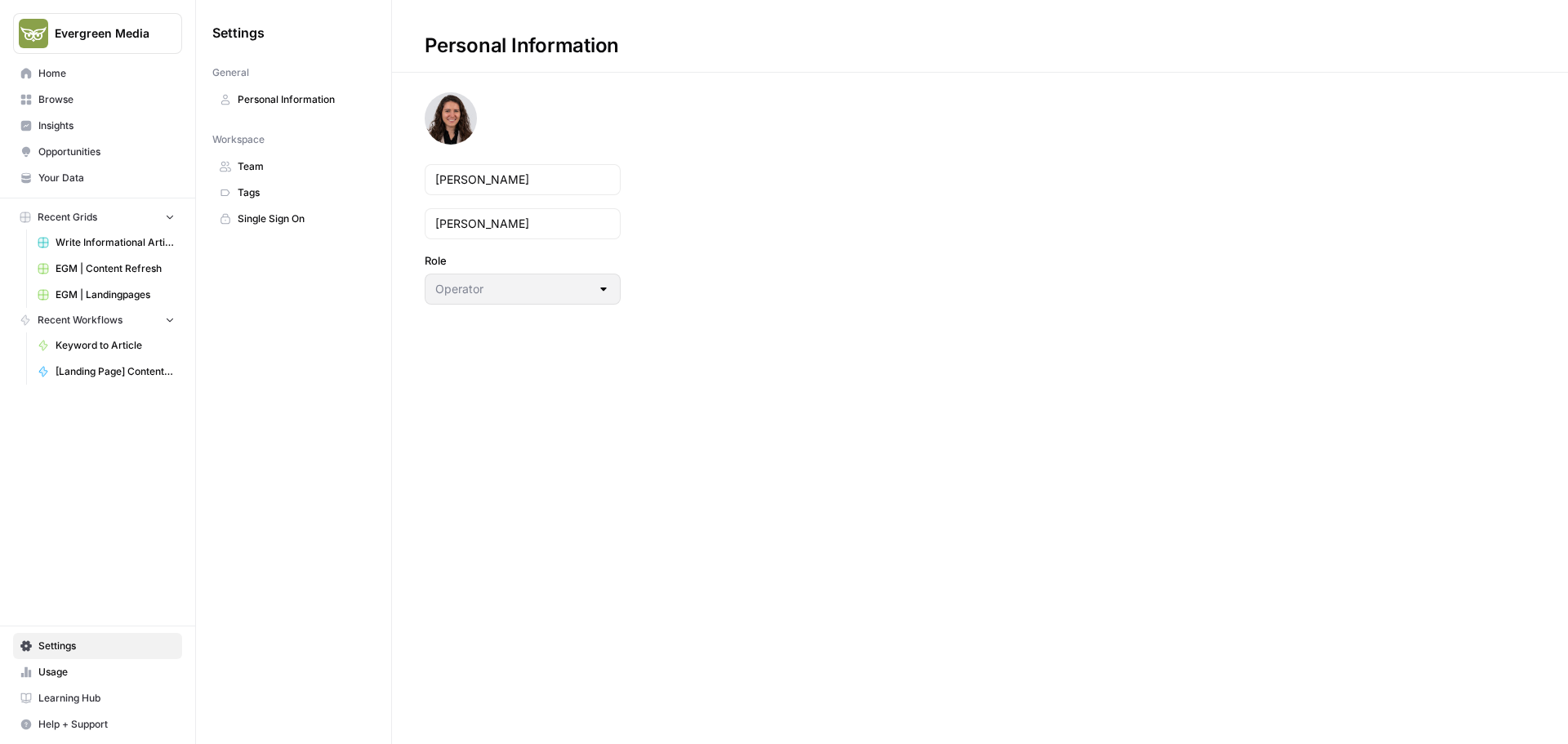
click at [265, 166] on span "Team" at bounding box center [302, 166] width 130 height 15
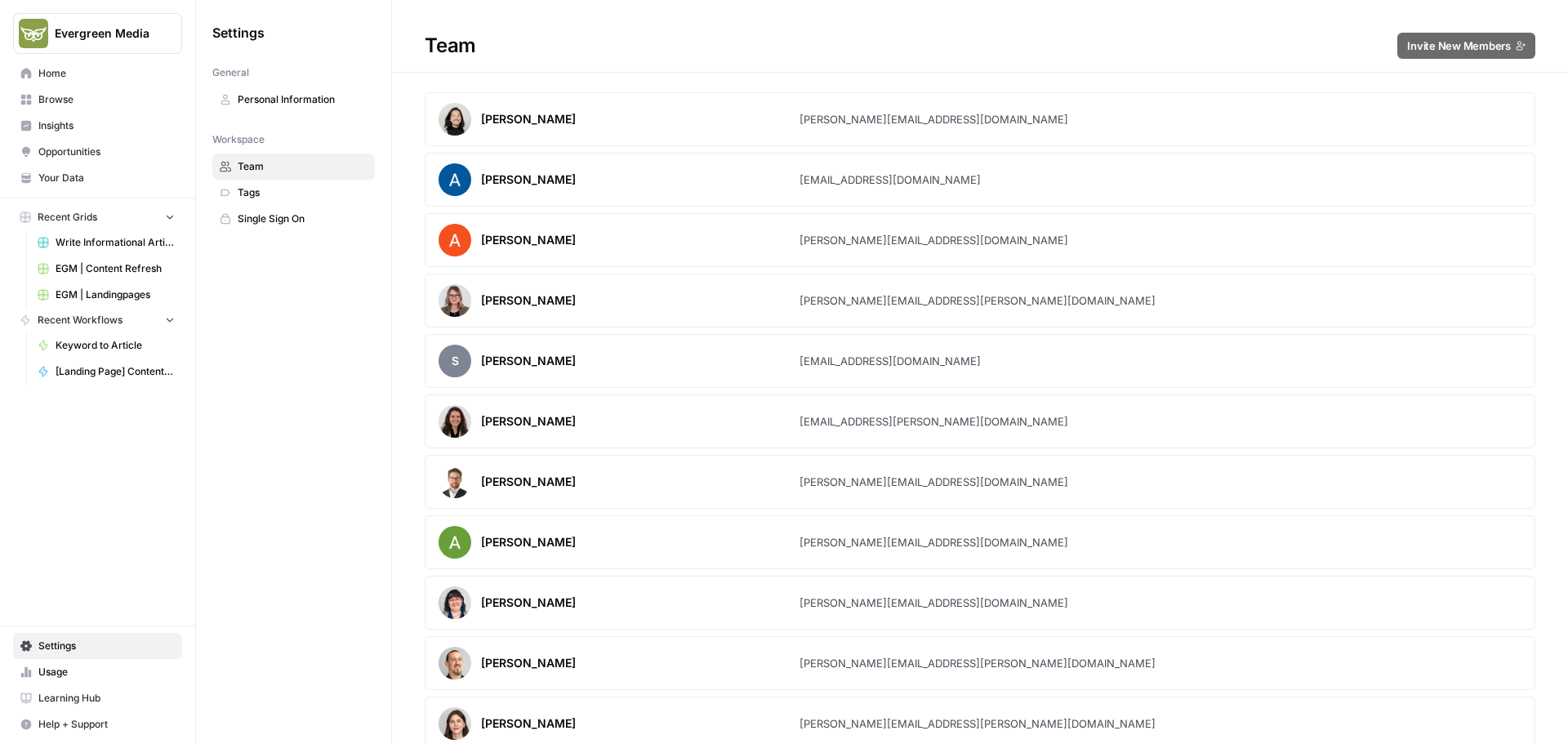
click at [71, 71] on span "Home" at bounding box center [106, 73] width 136 height 15
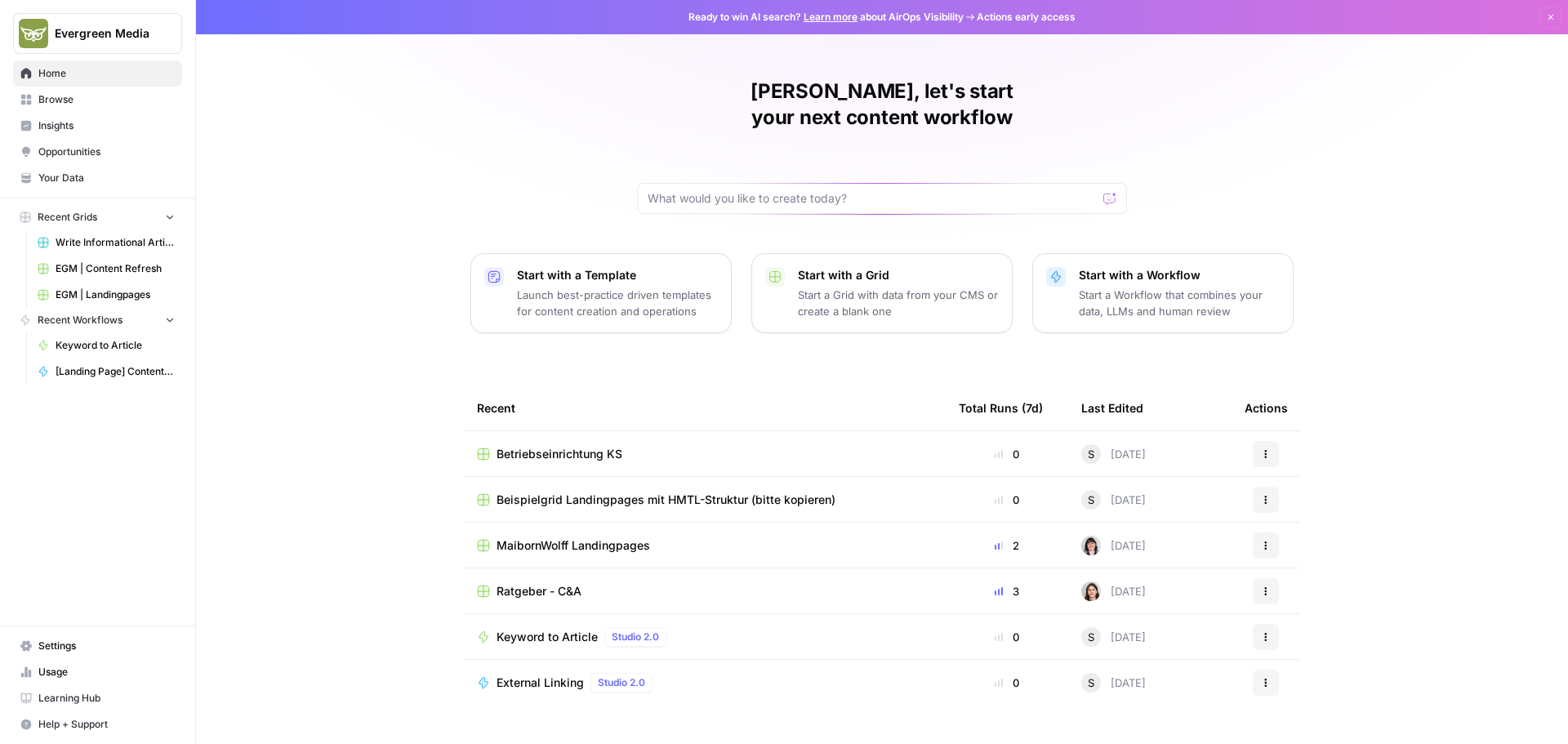
click at [93, 109] on link "Browse" at bounding box center [97, 99] width 169 height 26
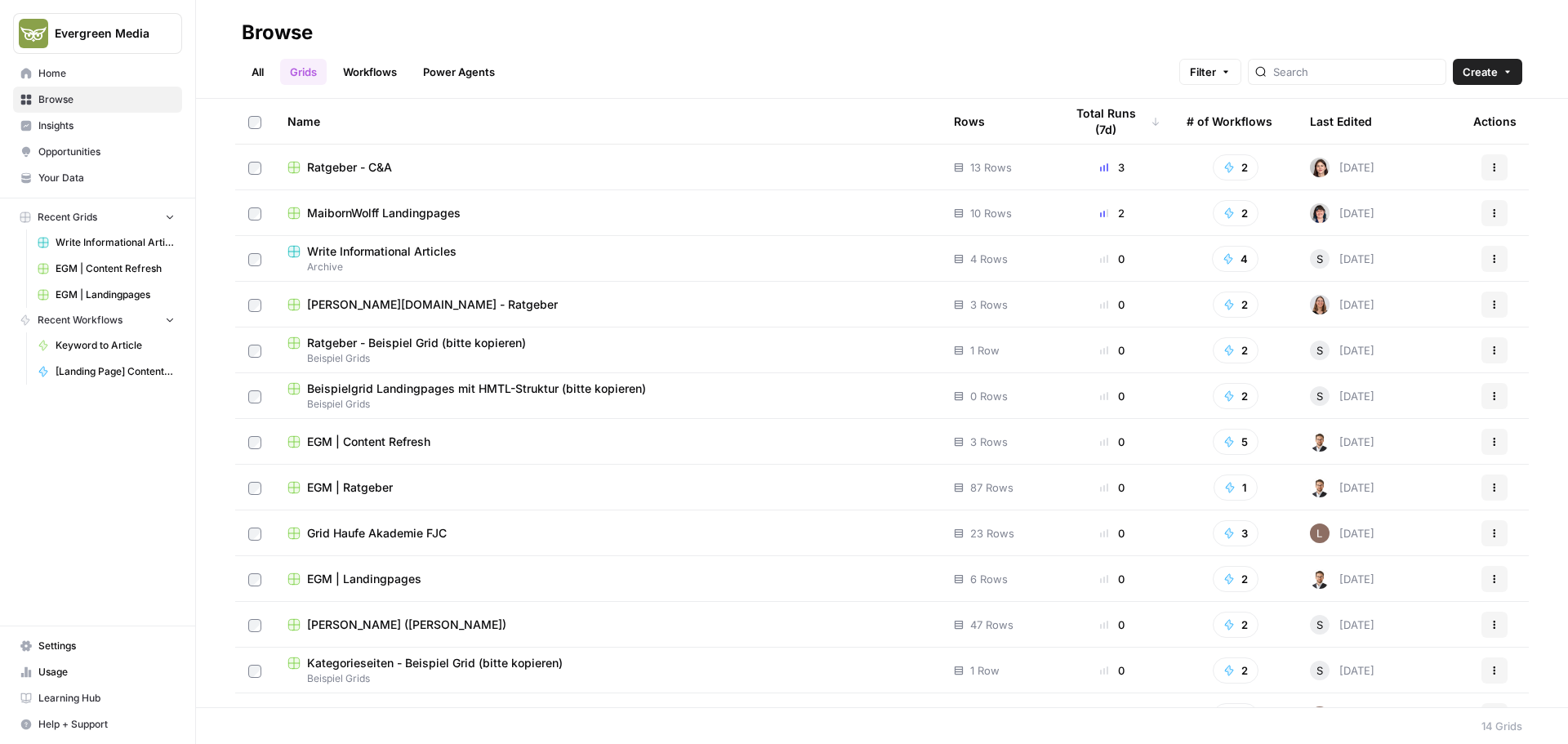
click at [90, 122] on span "Insights" at bounding box center [106, 125] width 136 height 15
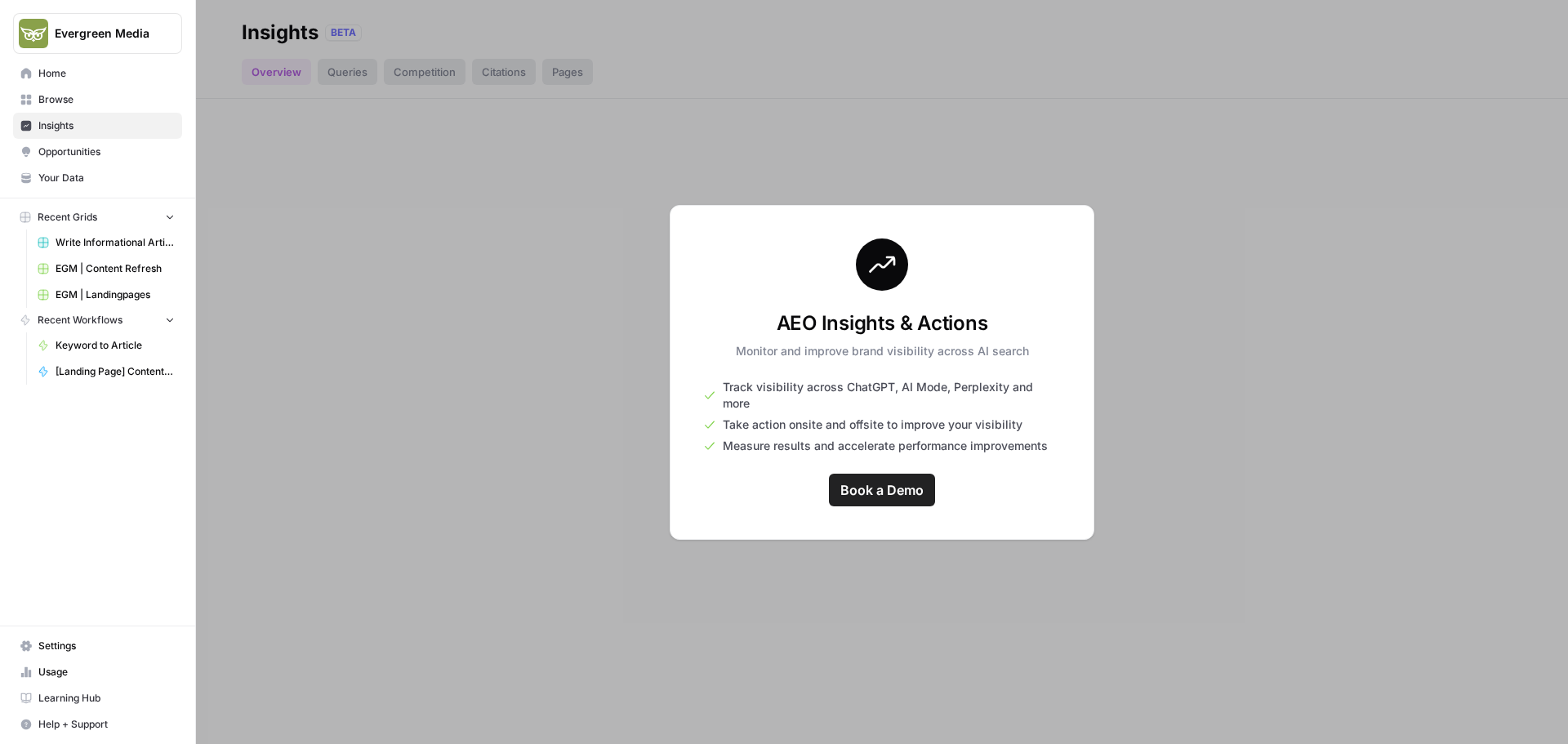
click at [65, 150] on span "Opportunities" at bounding box center [106, 152] width 136 height 15
click at [75, 172] on span "Your Data" at bounding box center [106, 178] width 136 height 15
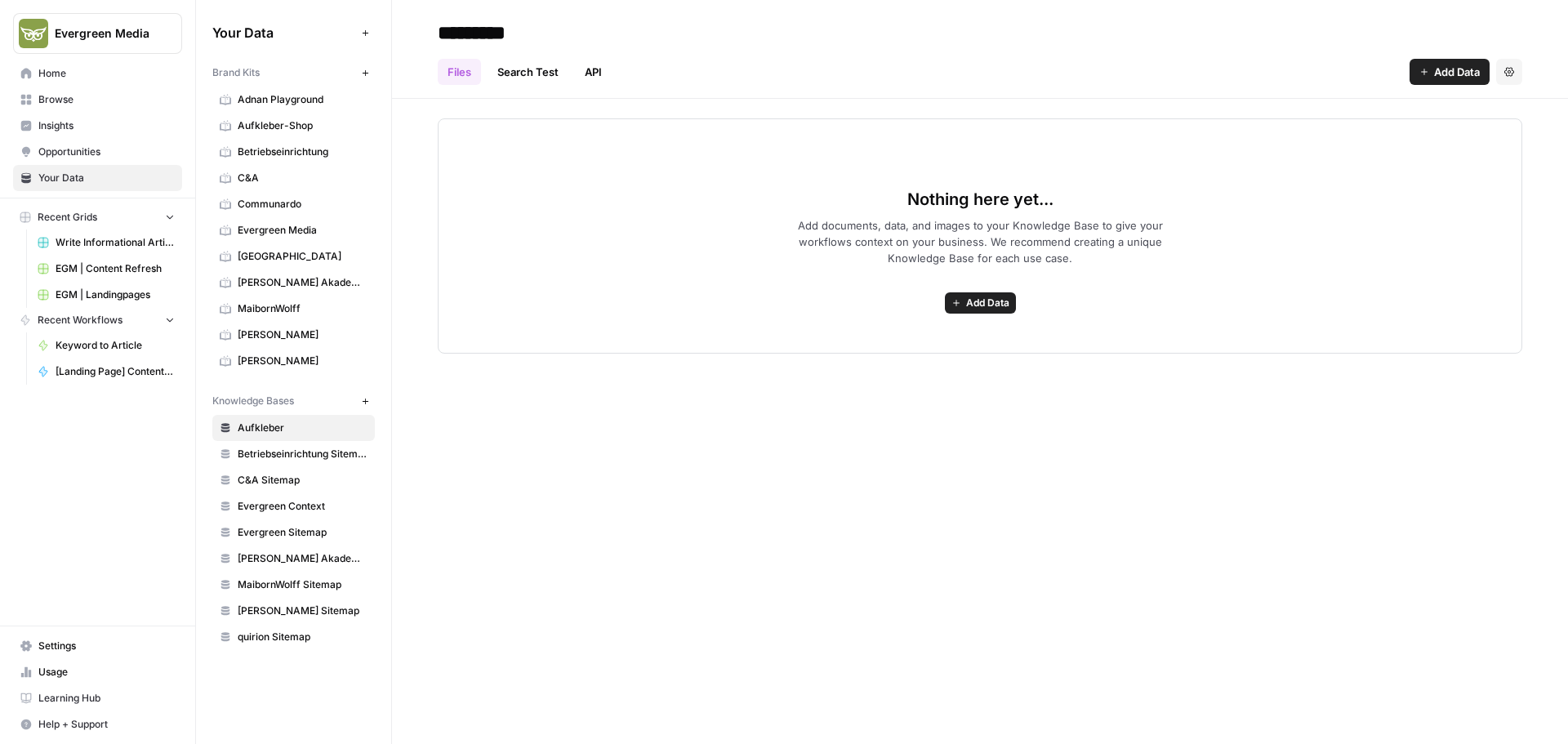
click at [1502, 66] on button "Settings" at bounding box center [1509, 71] width 26 height 26
